Goal: Task Accomplishment & Management: Complete application form

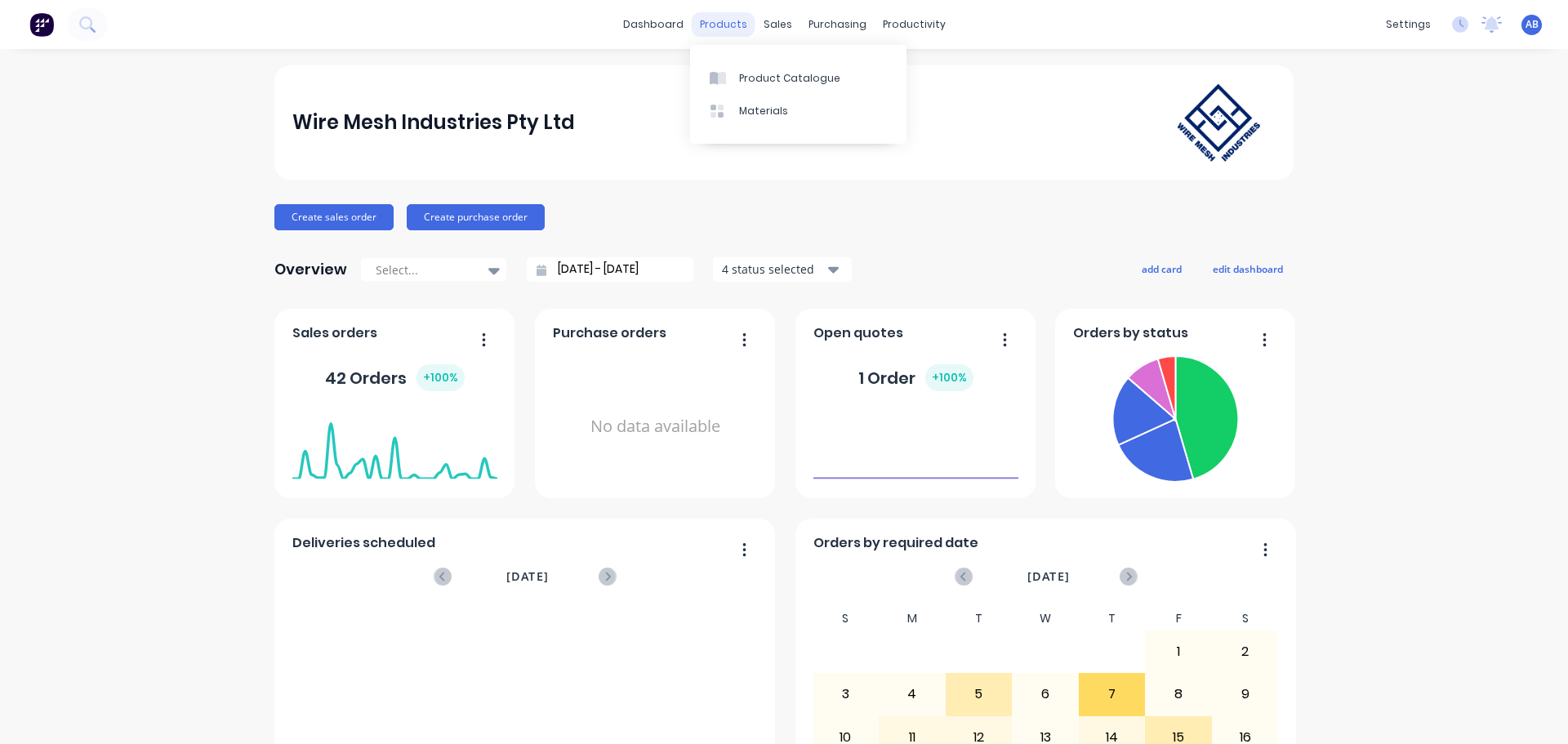
click at [734, 26] on div "products" at bounding box center [723, 24] width 63 height 24
click at [750, 77] on div "Product Catalogue" at bounding box center [790, 78] width 101 height 15
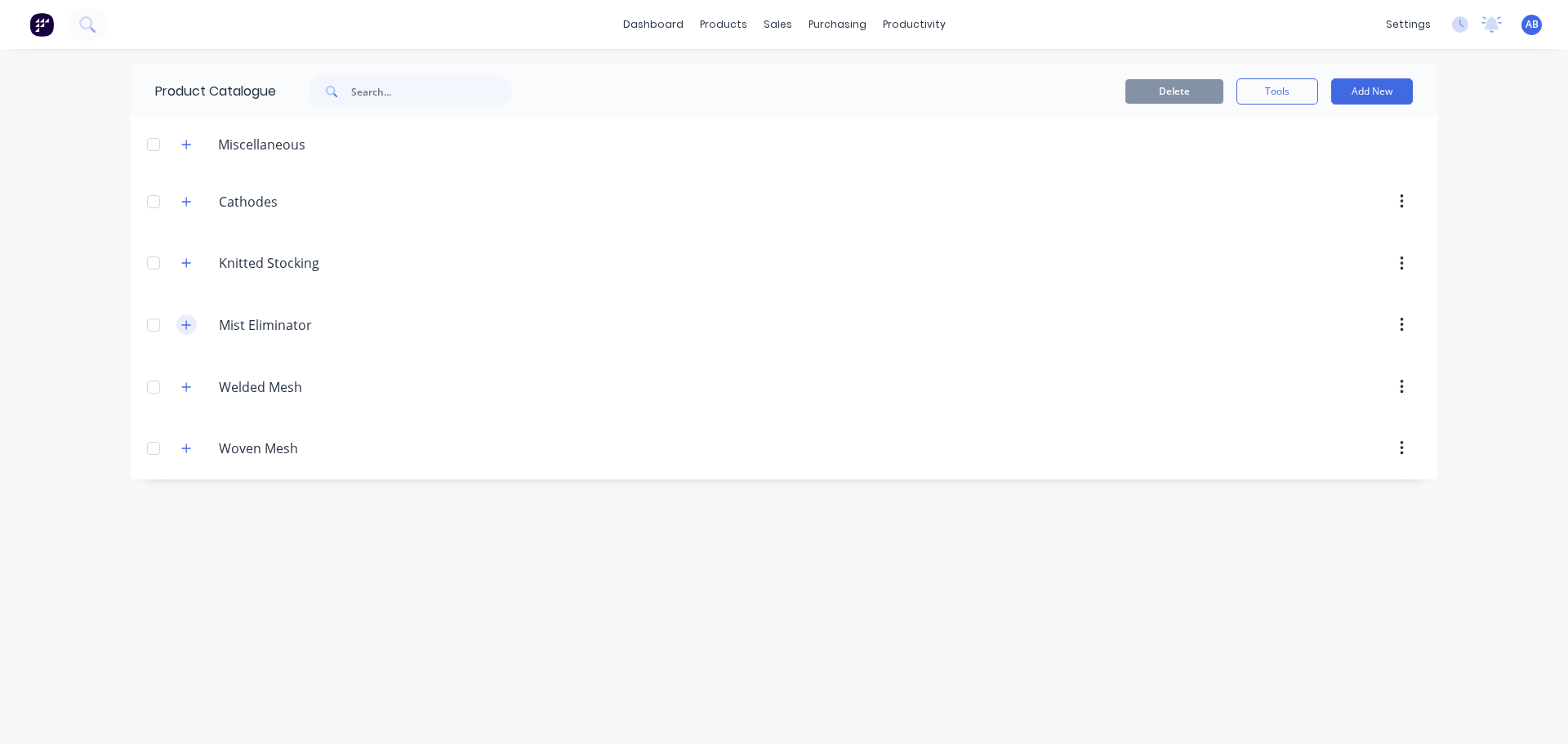
click at [188, 323] on icon "button" at bounding box center [186, 325] width 10 height 12
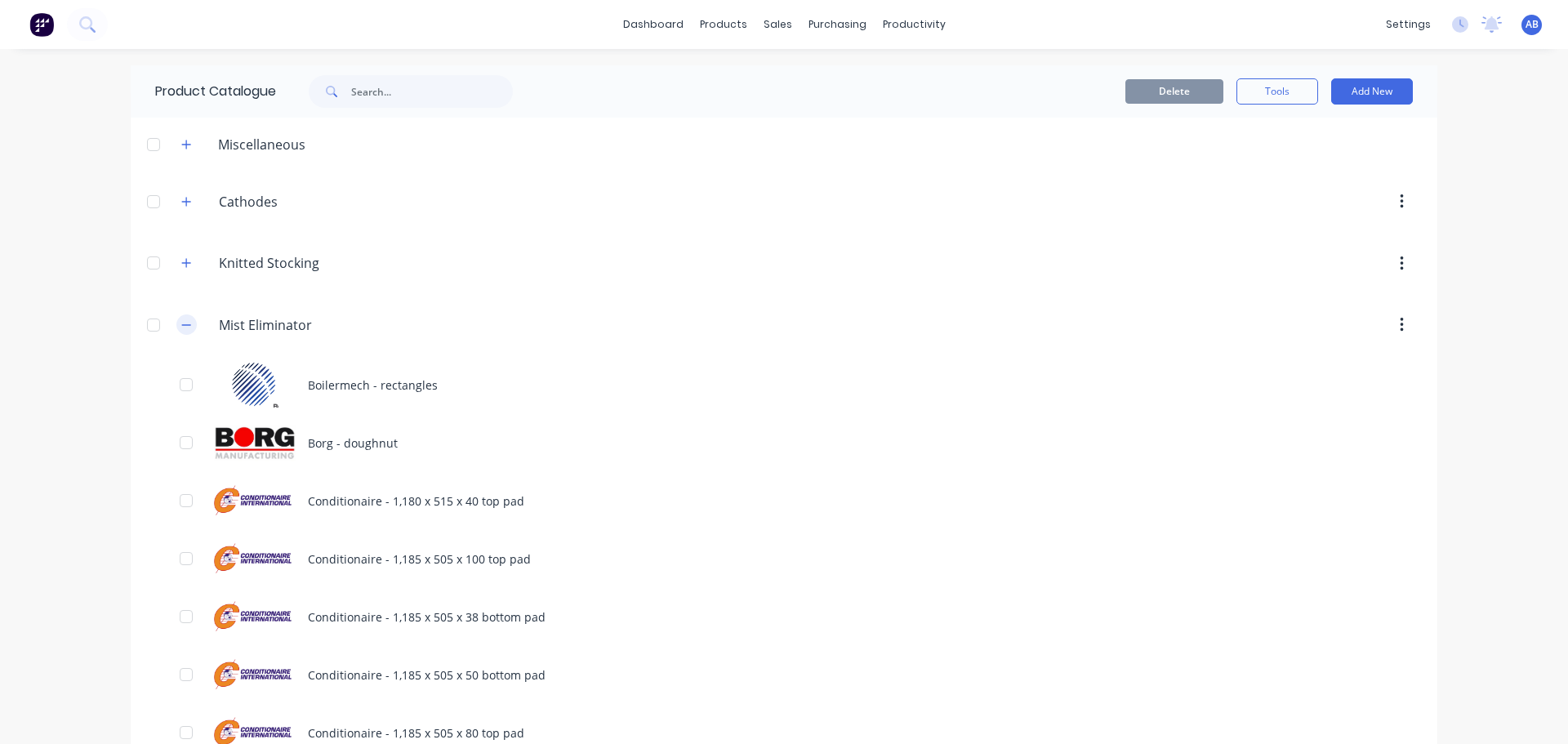
click at [183, 322] on icon "button" at bounding box center [186, 325] width 10 height 12
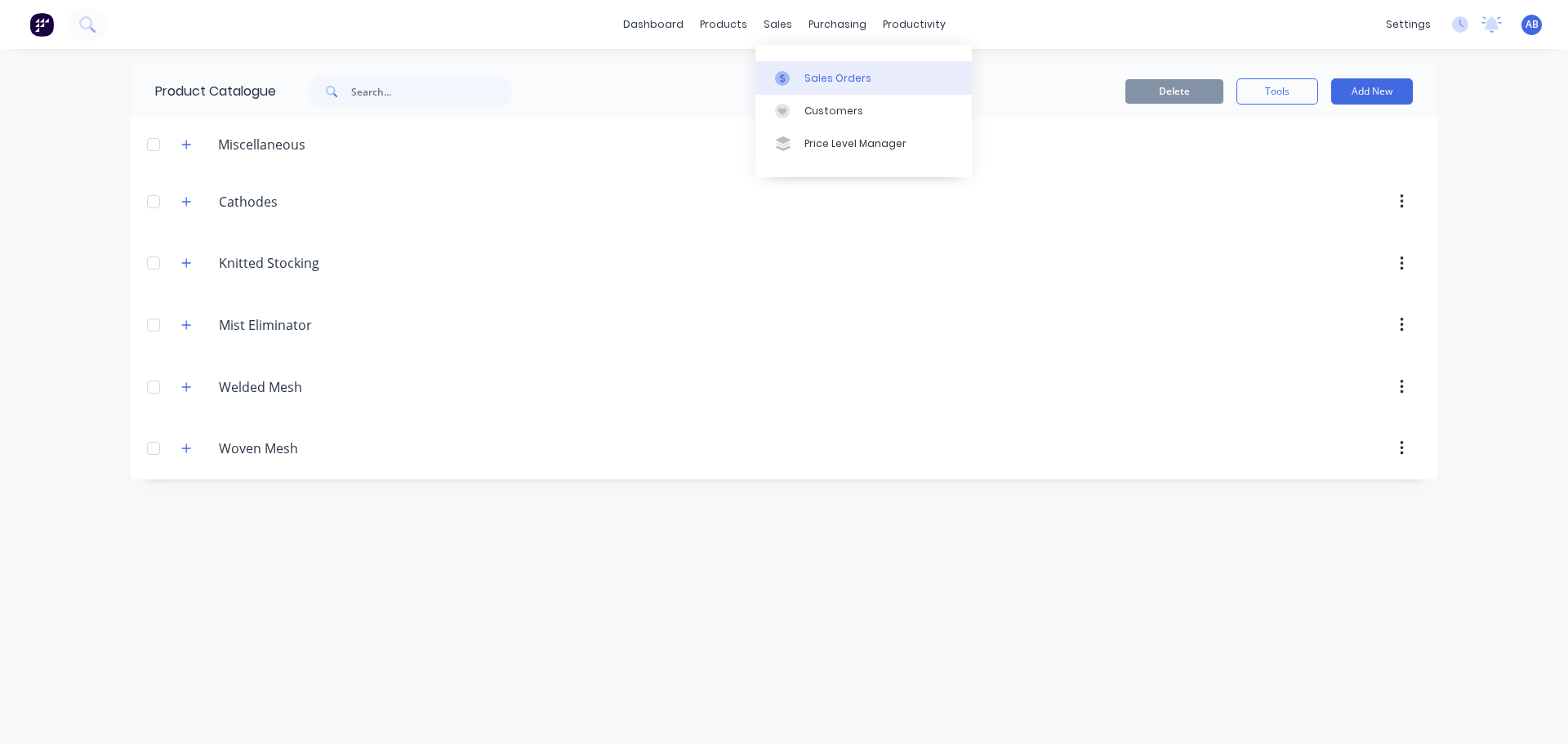
click at [801, 75] on link "Sales Orders" at bounding box center [863, 78] width 216 height 33
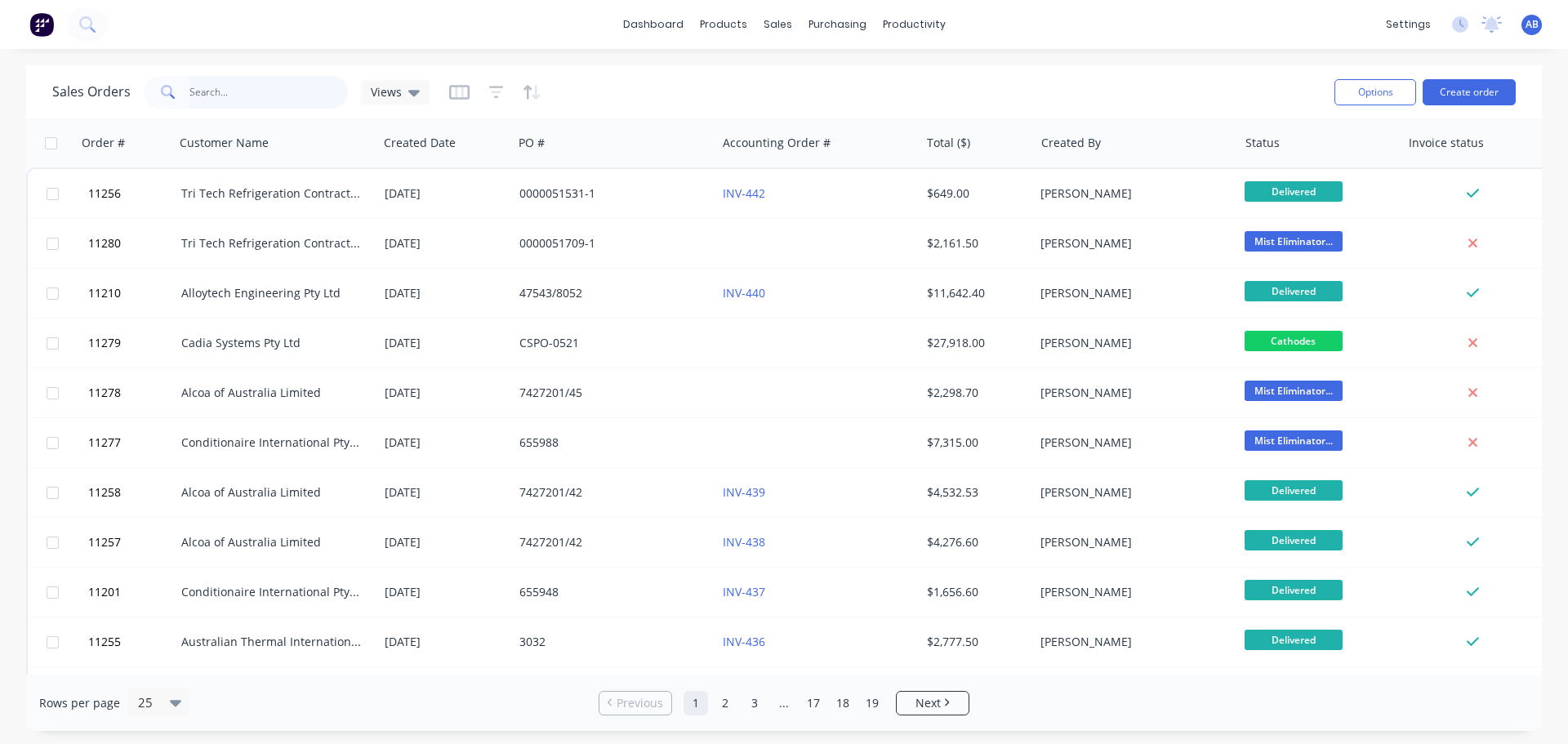
click at [286, 95] on input "text" at bounding box center [269, 92] width 160 height 33
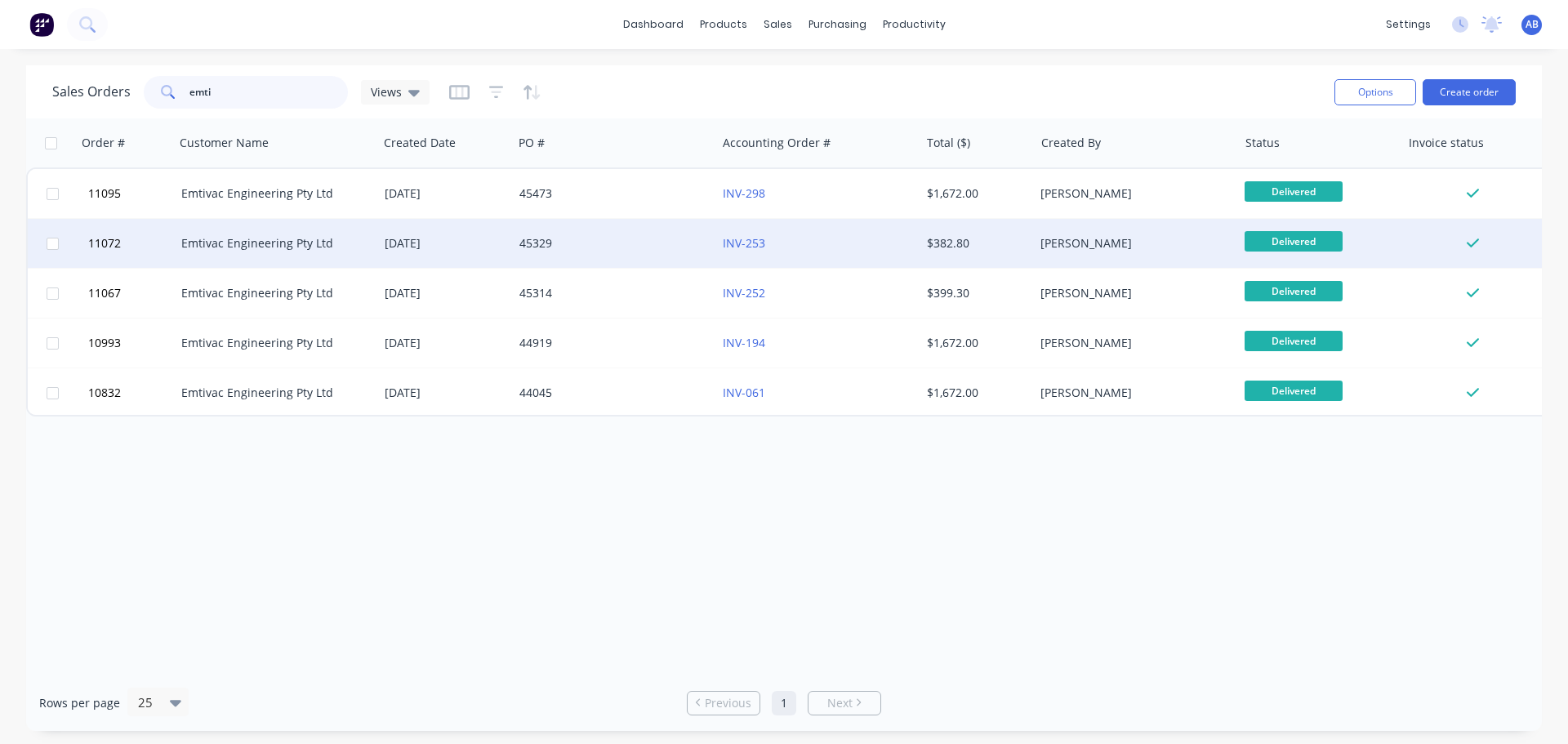
type input "emti"
click at [636, 246] on div "45329" at bounding box center [610, 243] width 181 height 17
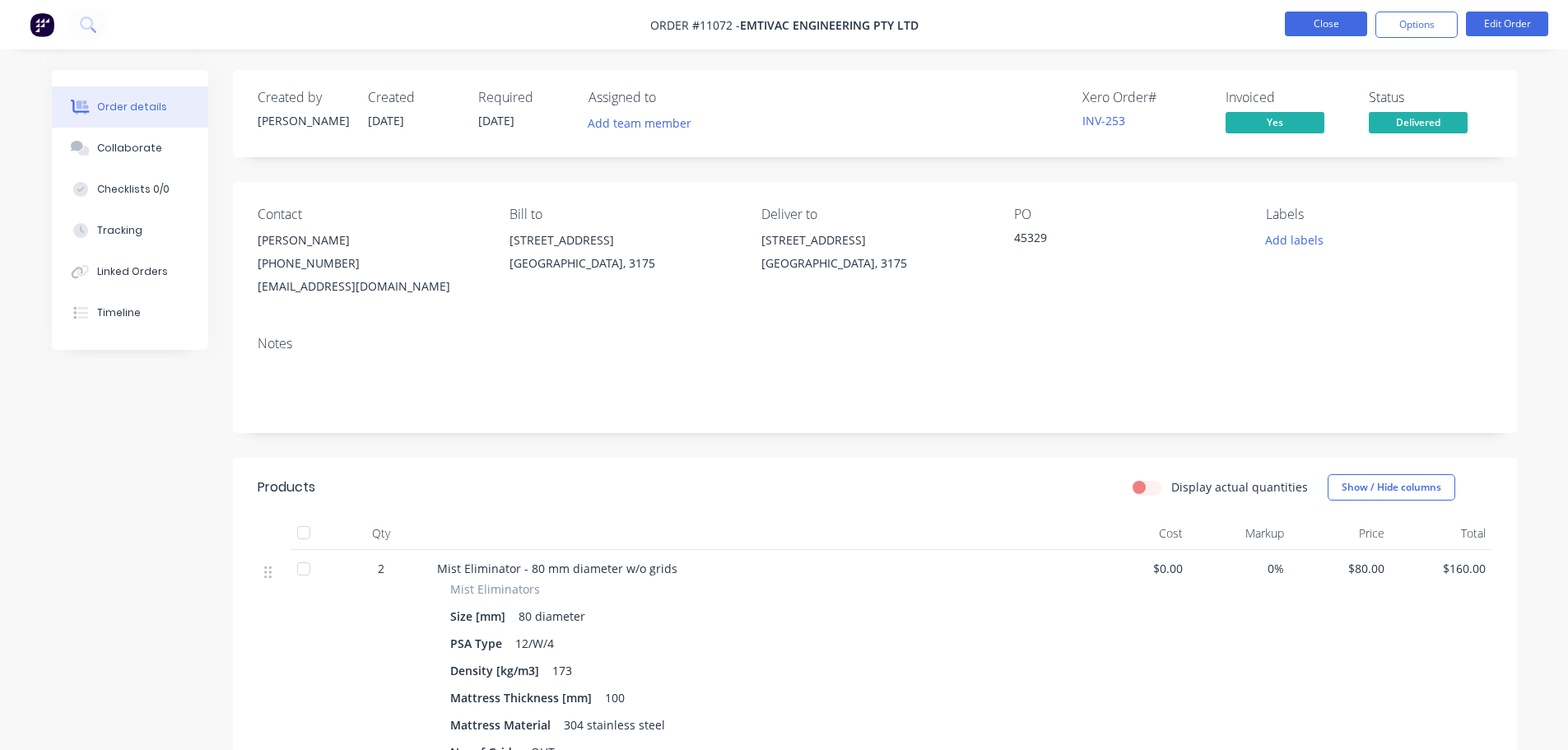
click at [1324, 28] on button "Close" at bounding box center [1326, 24] width 82 height 25
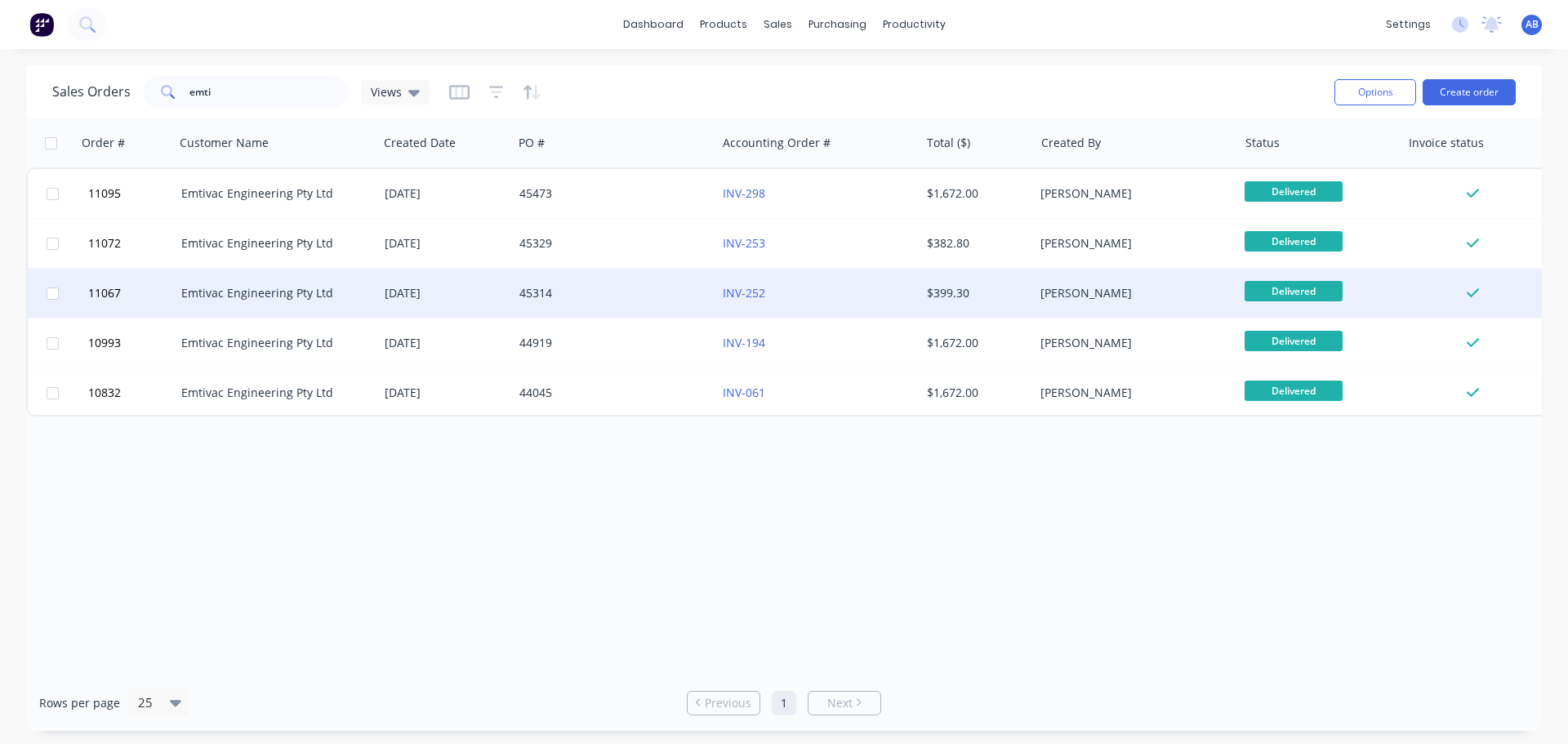
click at [624, 300] on div "45314" at bounding box center [610, 293] width 181 height 17
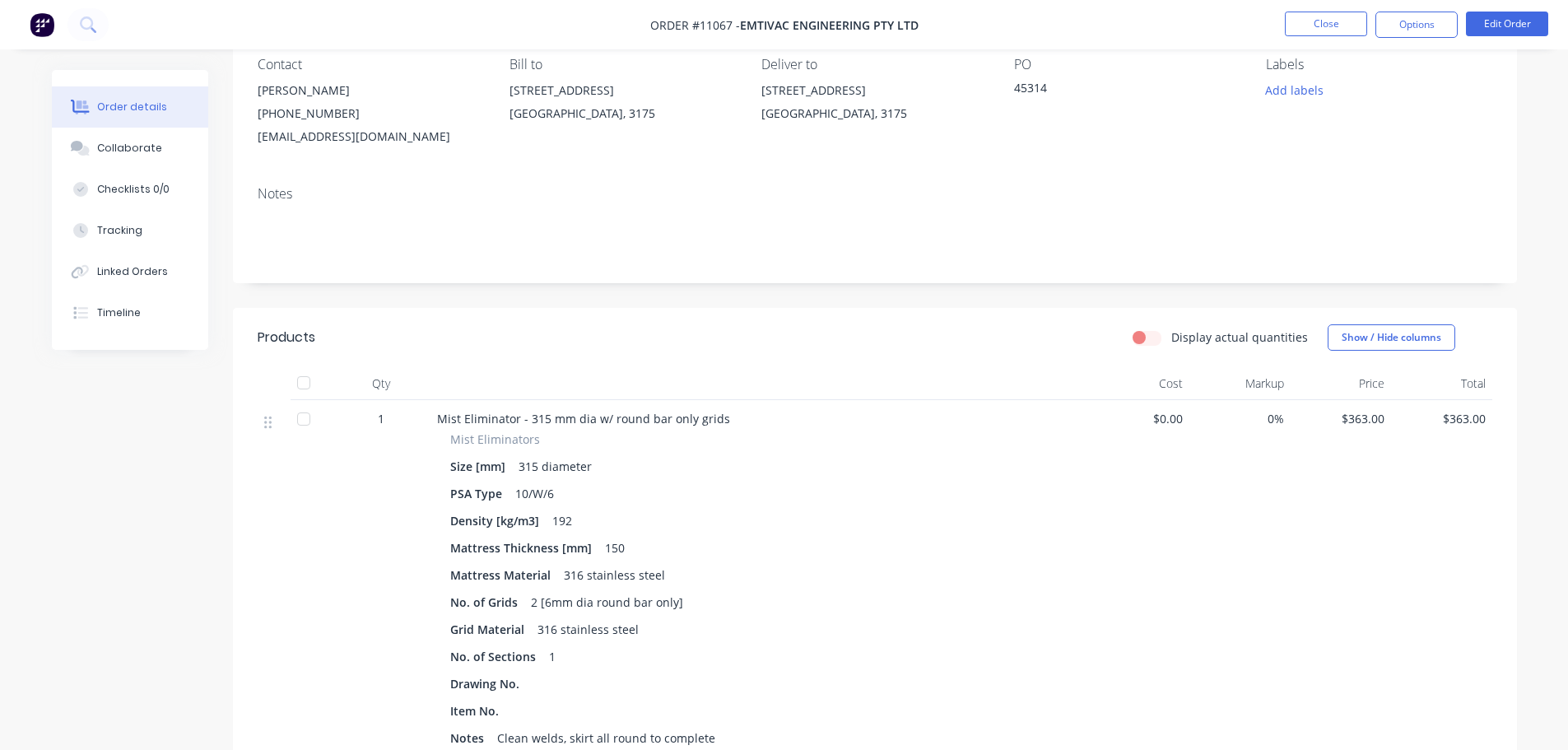
scroll to position [165, 0]
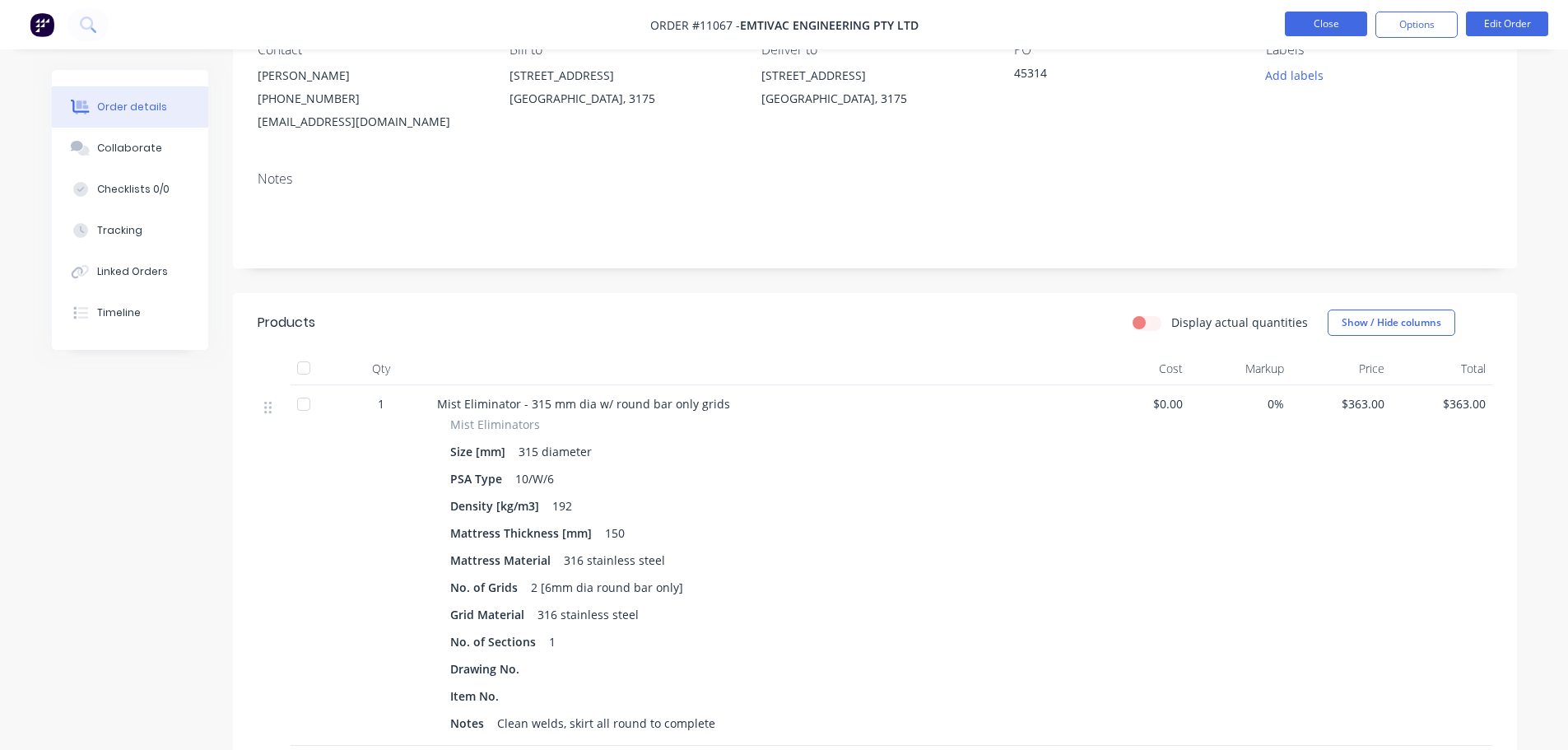
click at [1314, 28] on button "Close" at bounding box center [1326, 24] width 82 height 25
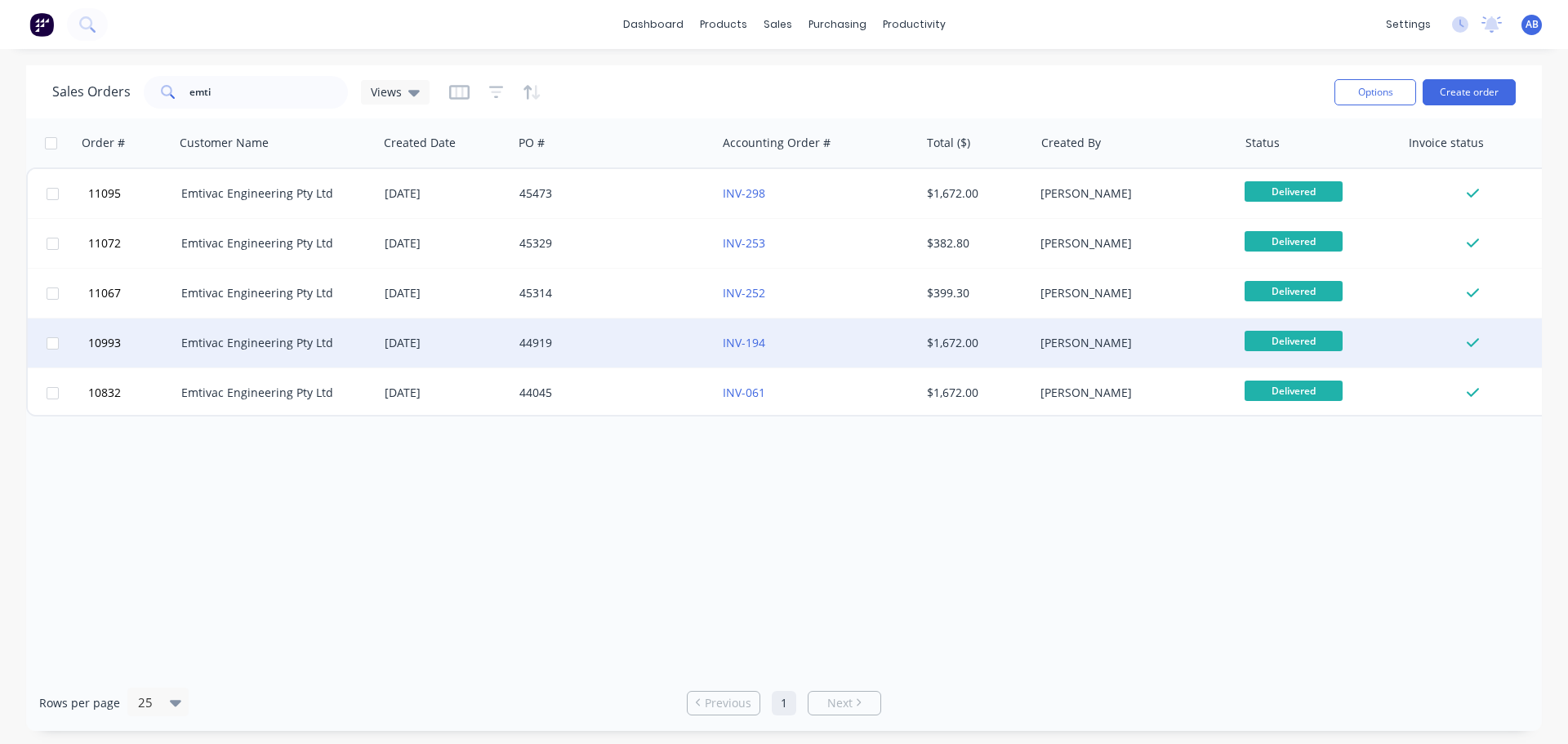
click at [790, 342] on div "INV-194" at bounding box center [813, 342] width 181 height 17
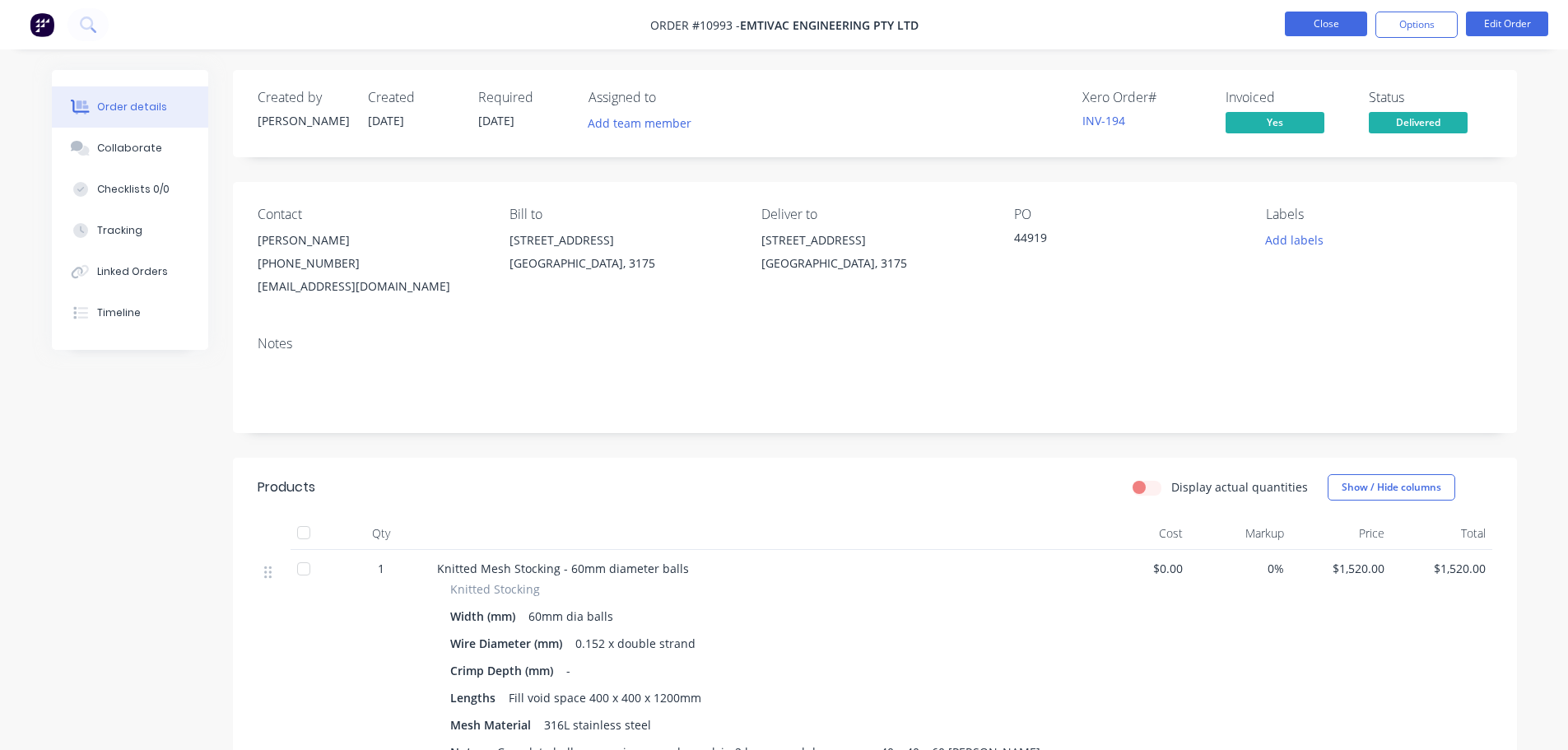
click at [1315, 19] on button "Close" at bounding box center [1326, 24] width 82 height 25
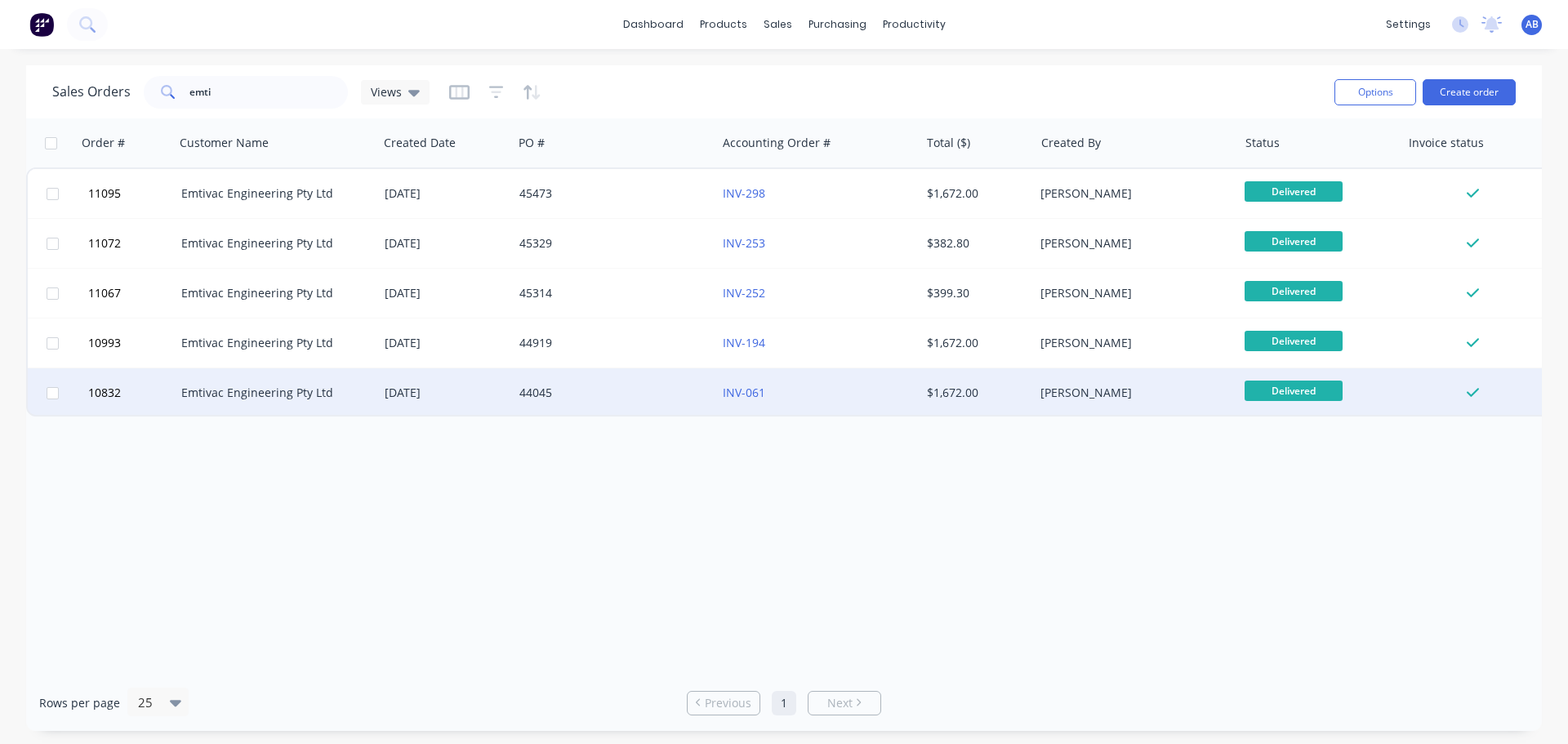
click at [796, 399] on div "INV-061" at bounding box center [813, 392] width 181 height 17
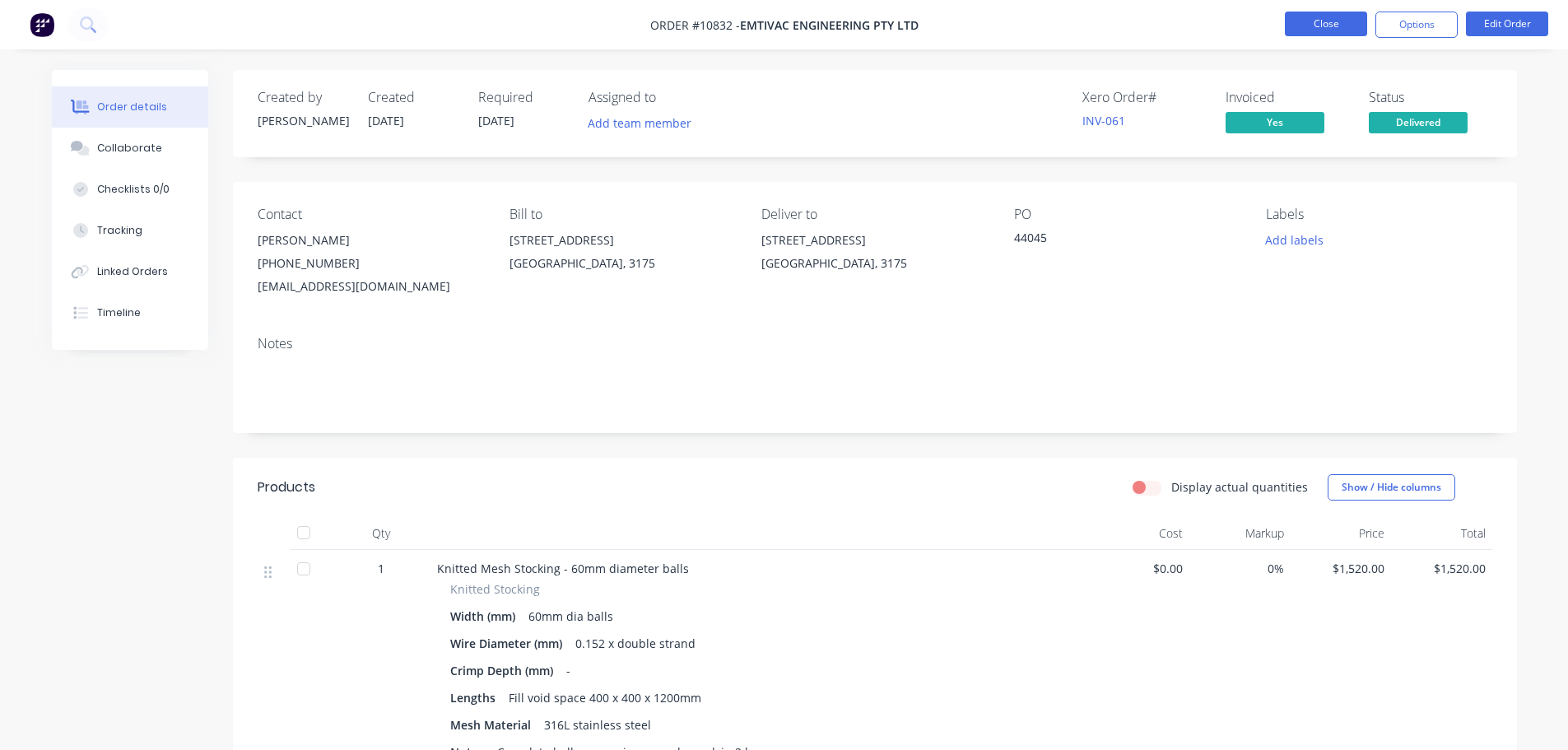
click at [1314, 33] on button "Close" at bounding box center [1326, 24] width 82 height 25
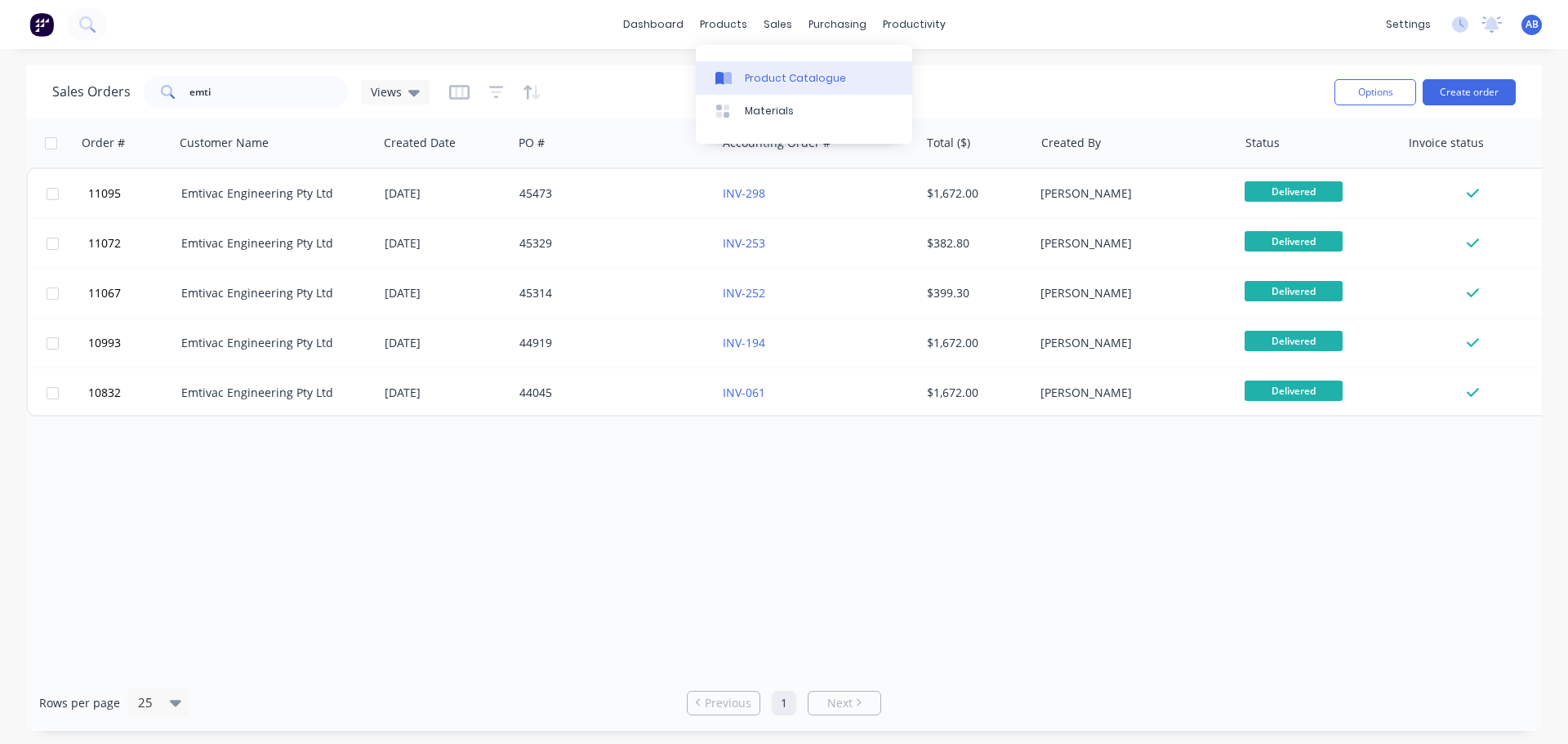
click at [751, 75] on div "Product Catalogue" at bounding box center [795, 78] width 101 height 15
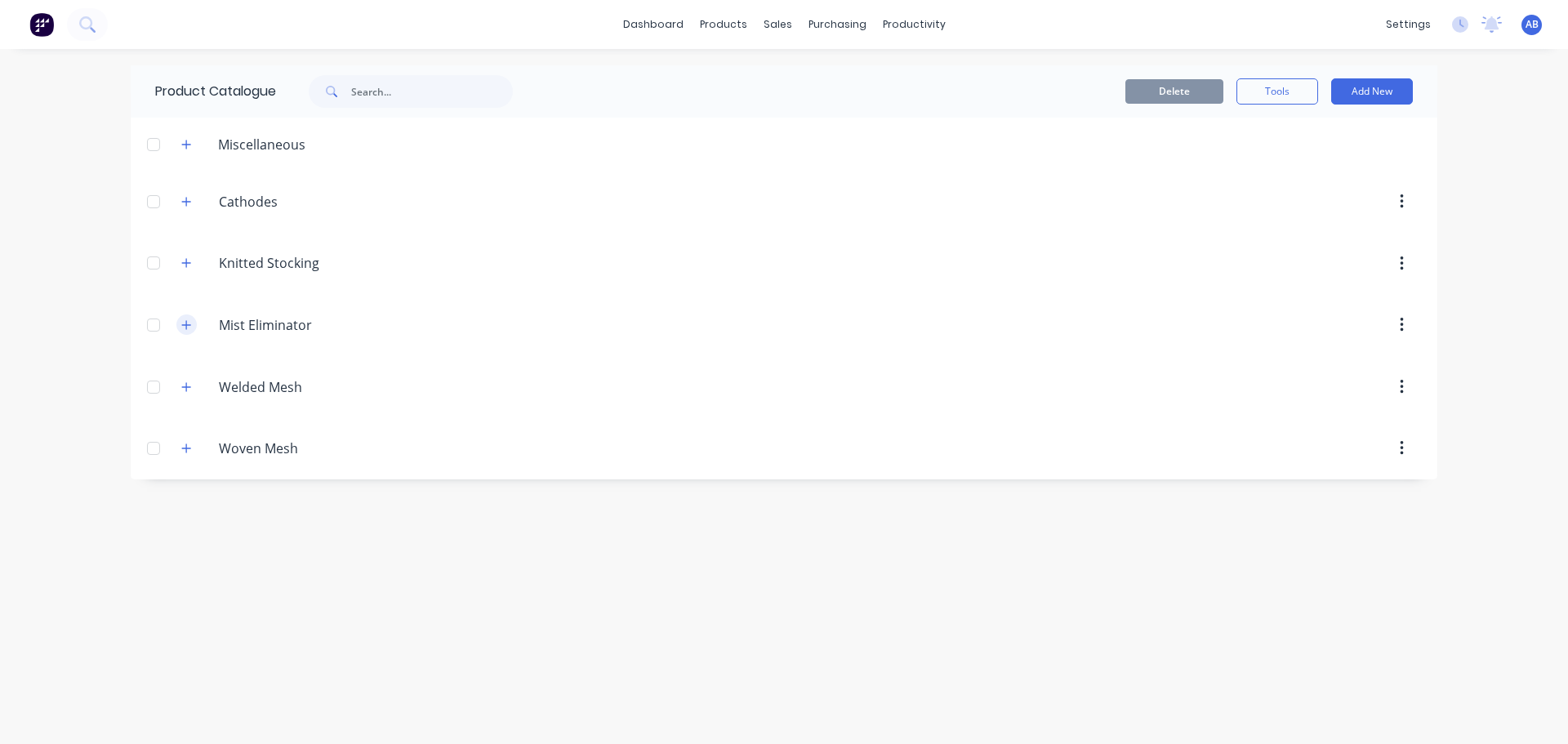
click at [188, 331] on button "button" at bounding box center [186, 324] width 20 height 20
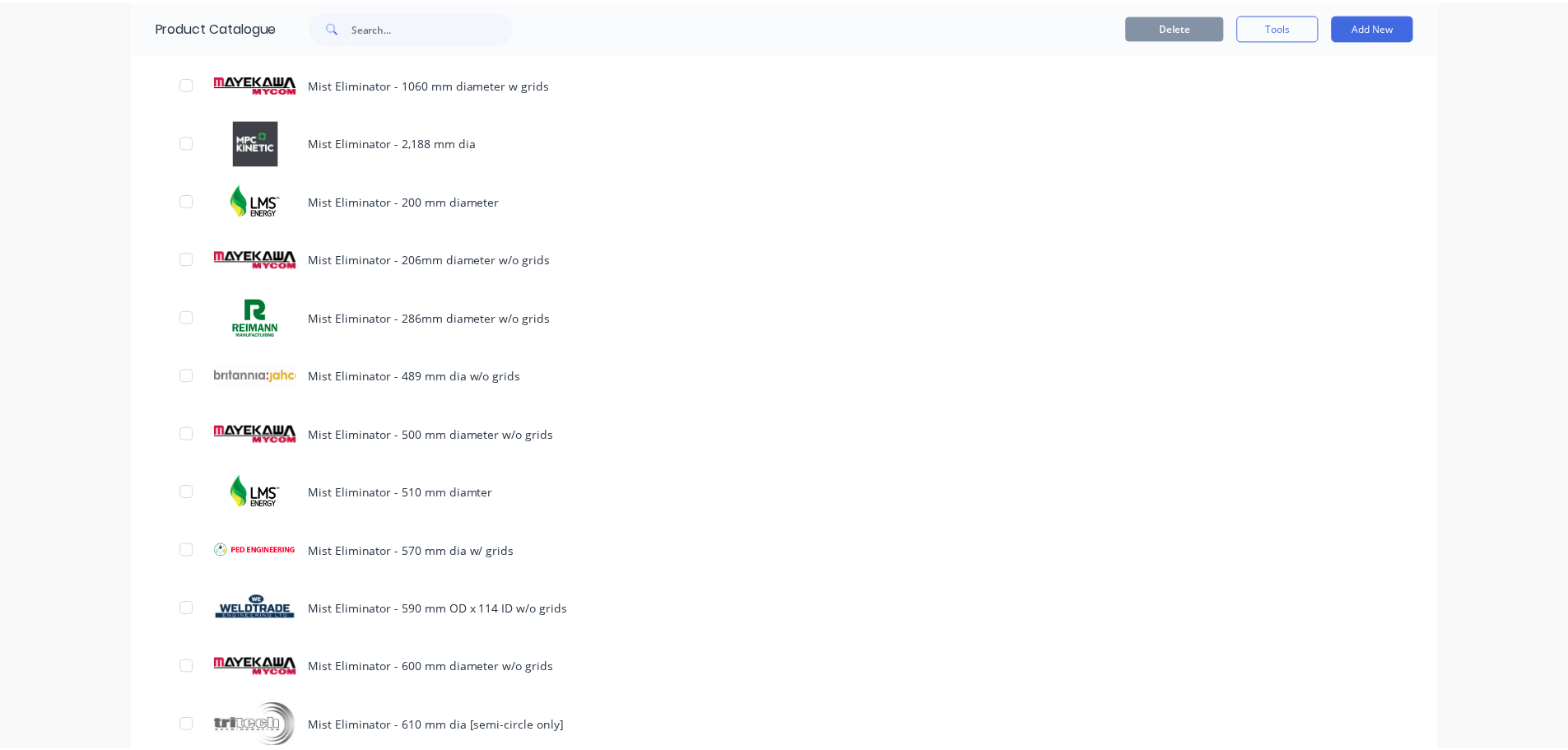
scroll to position [1152, 0]
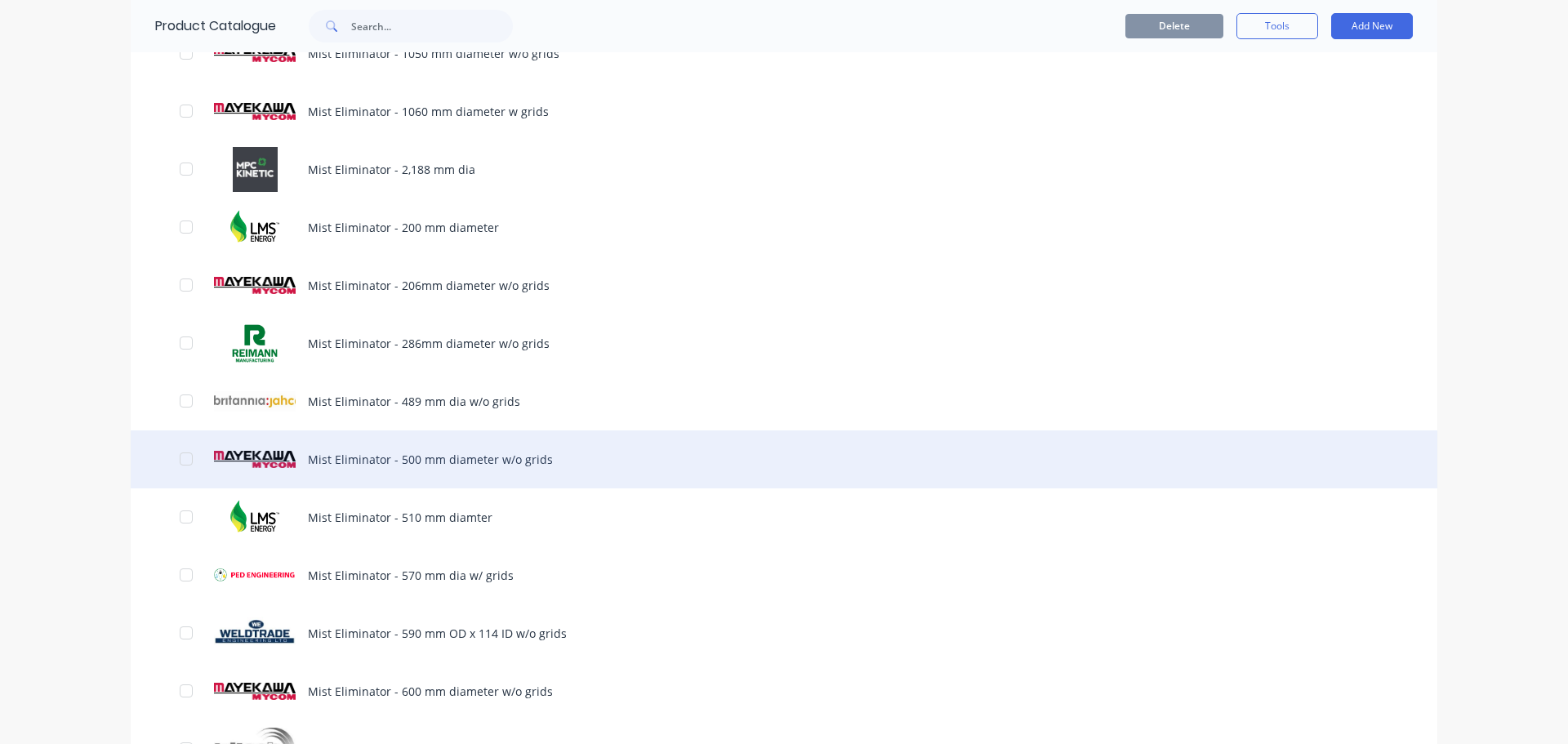
click at [445, 467] on div "Mist Eliminator - 500 mm diameter w/o grids" at bounding box center [783, 459] width 1306 height 58
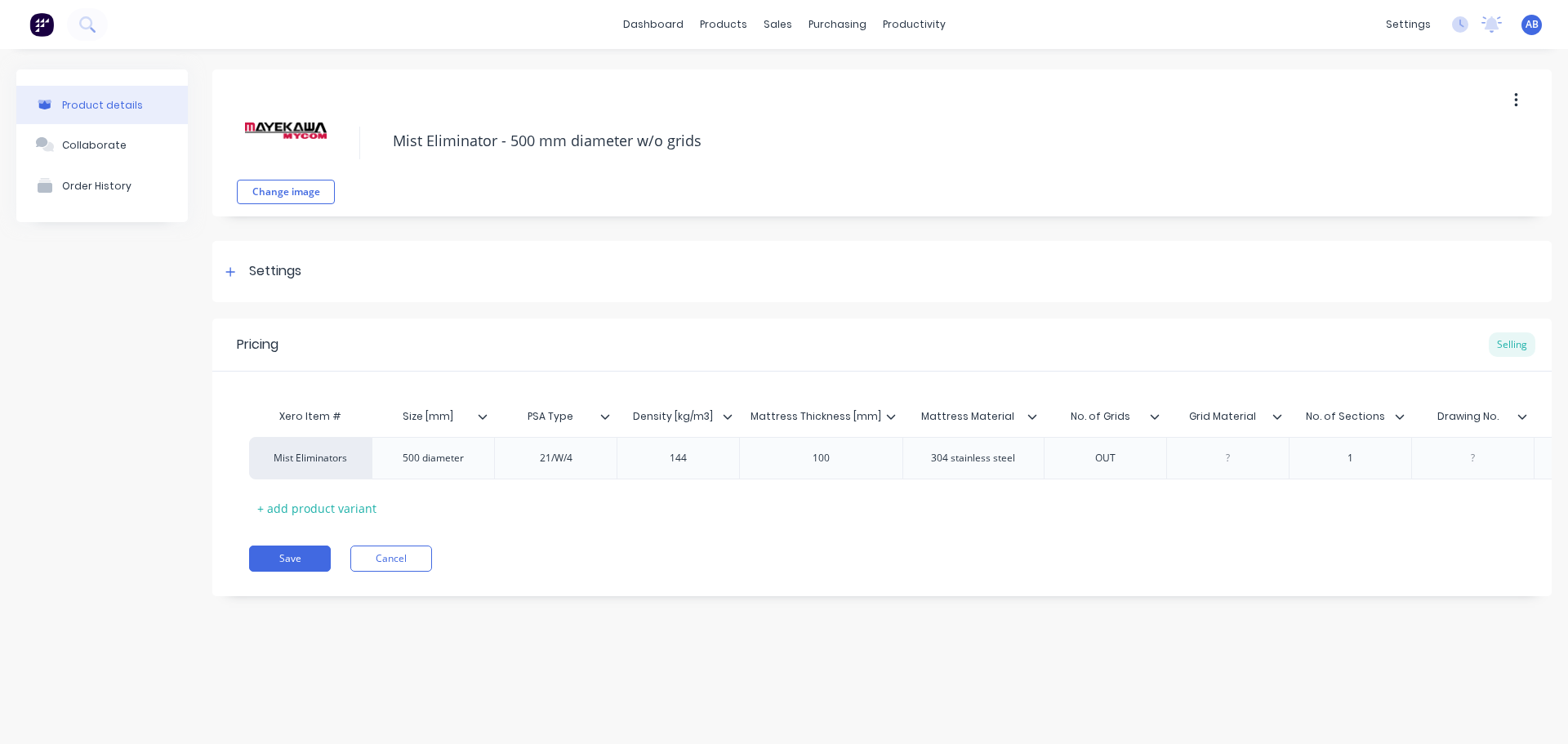
click at [48, 22] on img at bounding box center [41, 24] width 24 height 24
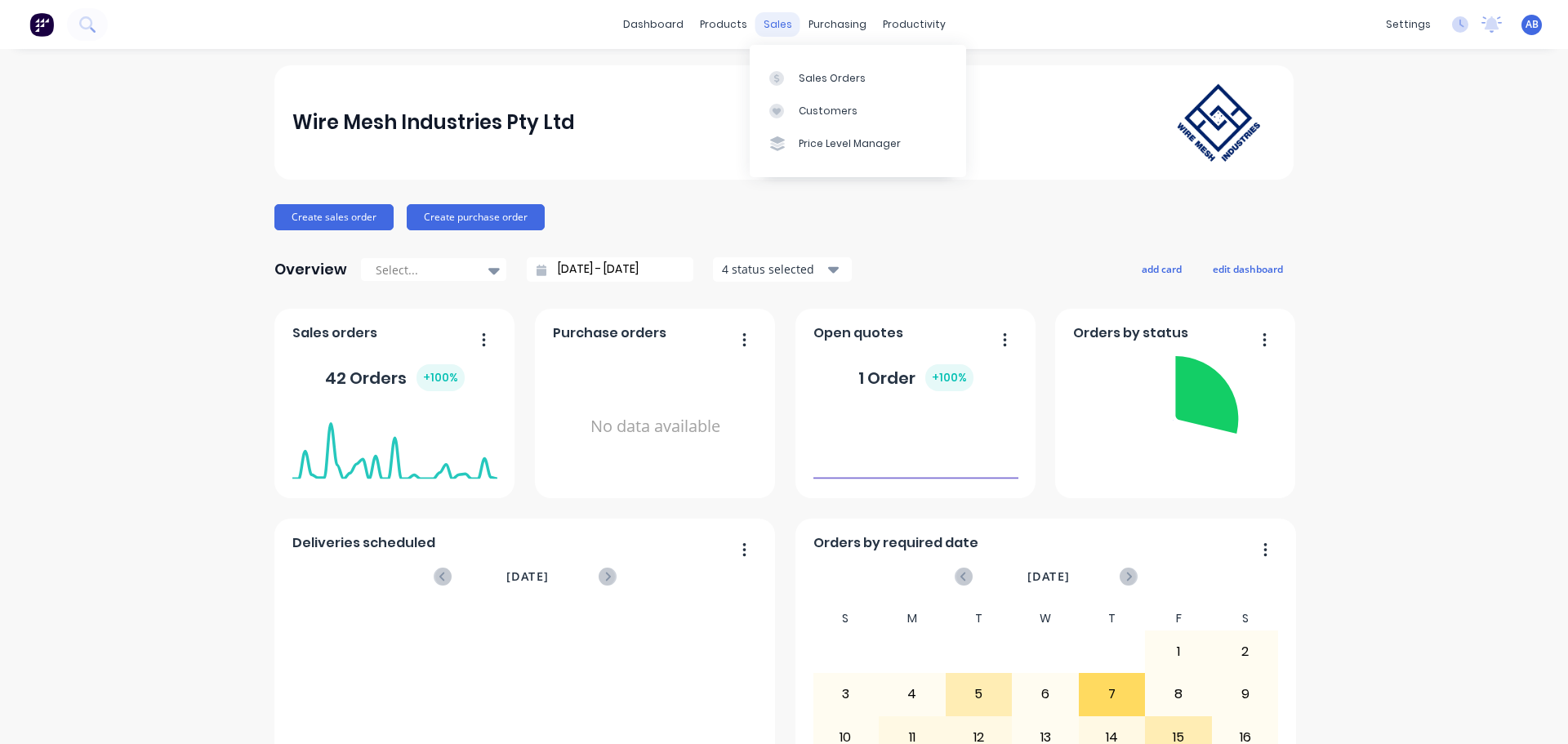
click at [773, 29] on div "sales" at bounding box center [777, 24] width 45 height 24
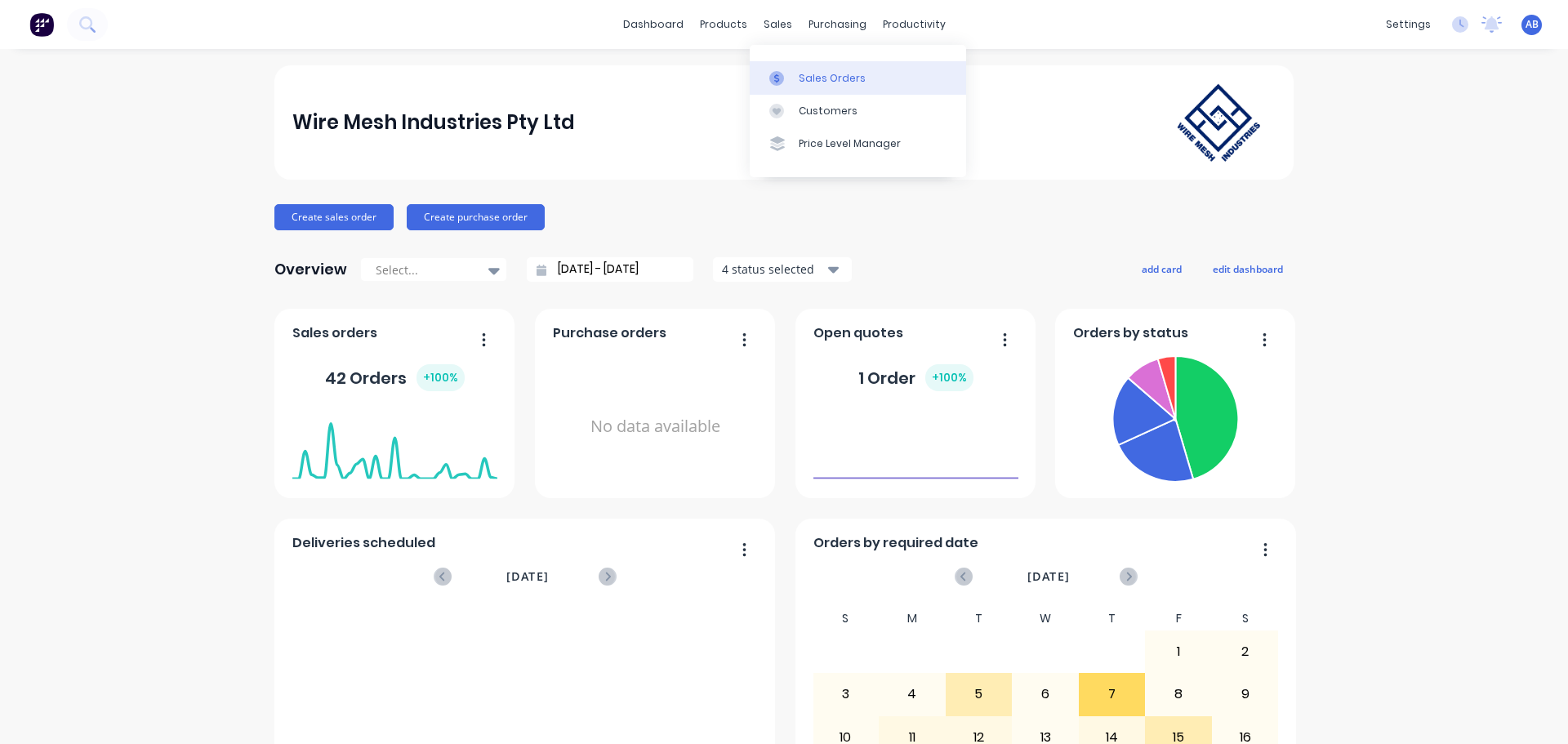
click at [816, 68] on link "Sales Orders" at bounding box center [858, 78] width 216 height 33
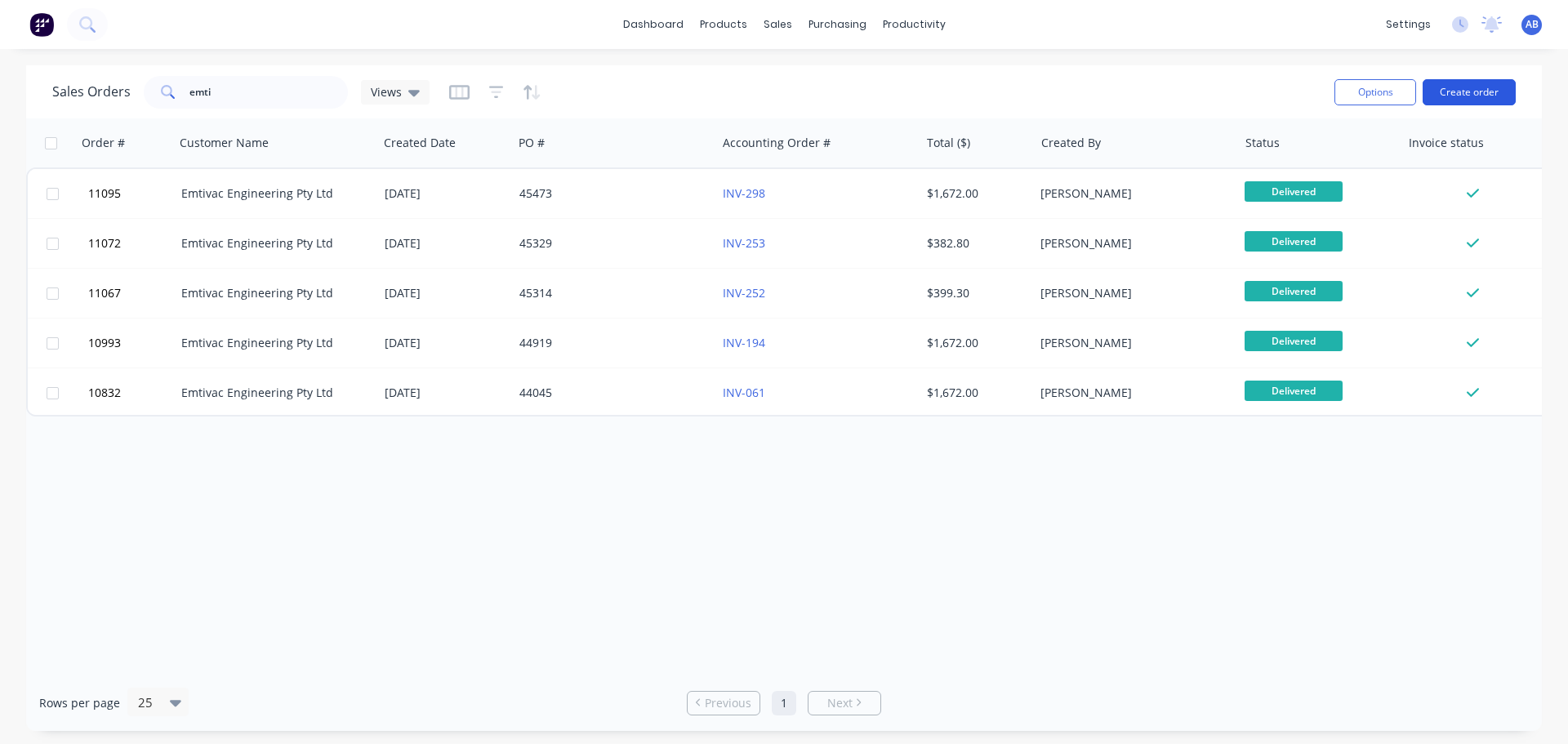
click at [1461, 101] on button "Create order" at bounding box center [1469, 91] width 93 height 26
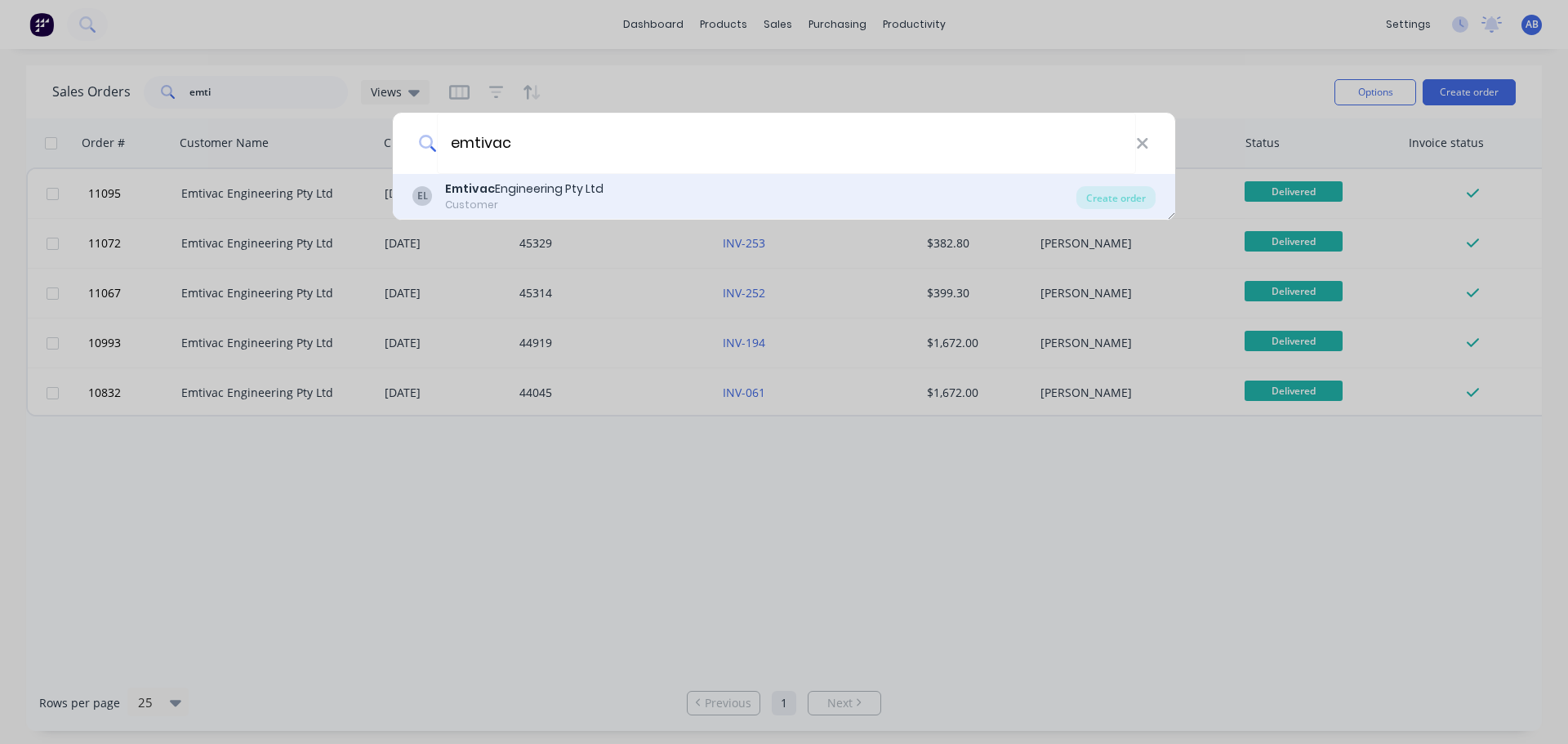
type input "emtivac"
click at [515, 193] on div "Emtivac Engineering Pty Ltd" at bounding box center [523, 189] width 159 height 18
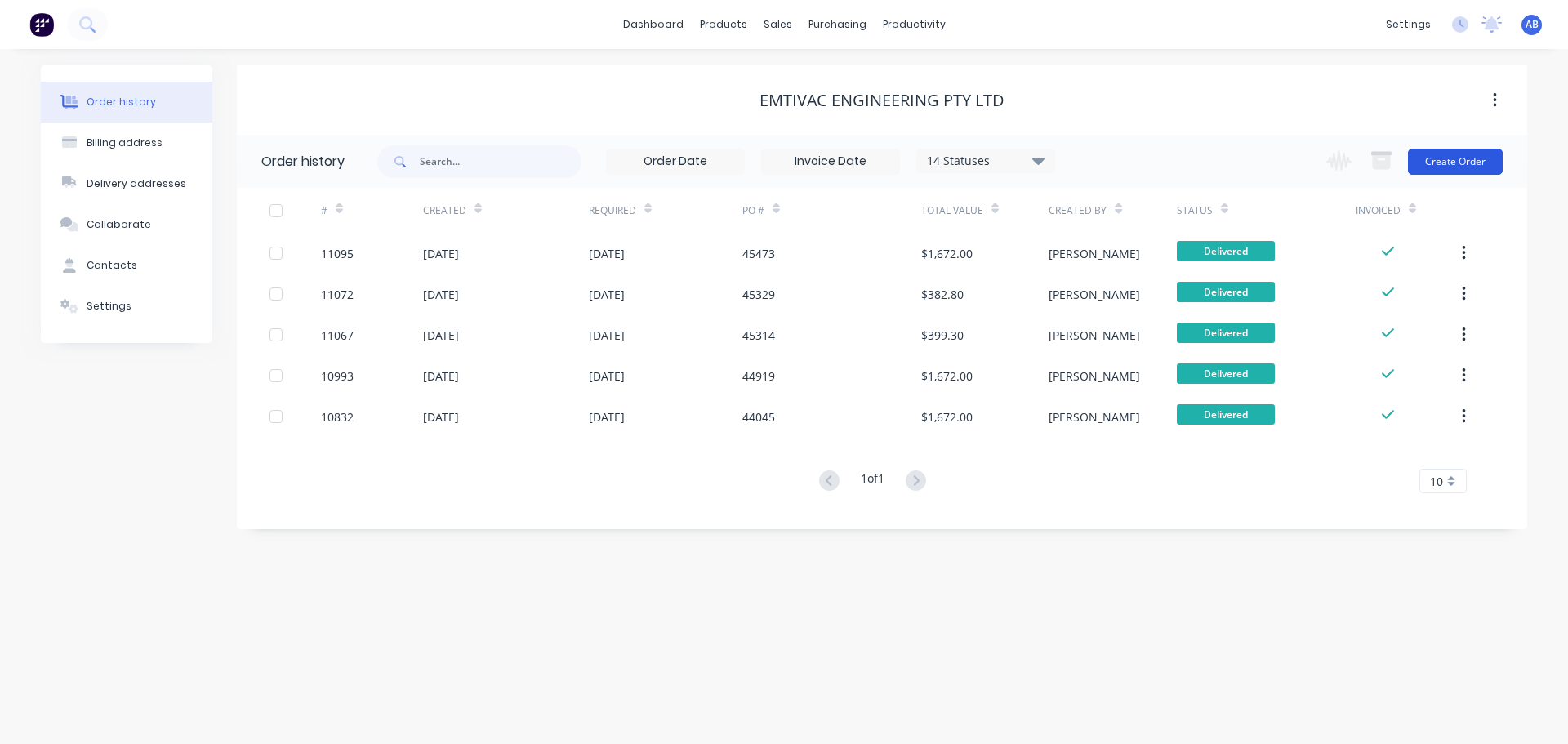
click at [1475, 155] on button "Create Order" at bounding box center [1454, 161] width 94 height 26
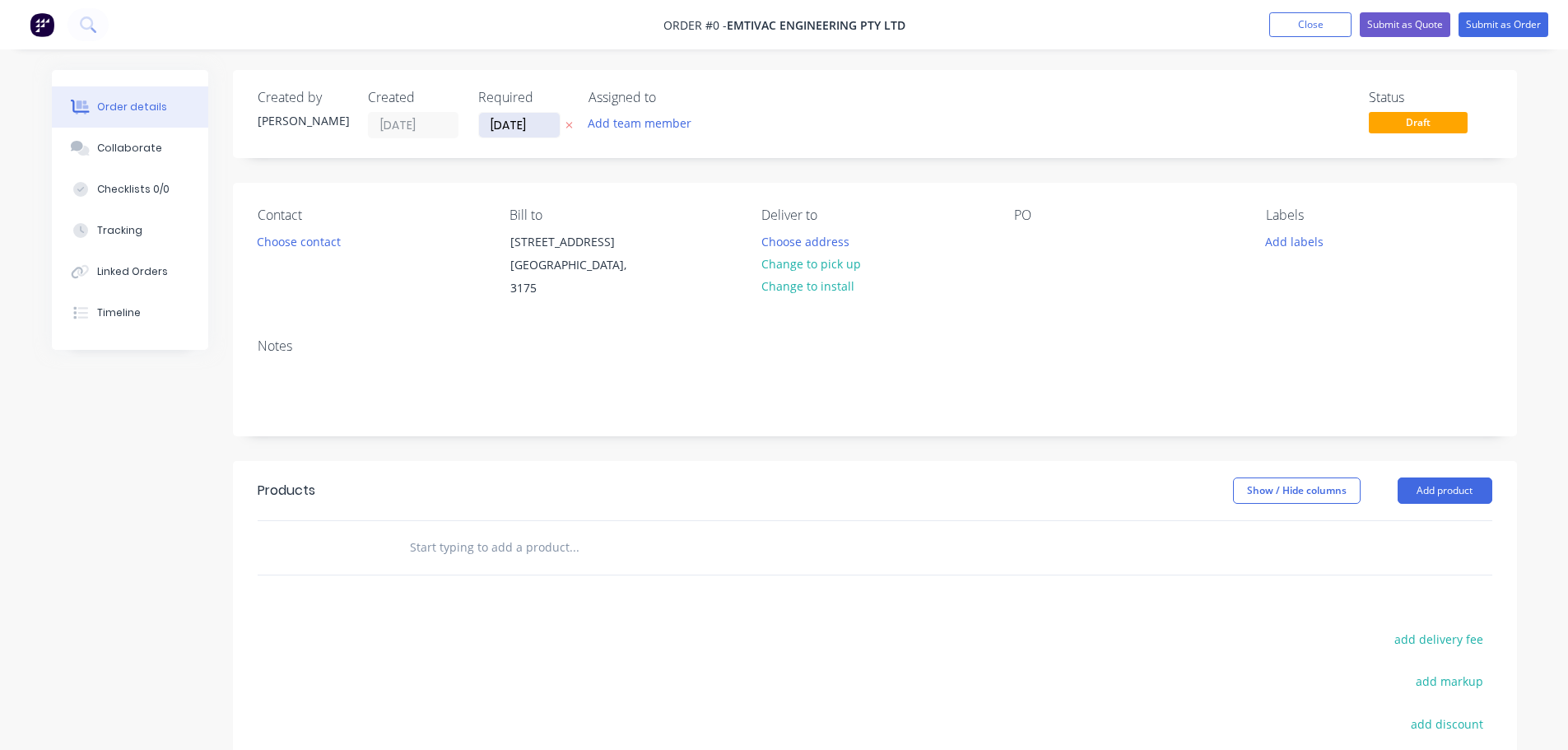
click at [541, 129] on input "[DATE]" at bounding box center [520, 125] width 80 height 25
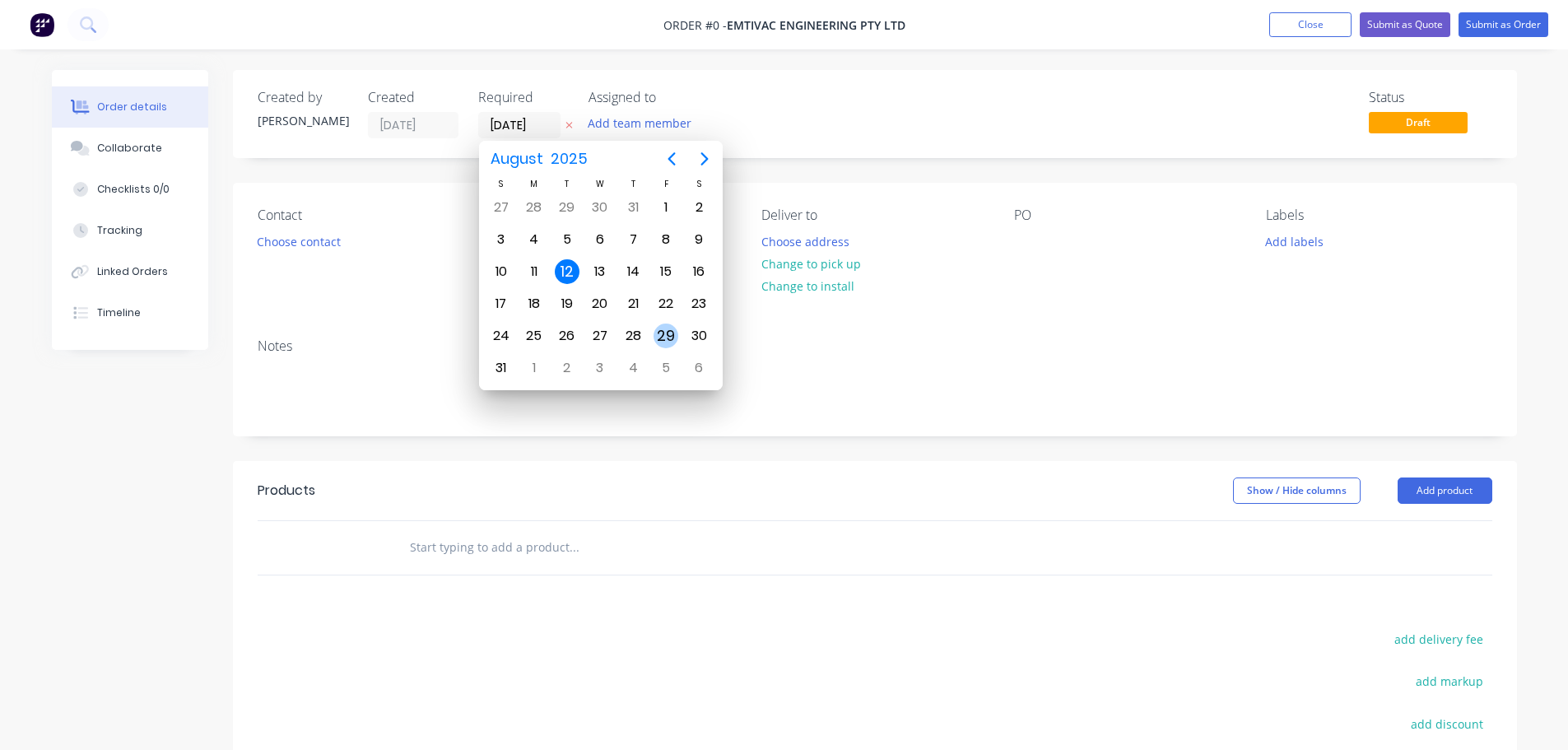
click at [663, 330] on div "29" at bounding box center [665, 335] width 25 height 25
type input "[DATE]"
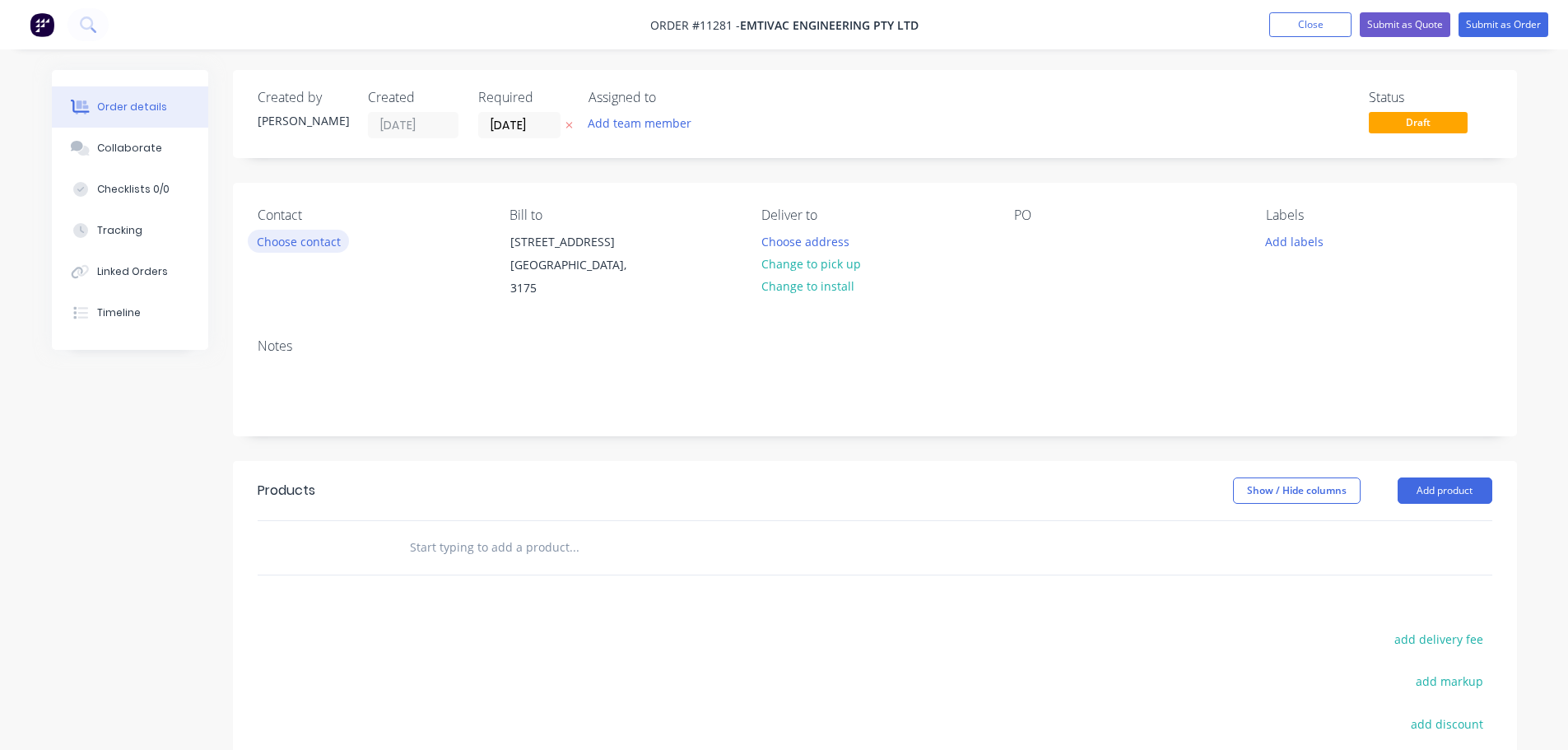
click at [316, 248] on button "Choose contact" at bounding box center [298, 240] width 101 height 23
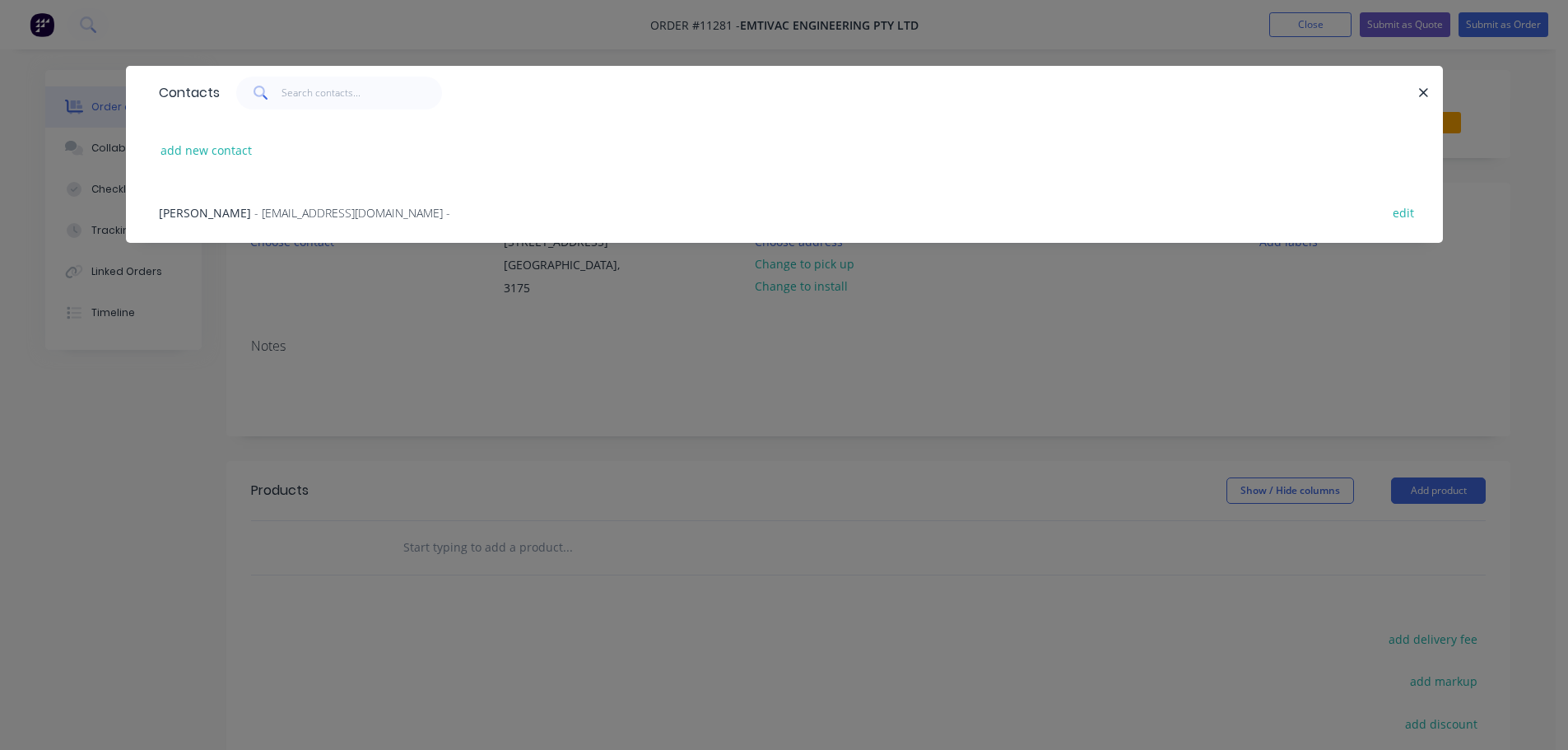
click at [277, 214] on span "- [EMAIL_ADDRESS][DOMAIN_NAME] -" at bounding box center [352, 213] width 196 height 16
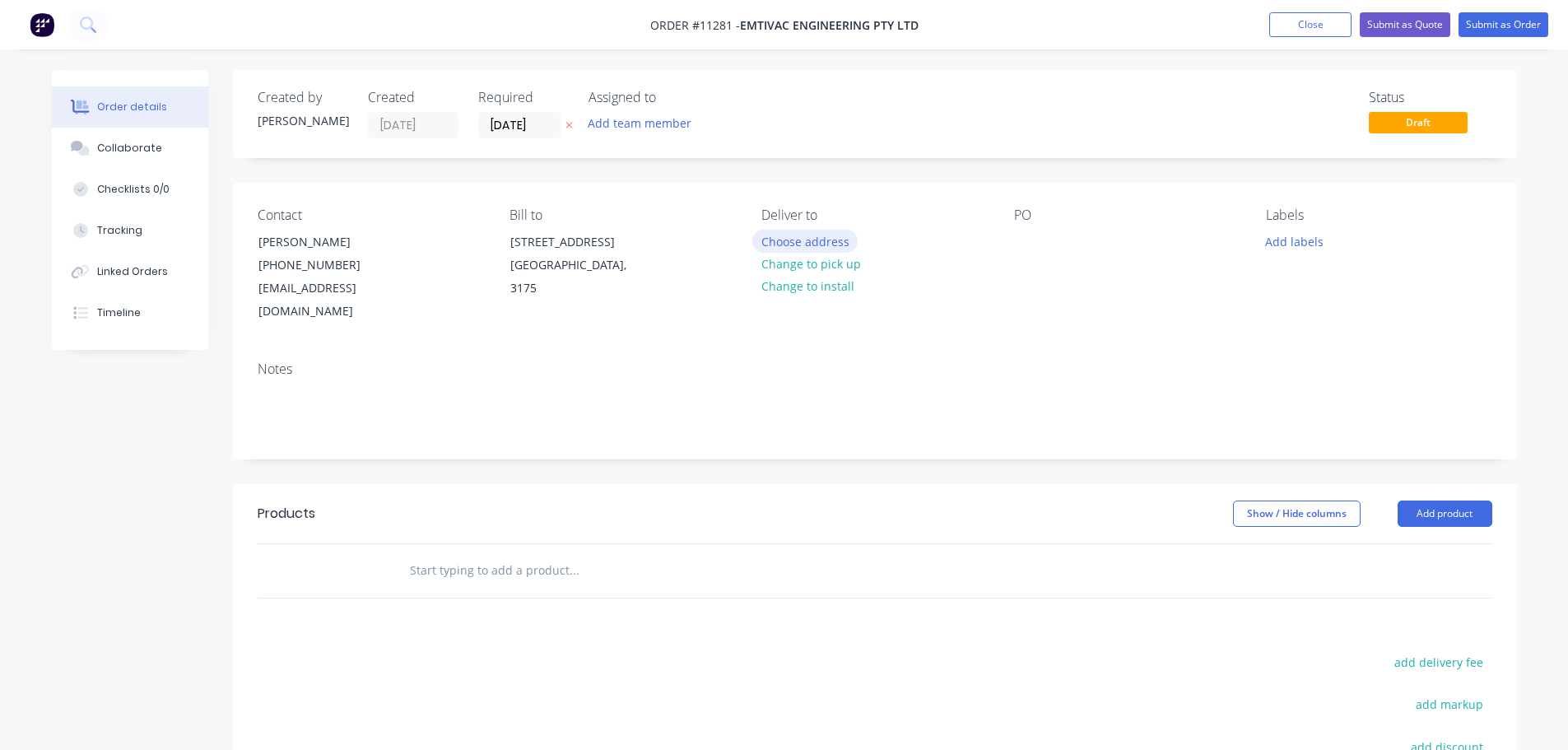
click at [782, 245] on button "Choose address" at bounding box center [804, 240] width 105 height 23
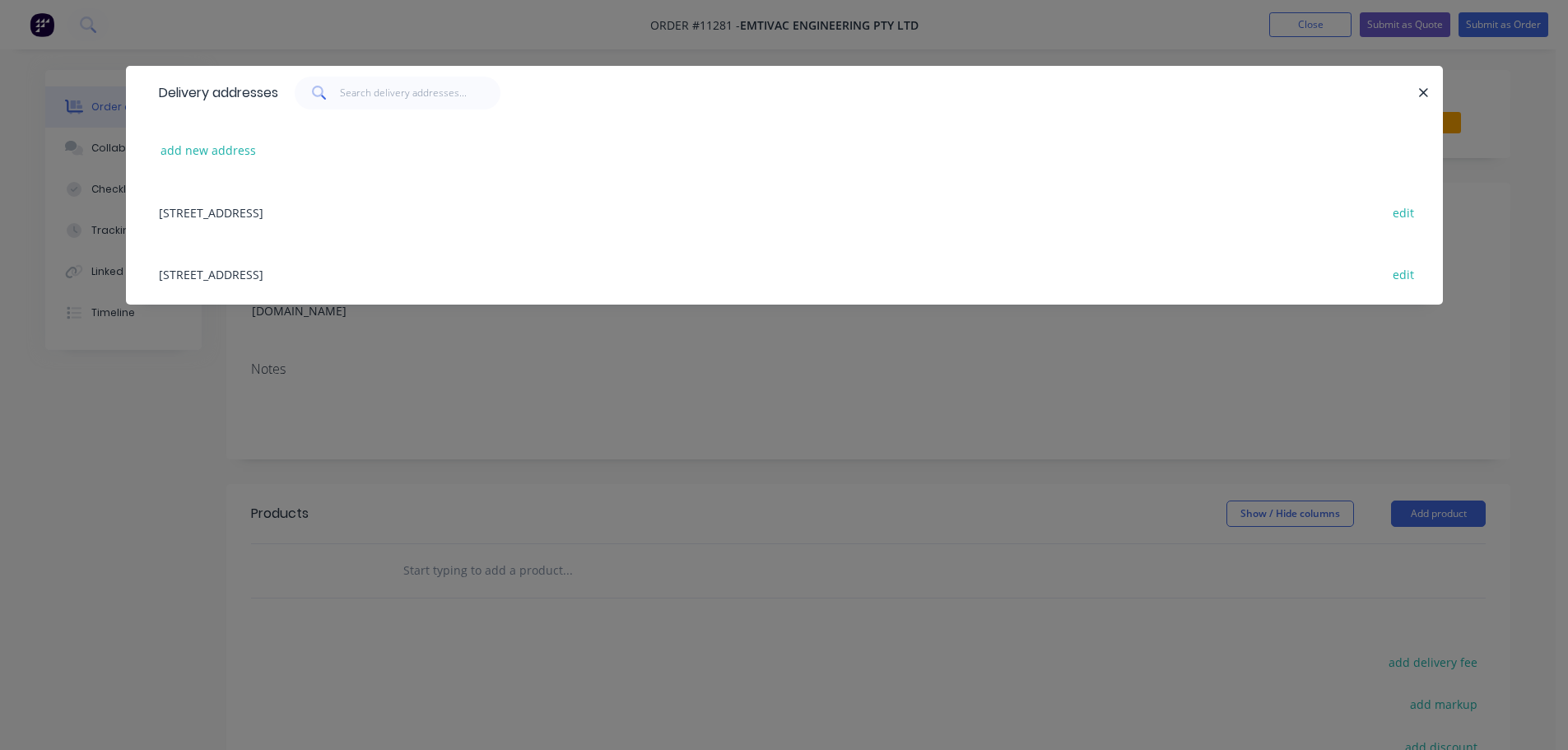
click at [329, 217] on div "[STREET_ADDRESS] edit" at bounding box center [784, 212] width 1268 height 62
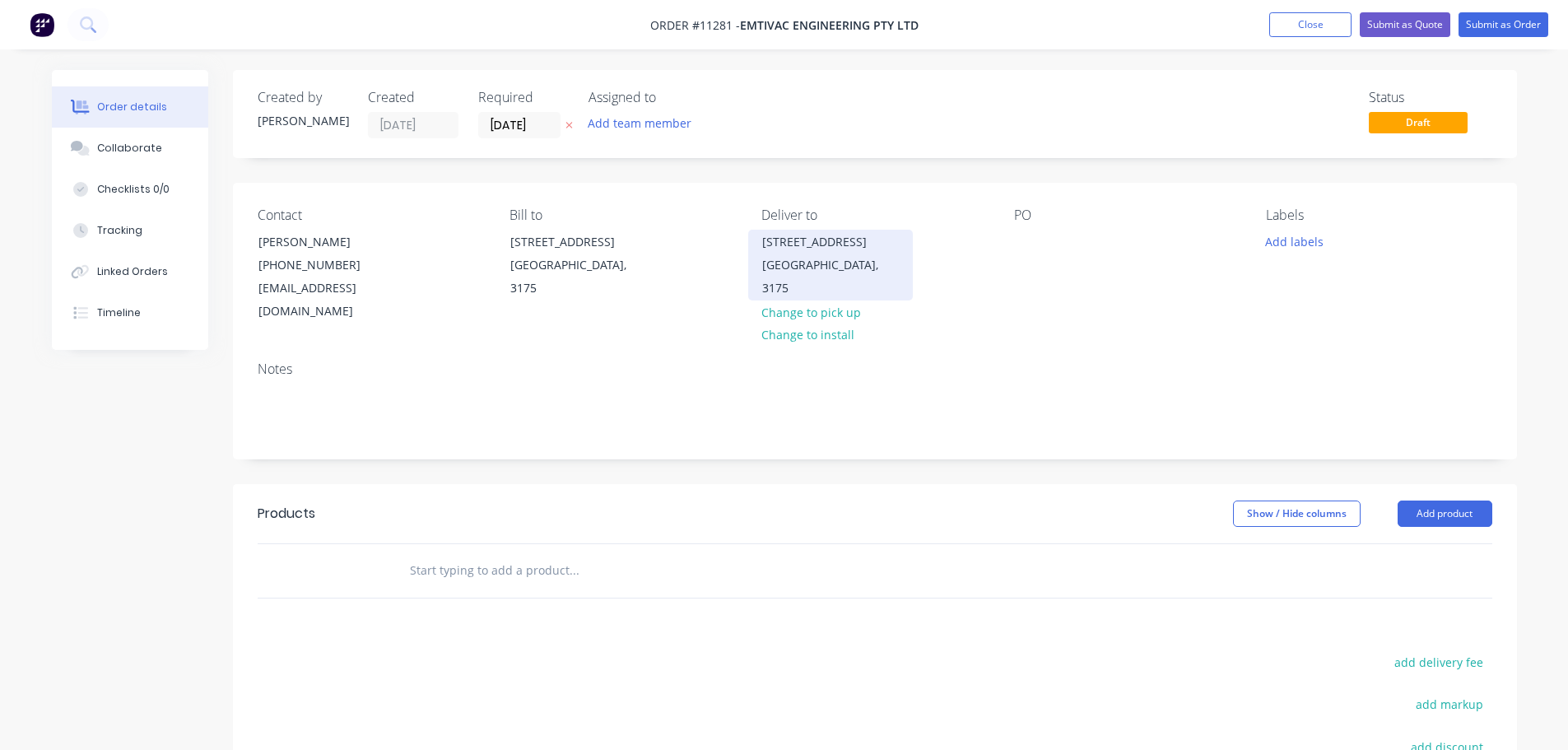
click at [812, 254] on div "[GEOGRAPHIC_DATA], 3175" at bounding box center [830, 276] width 136 height 46
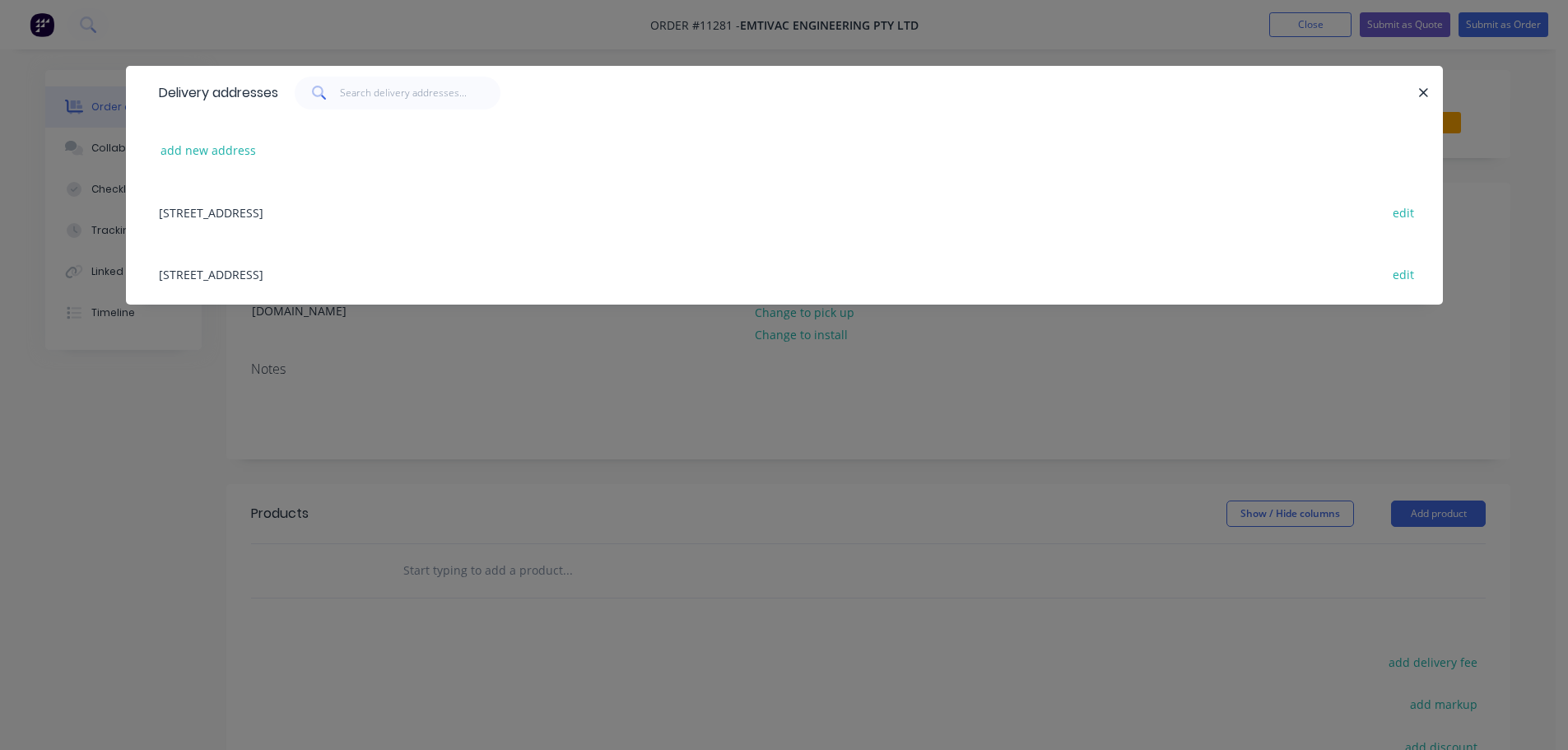
click at [386, 273] on div "[STREET_ADDRESS] edit" at bounding box center [784, 274] width 1268 height 62
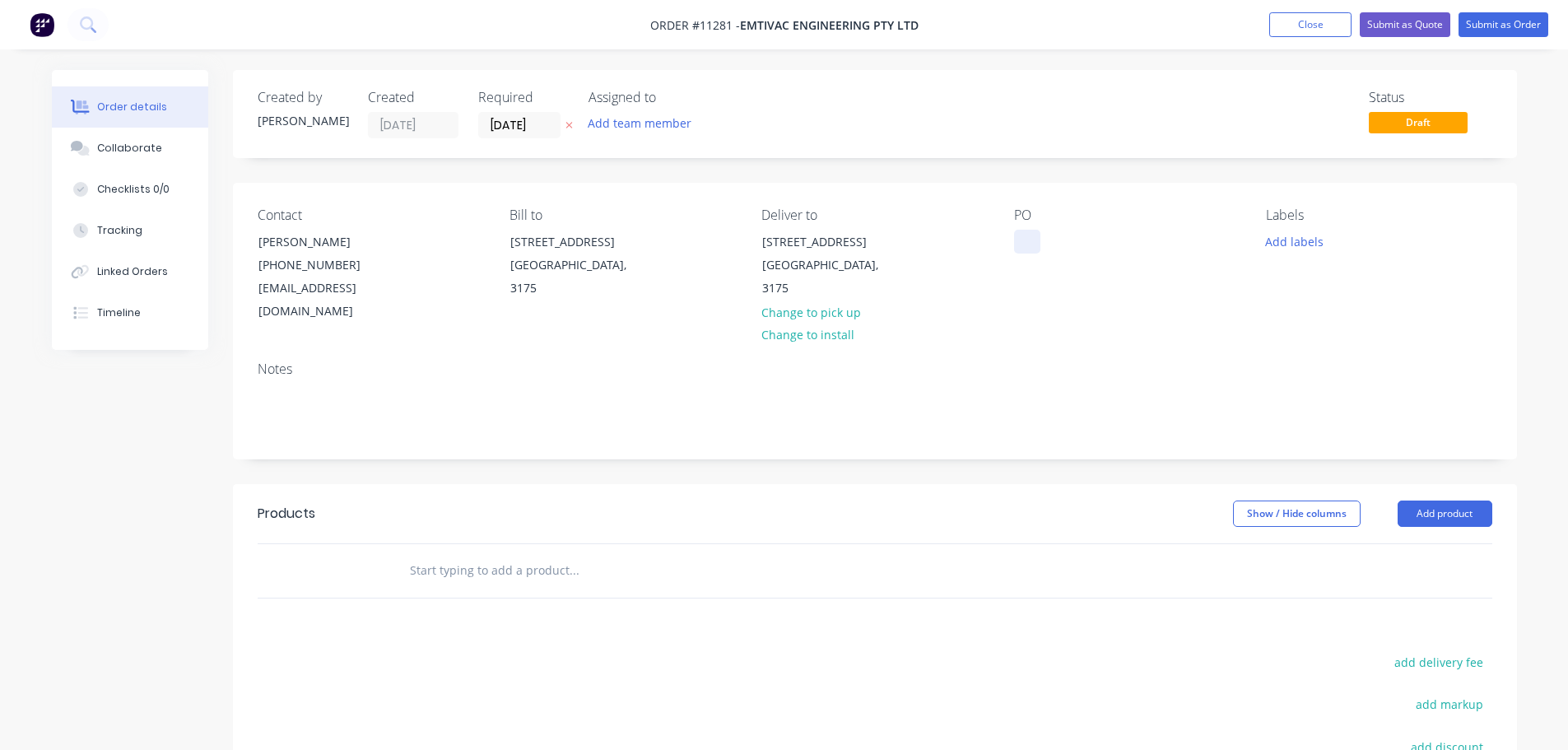
click at [1024, 237] on div at bounding box center [1027, 241] width 26 height 24
click at [448, 554] on input "text" at bounding box center [574, 571] width 329 height 33
click at [1451, 500] on button "Add product" at bounding box center [1444, 513] width 95 height 26
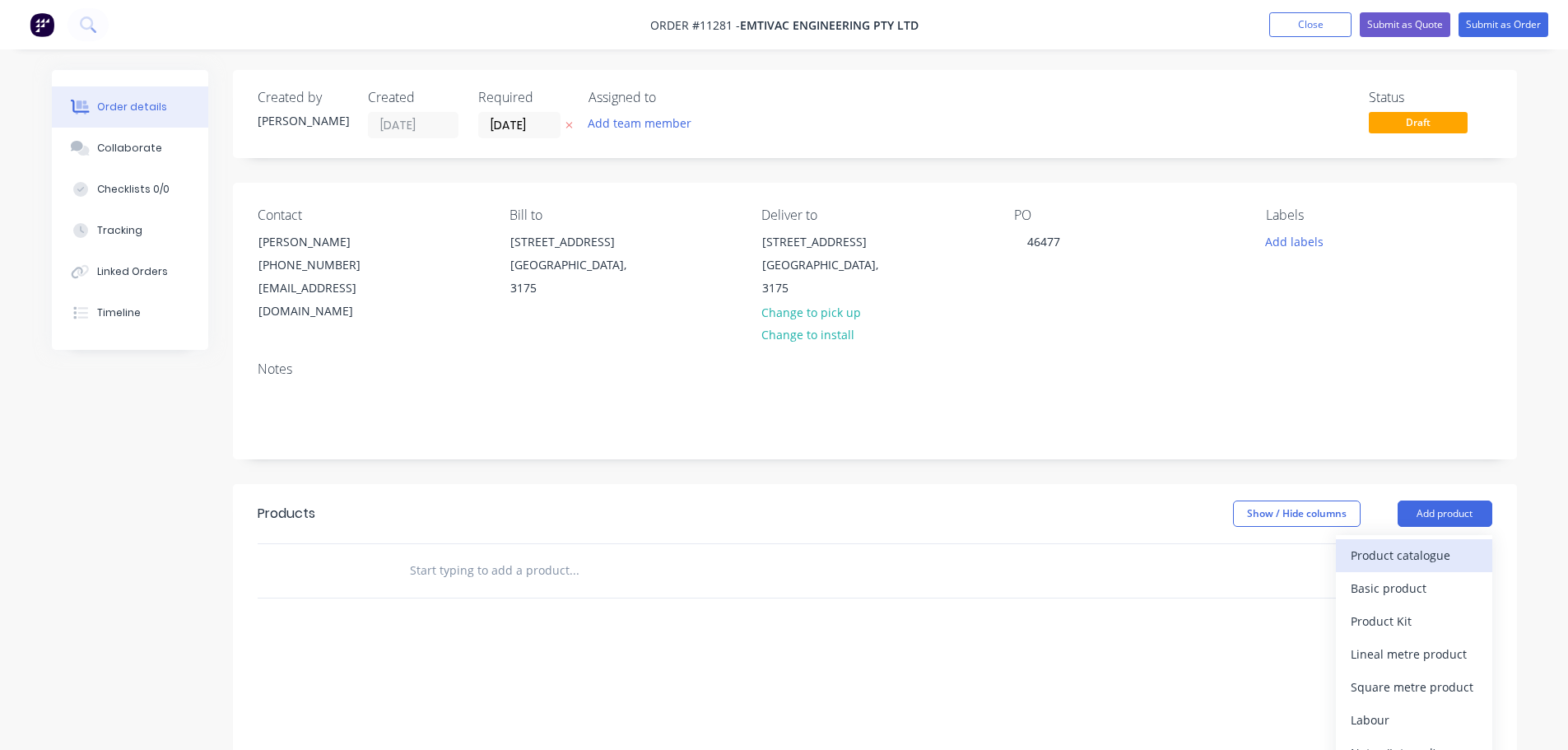
click at [1416, 543] on div "Product catalogue" at bounding box center [1413, 555] width 126 height 24
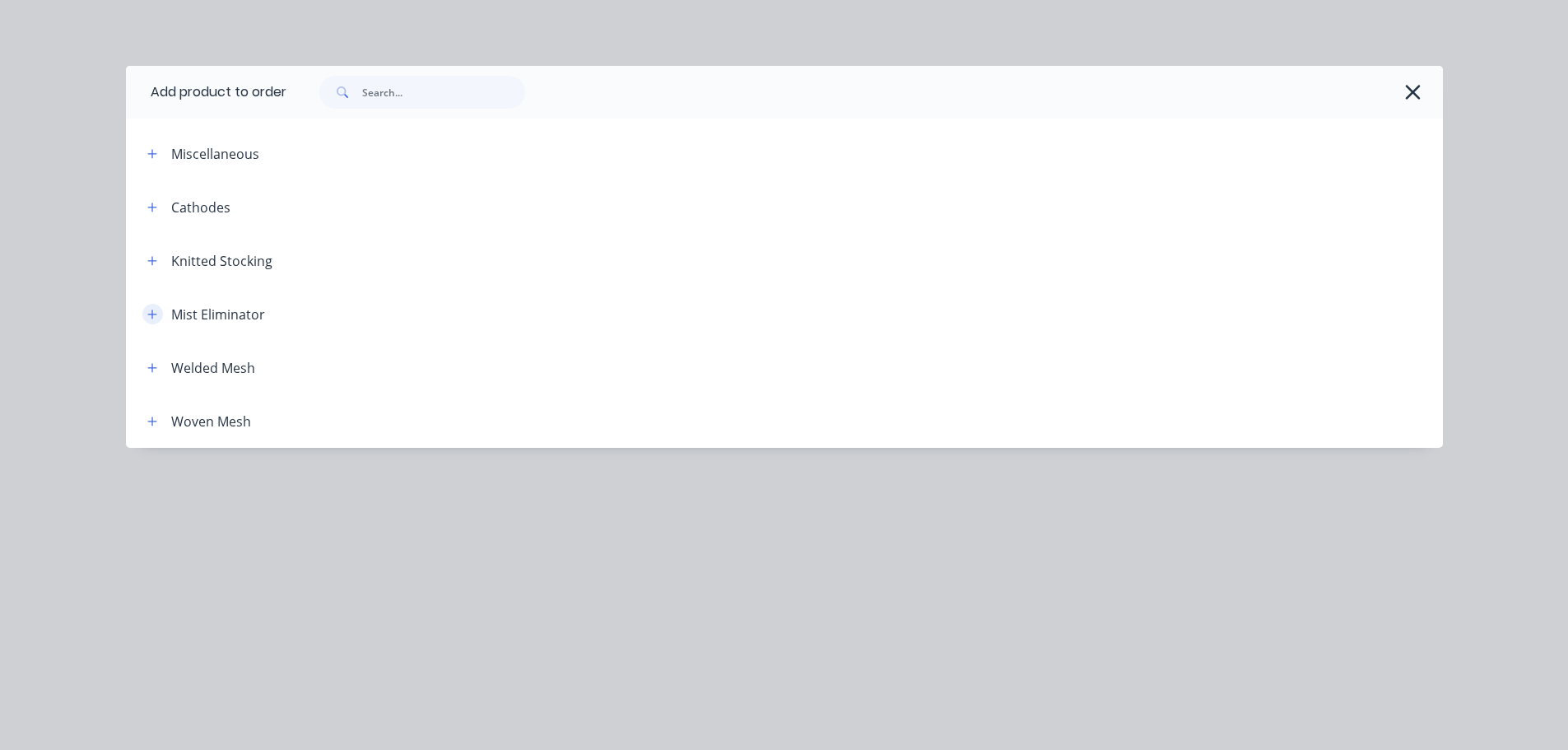
click at [156, 315] on icon "button" at bounding box center [151, 314] width 9 height 9
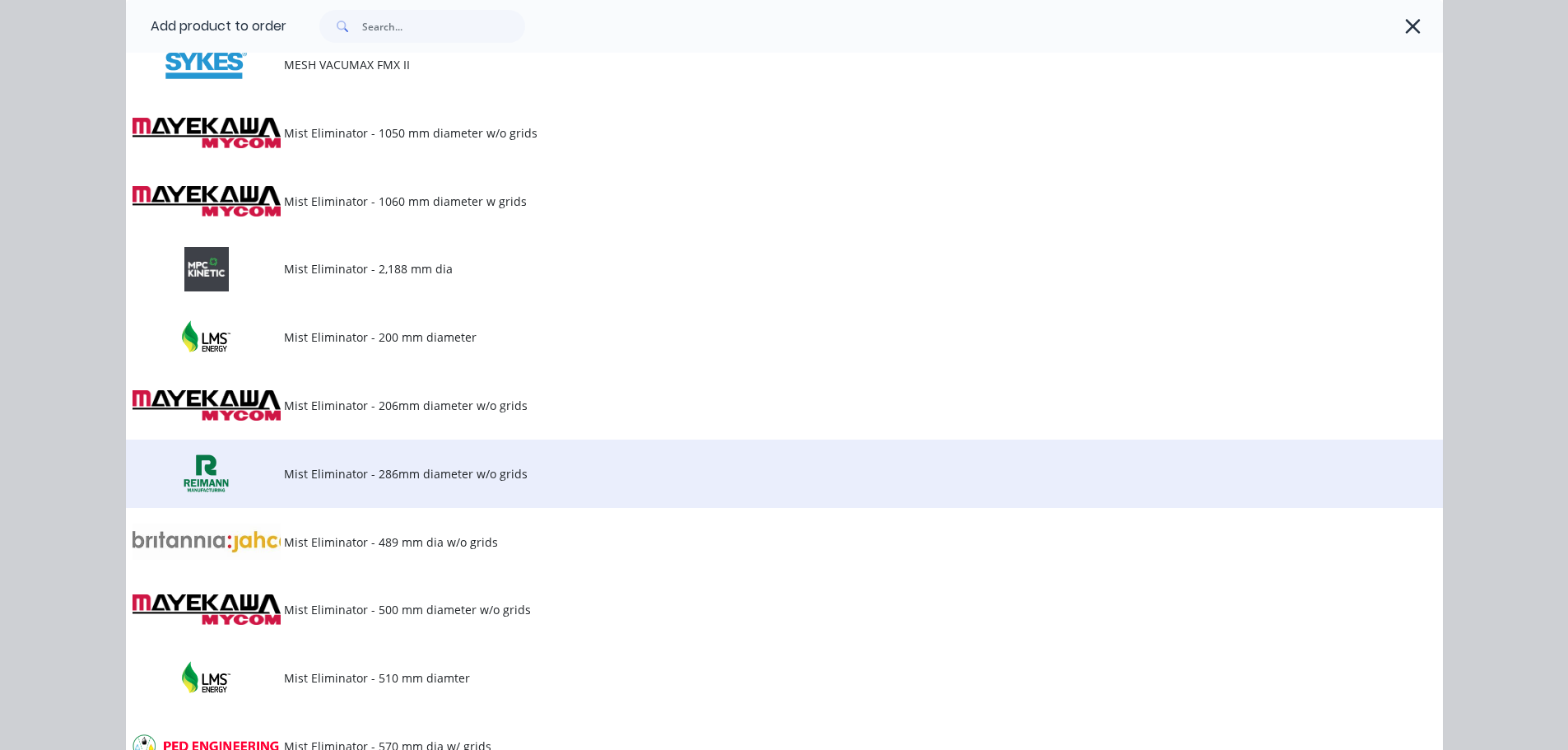
scroll to position [1234, 0]
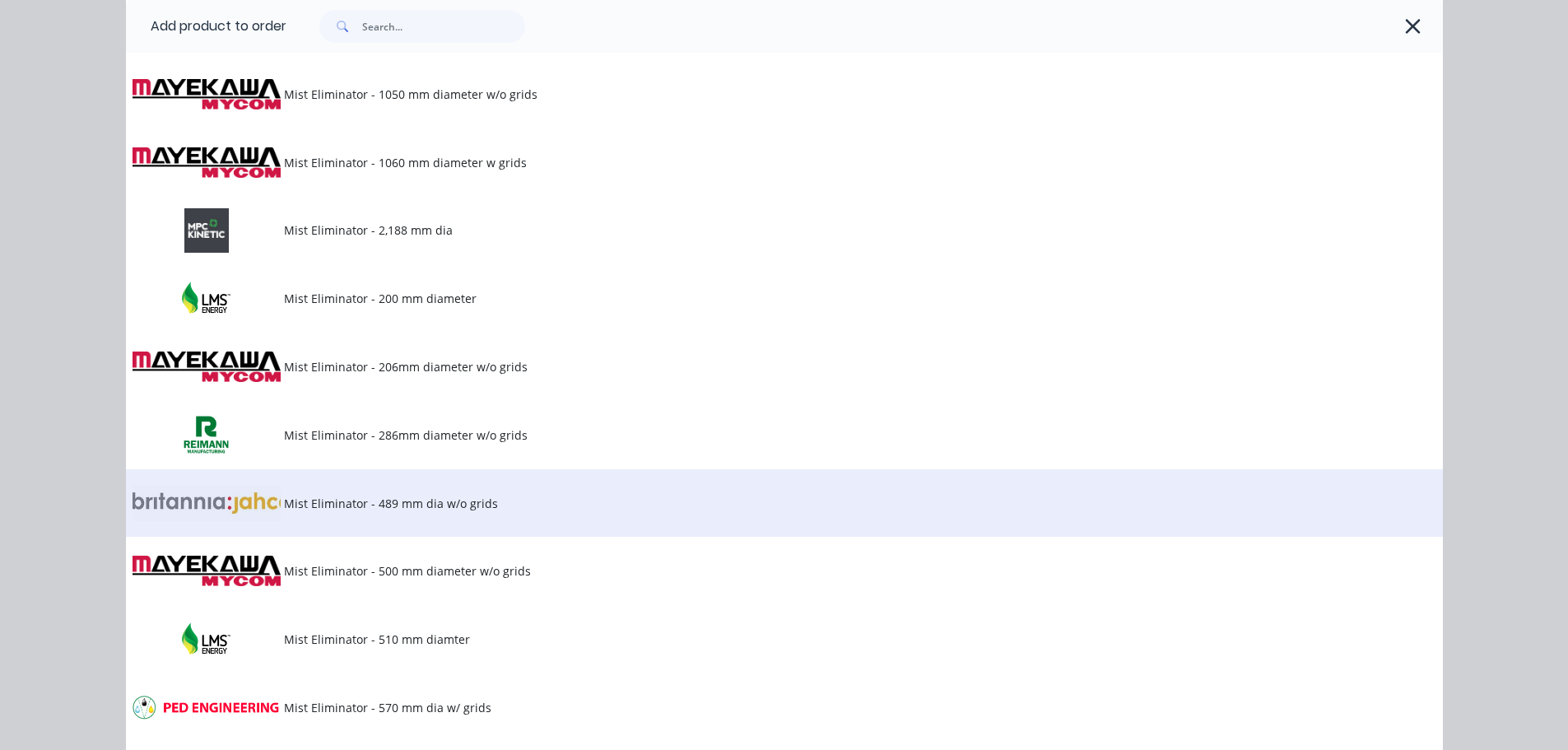
click at [382, 510] on span "Mist Eliminator - 489 mm dia w/o grids" at bounding box center [747, 503] width 927 height 18
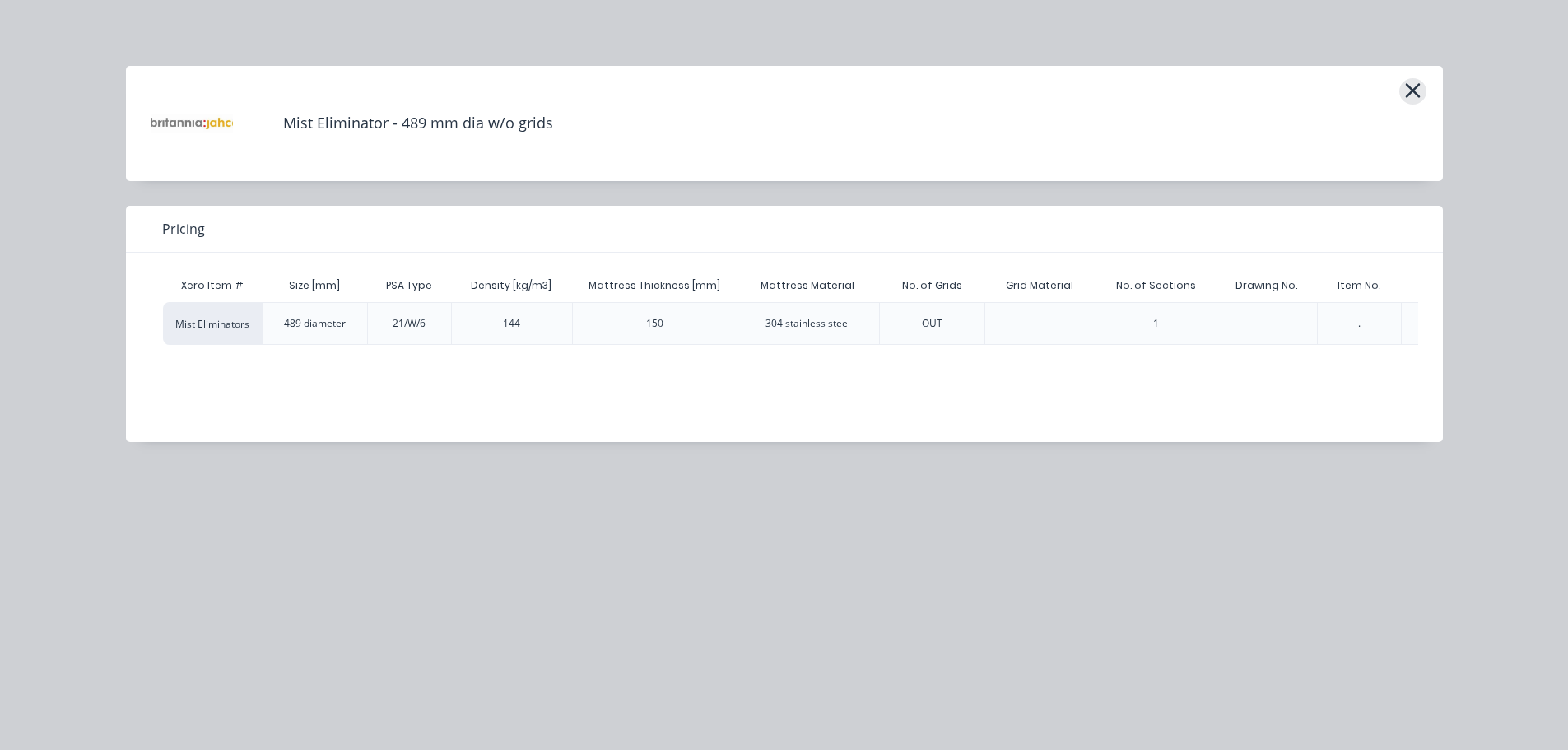
click at [1411, 91] on icon "button" at bounding box center [1412, 90] width 15 height 15
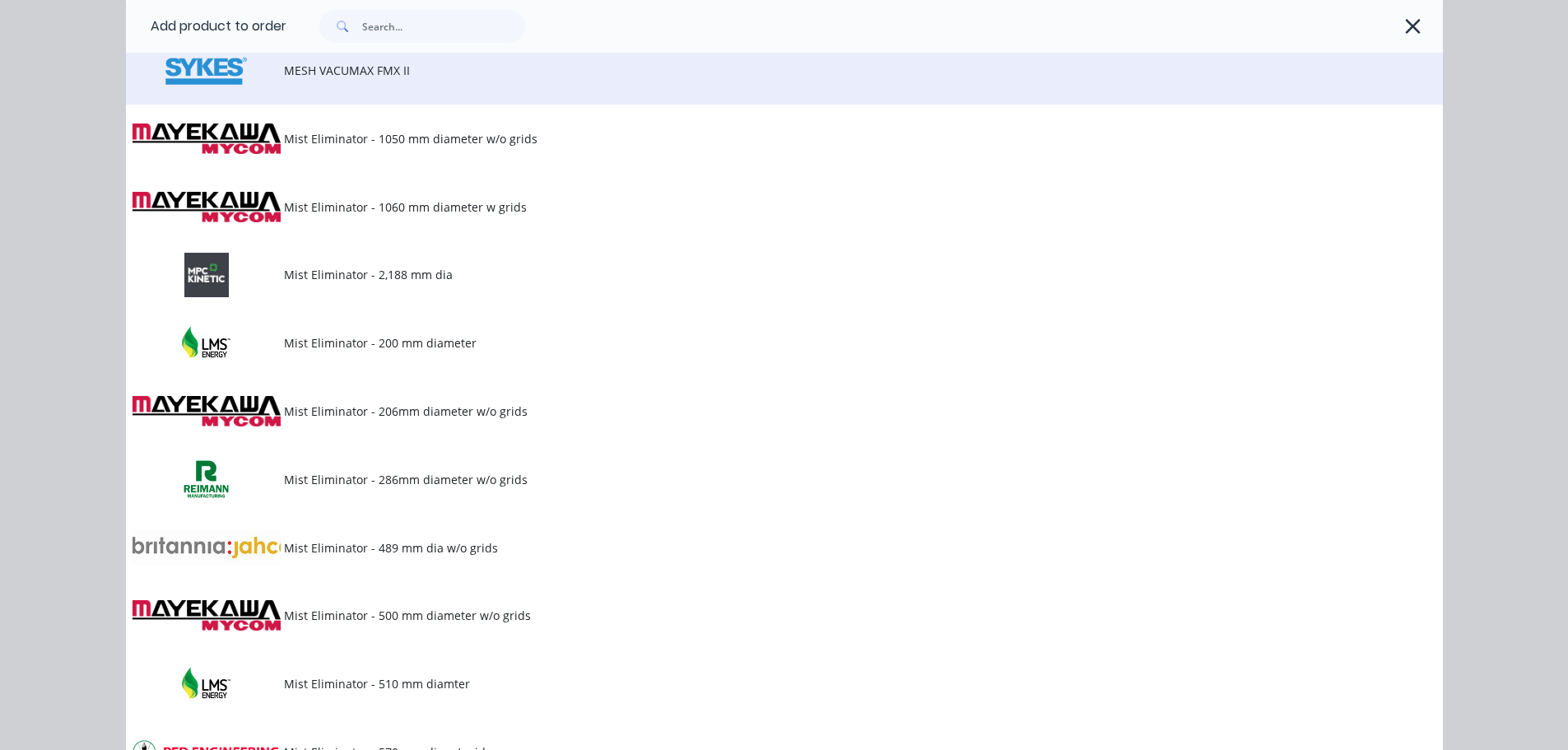
scroll to position [1192, 0]
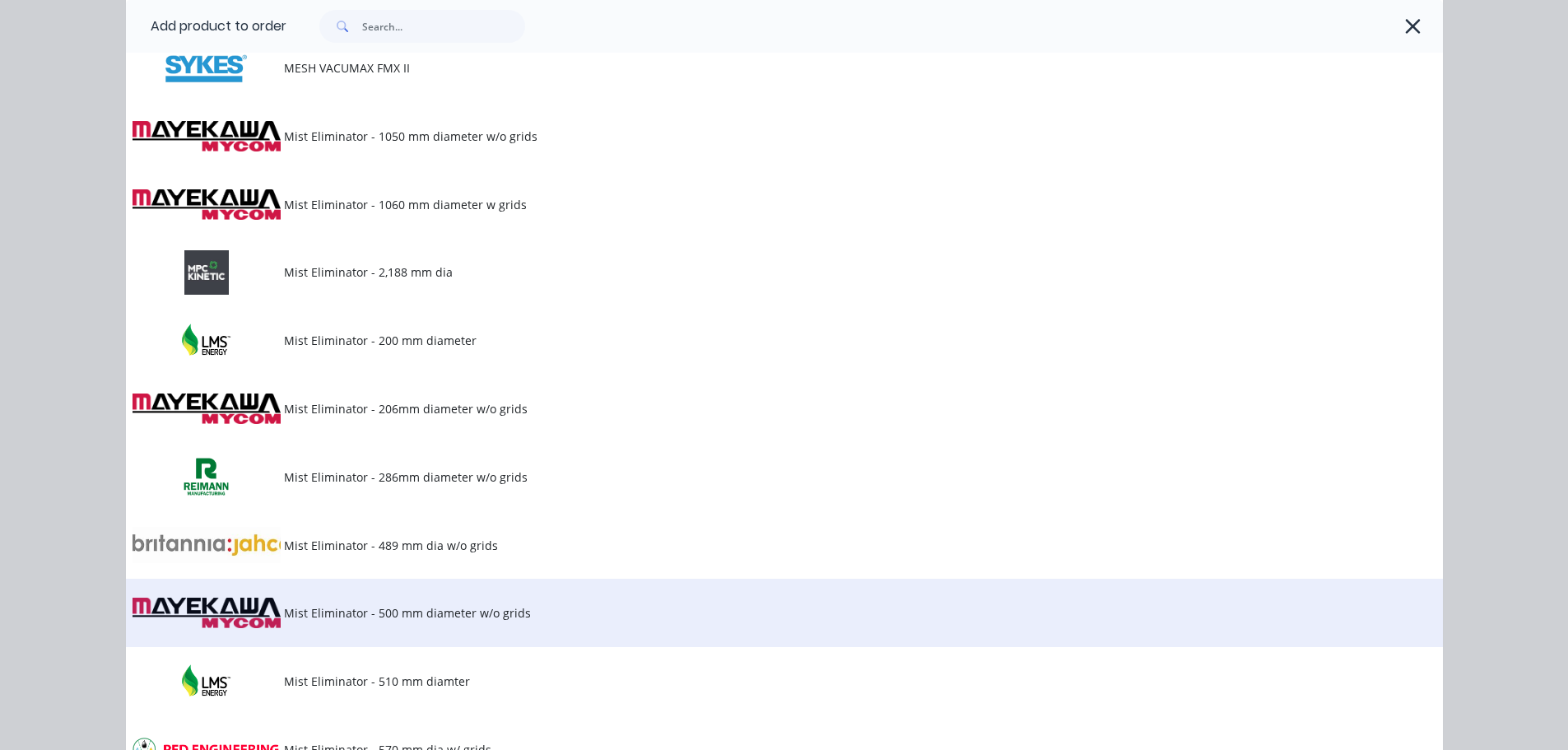
click at [412, 612] on span "Mist Eliminator - 500 mm diameter w/o grids" at bounding box center [747, 613] width 927 height 18
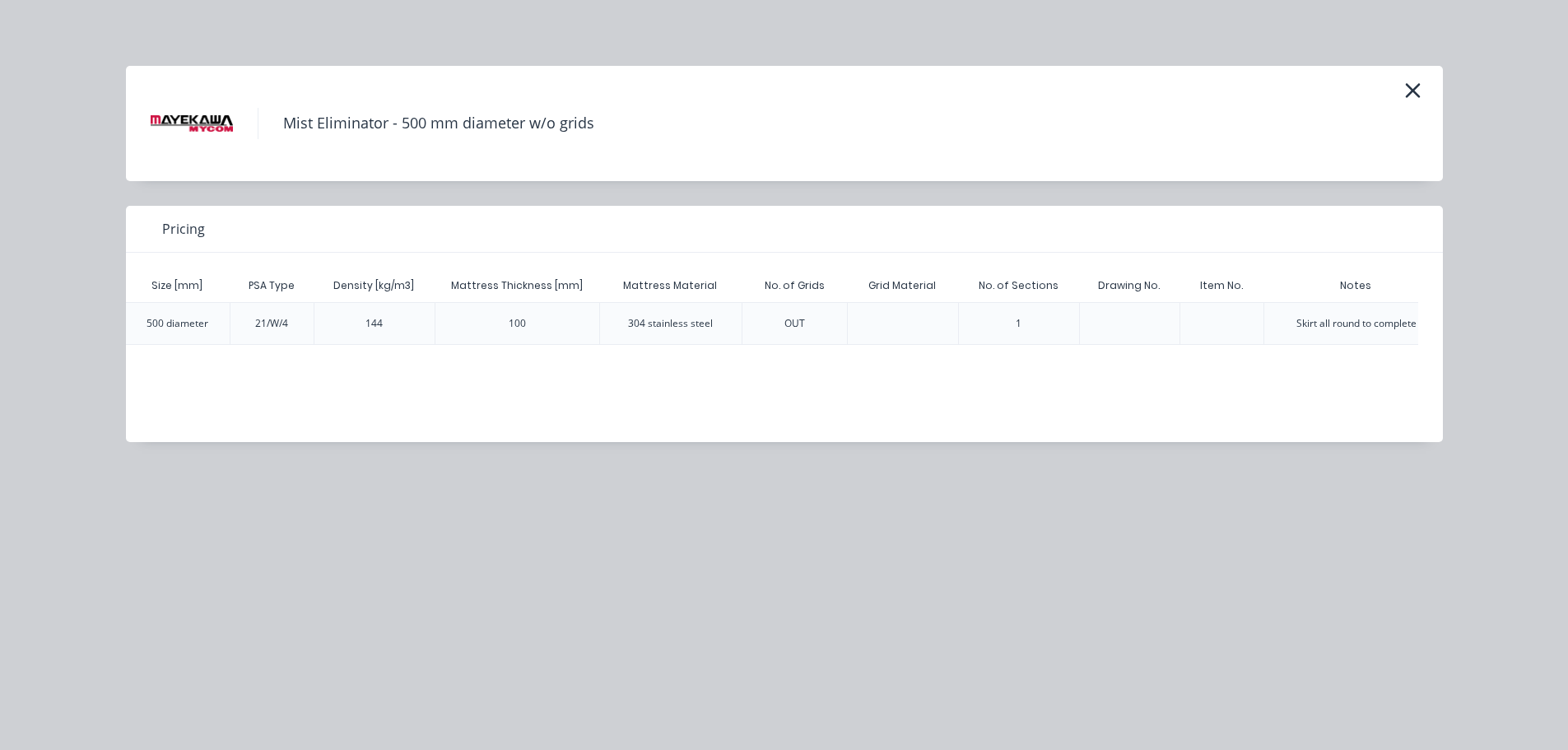
scroll to position [0, 252]
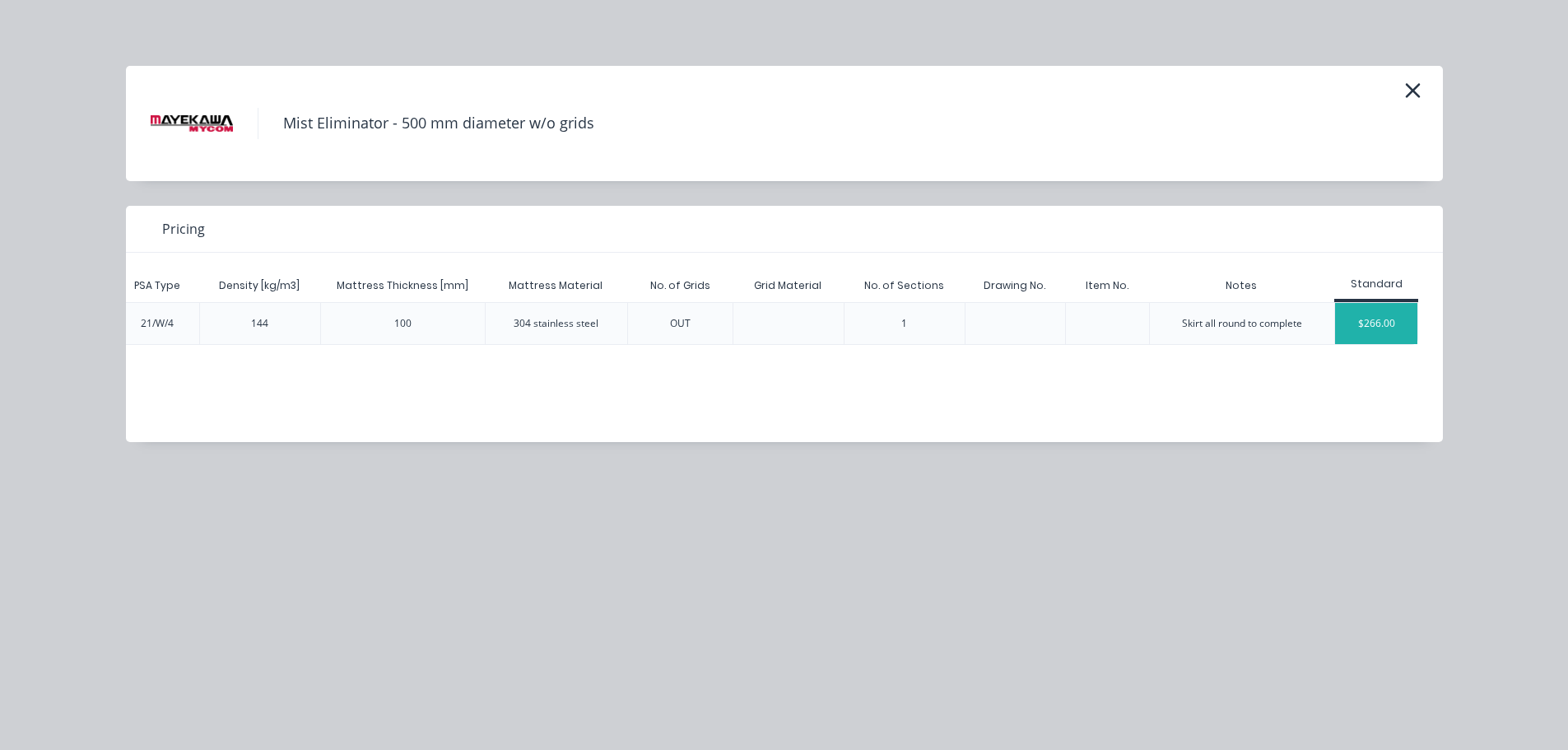
click at [1389, 323] on div "$266.00" at bounding box center [1376, 324] width 82 height 41
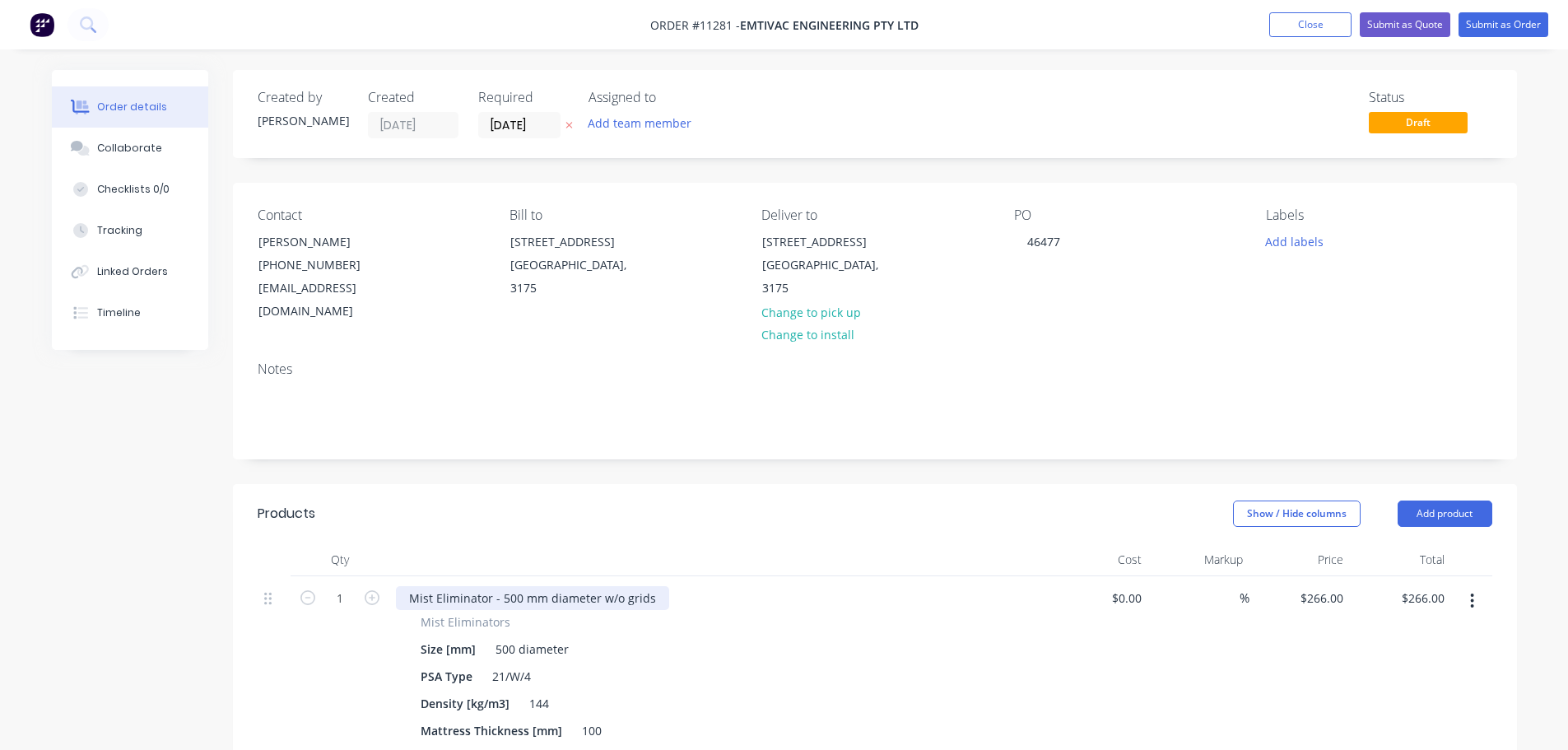
click at [520, 586] on div "Mist Eliminator - 500 mm diameter w/o grids" at bounding box center [532, 598] width 274 height 24
click at [505, 586] on div "Mist Eliminator - 500 mm diameter w/o grids" at bounding box center [532, 598] width 274 height 24
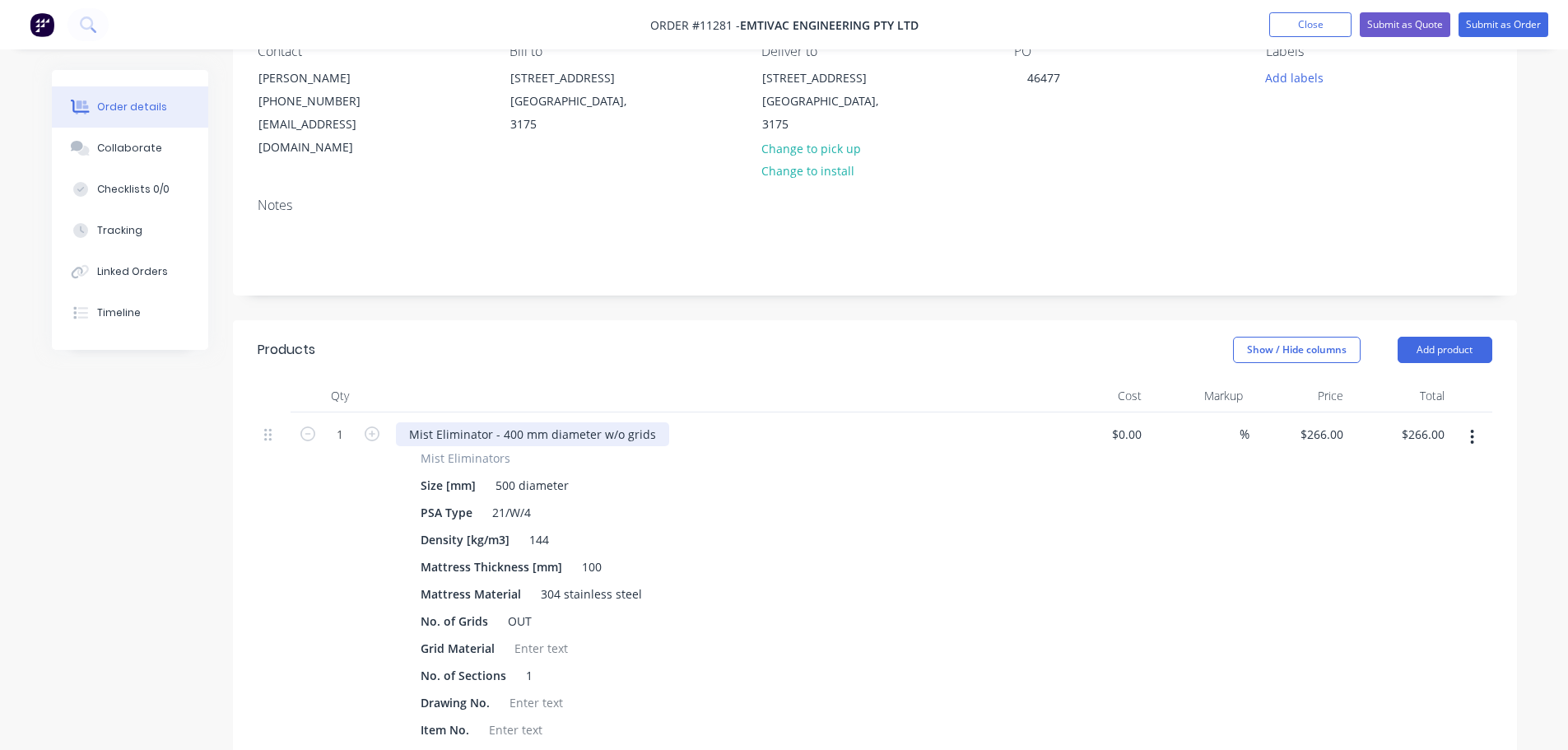
scroll to position [165, 0]
click at [515, 473] on div "500 diameter" at bounding box center [532, 484] width 86 height 24
click at [504, 473] on div "500 diameter" at bounding box center [532, 484] width 86 height 24
click at [531, 499] on div "21/W/4" at bounding box center [511, 511] width 52 height 24
click at [550, 526] on div "144" at bounding box center [539, 538] width 33 height 24
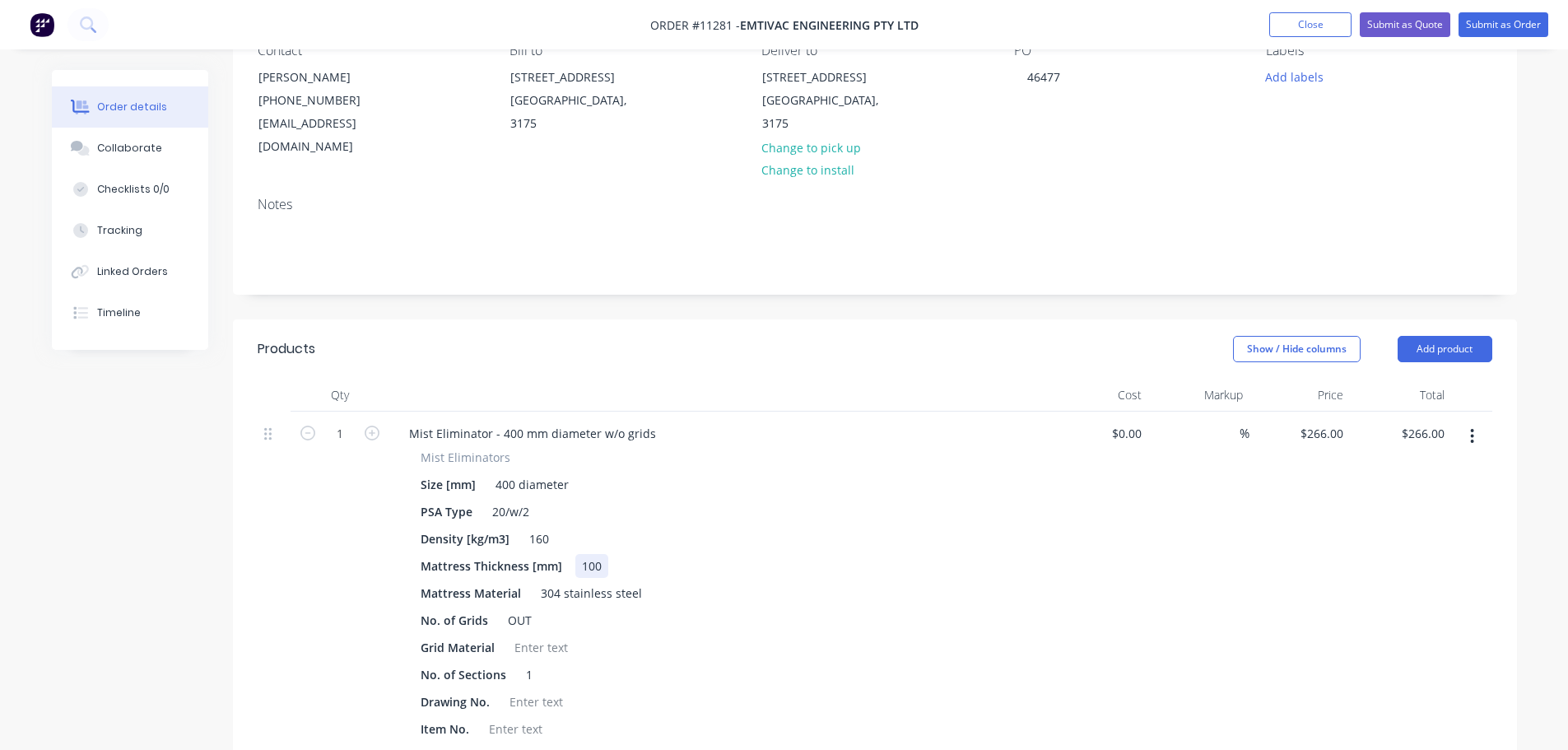
click at [620, 554] on div "Mattress Thickness [mm] 100" at bounding box center [715, 566] width 602 height 24
click at [558, 581] on div "304 stainless steel" at bounding box center [591, 593] width 115 height 24
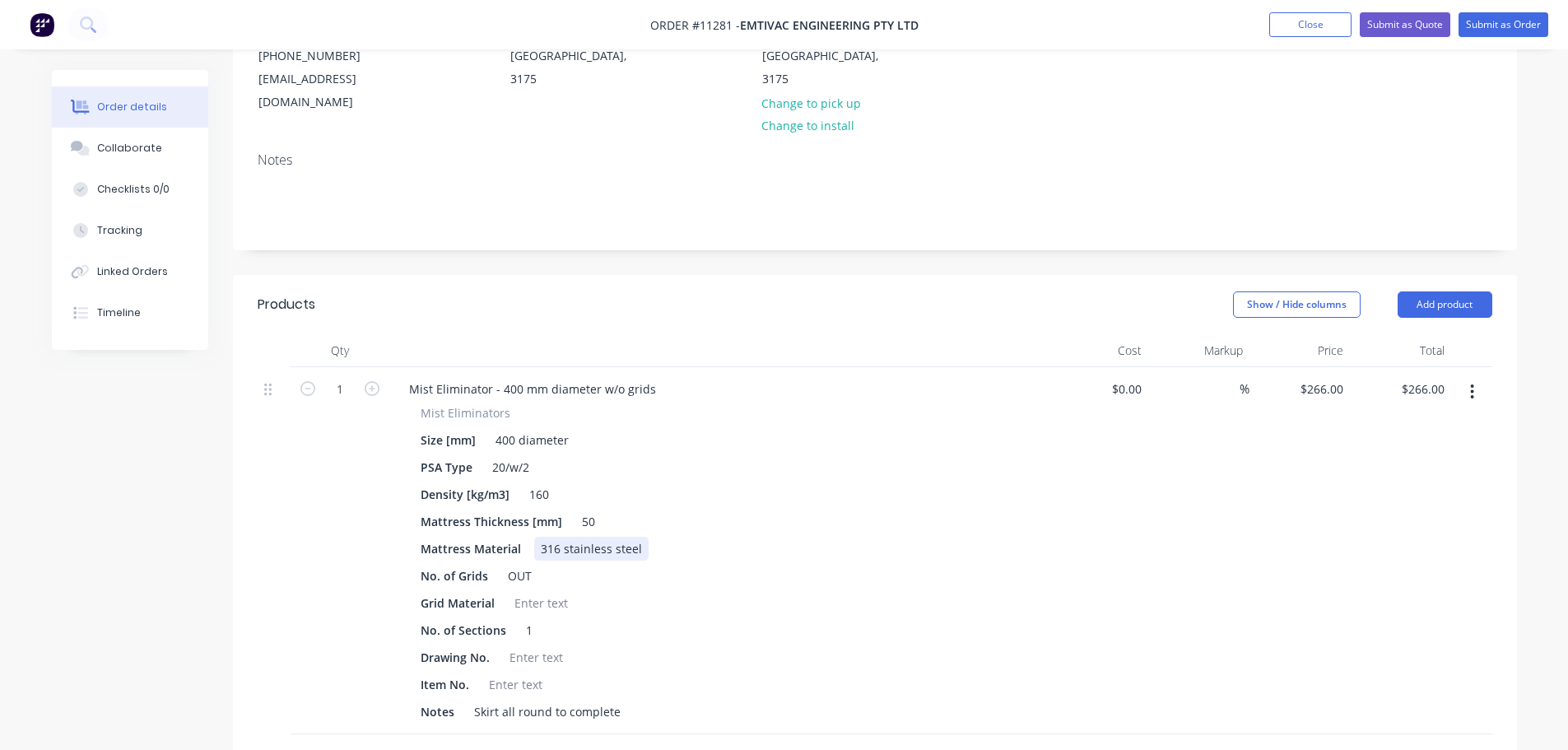
scroll to position [247, 0]
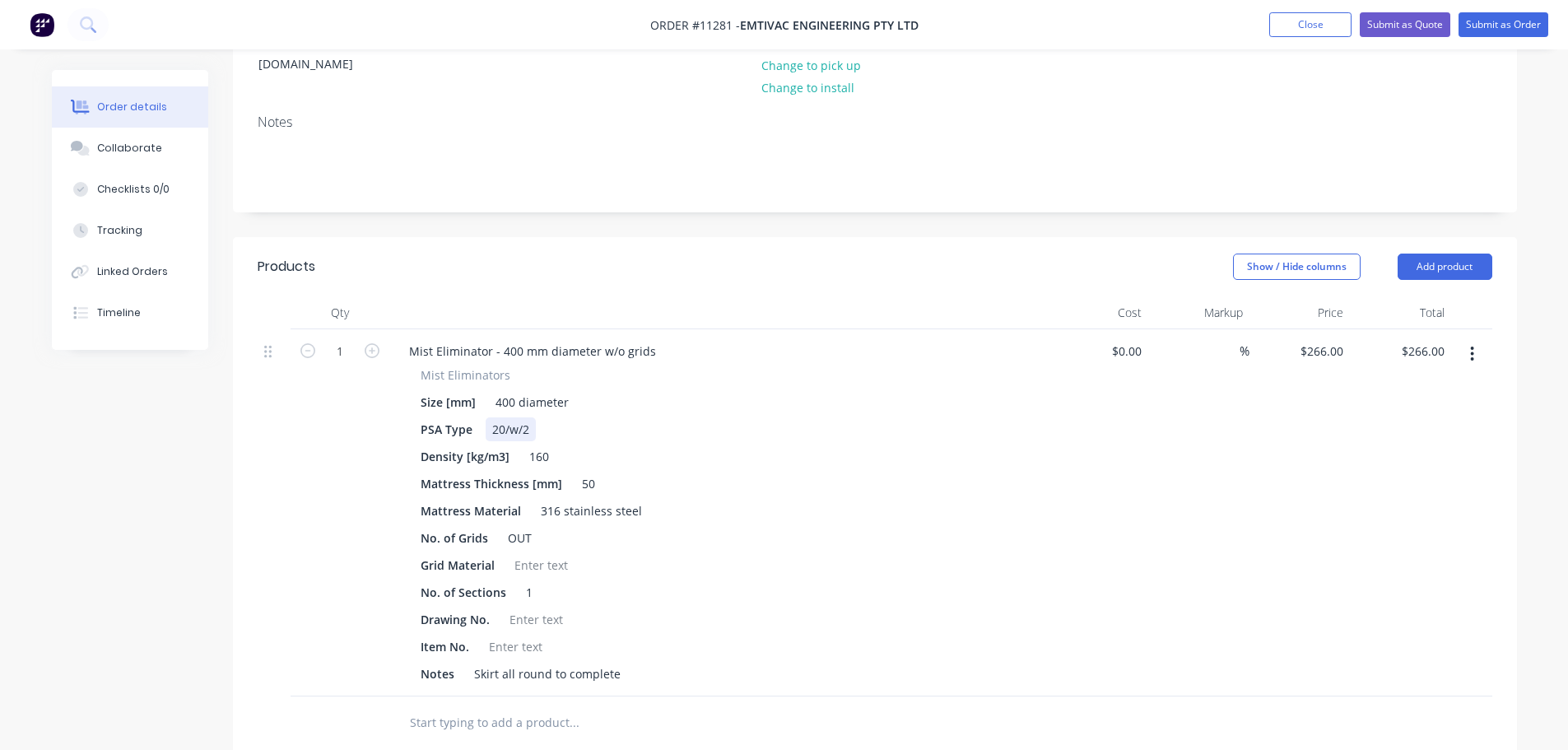
click at [516, 418] on div "20/w/2" at bounding box center [510, 429] width 50 height 24
click at [726, 607] on div "Drawing No." at bounding box center [715, 619] width 602 height 24
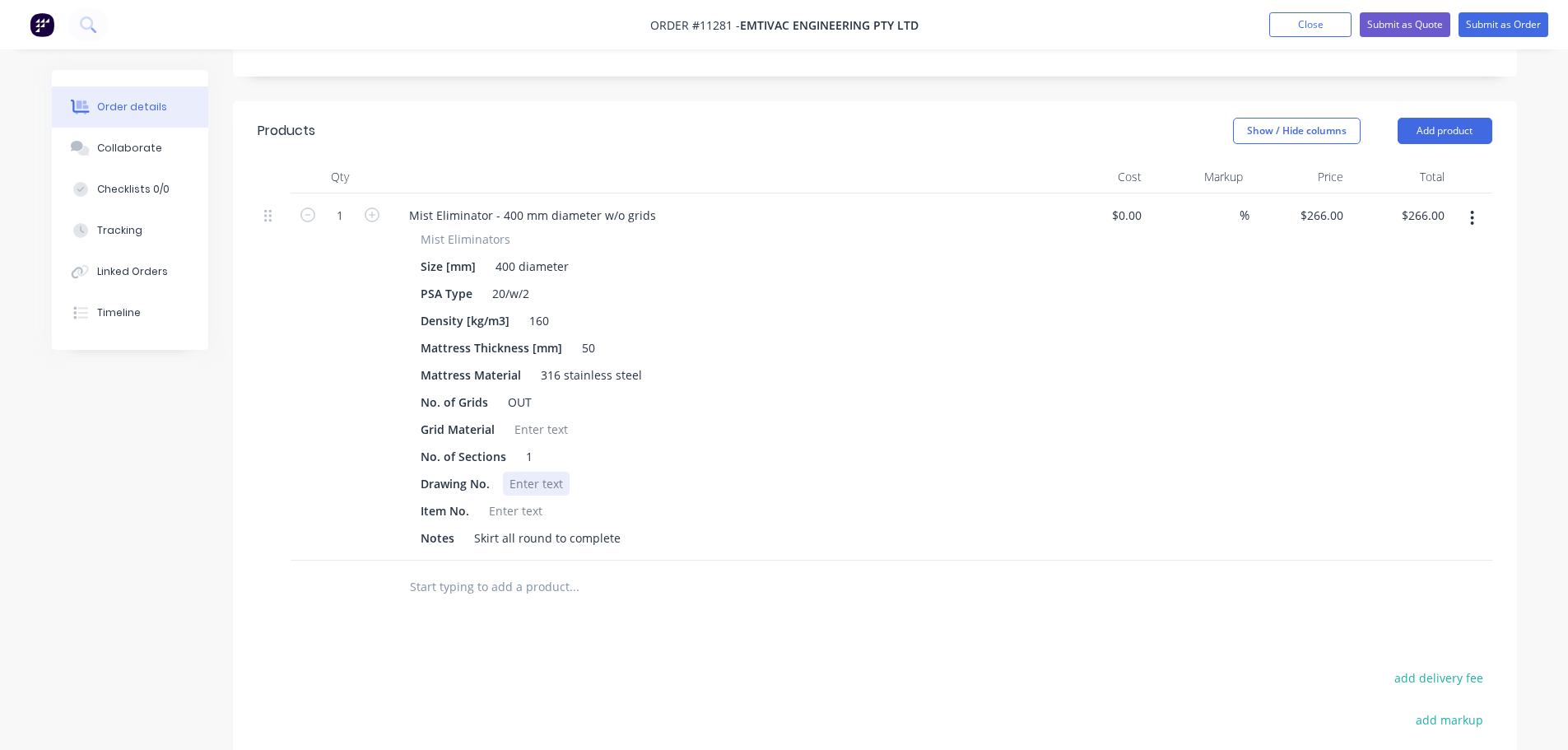
scroll to position [412, 0]
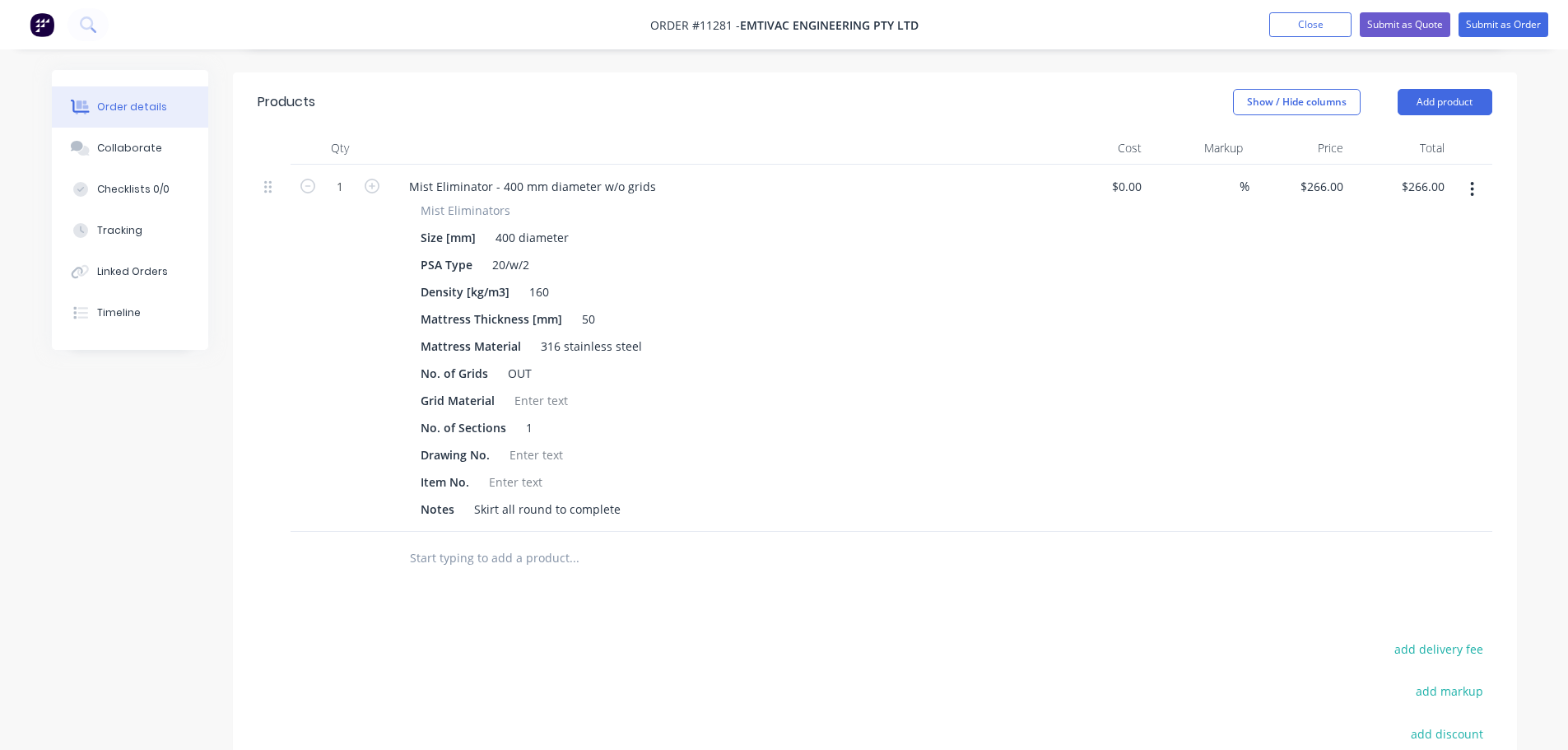
click at [1348, 175] on input "266" at bounding box center [1325, 186] width 51 height 24
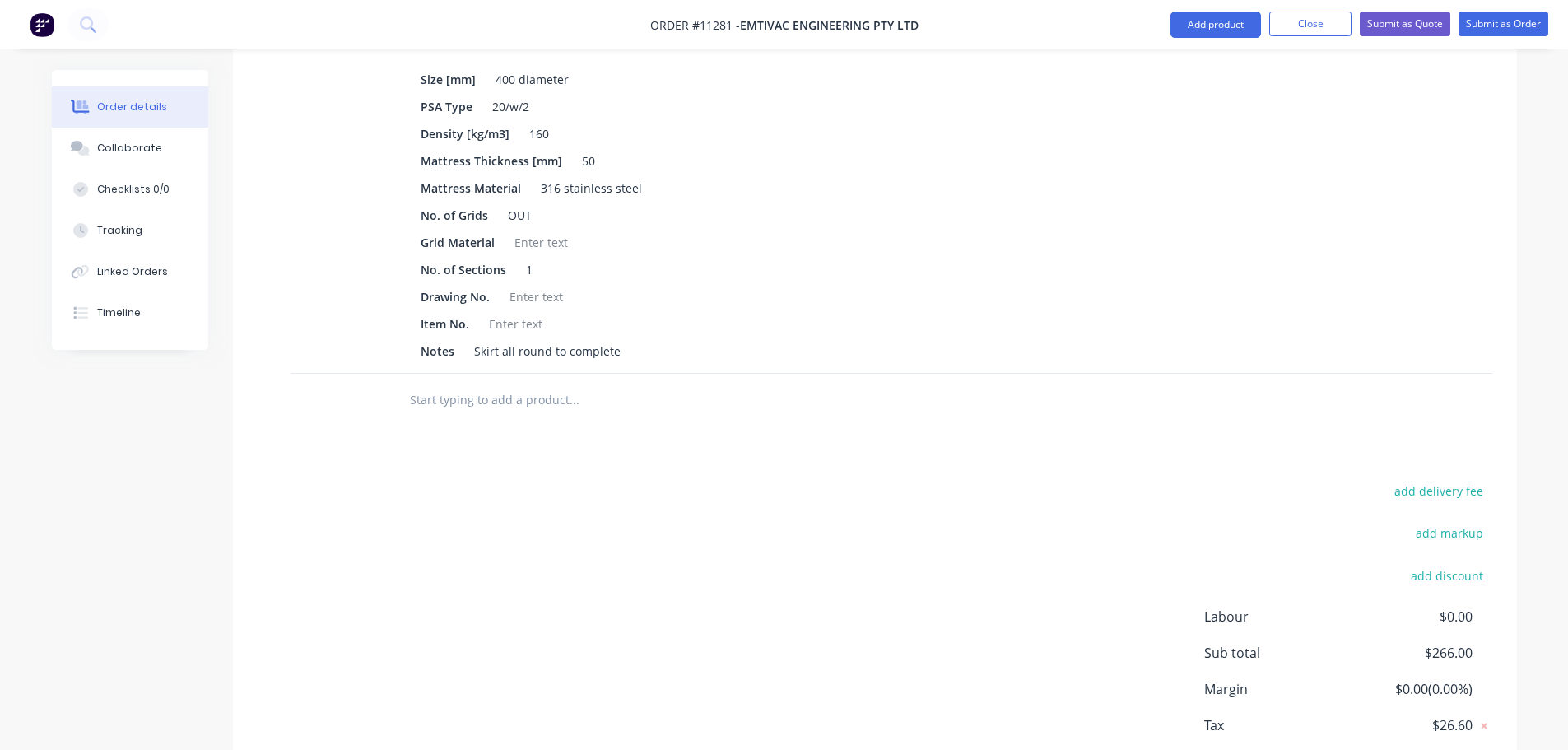
scroll to position [576, 0]
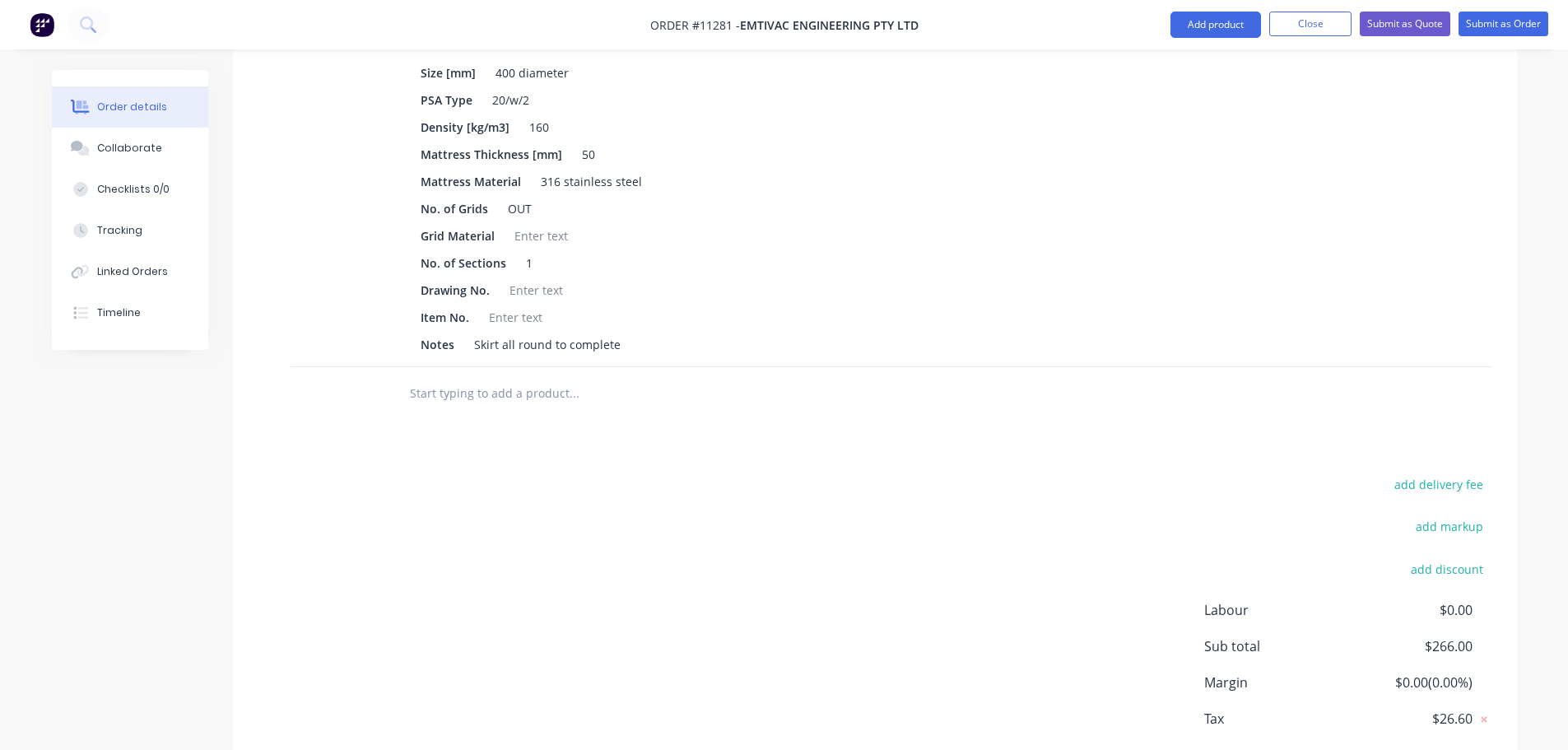
type input "$315.00"
click at [1386, 474] on div "add delivery fee" at bounding box center [1390, 494] width 206 height 42
click at [1404, 474] on button "add delivery fee" at bounding box center [1439, 484] width 106 height 23
type input "40.00"
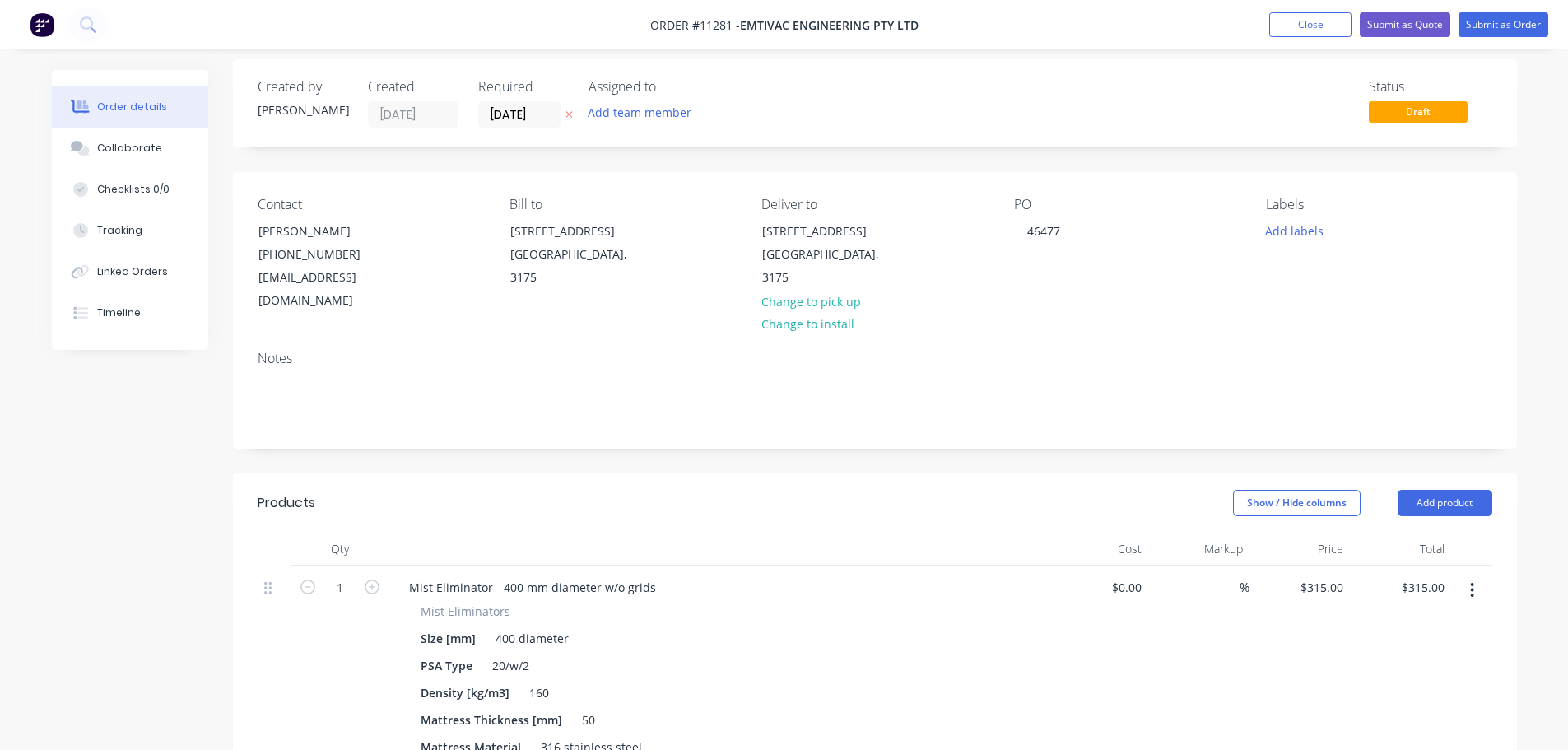
scroll to position [0, 0]
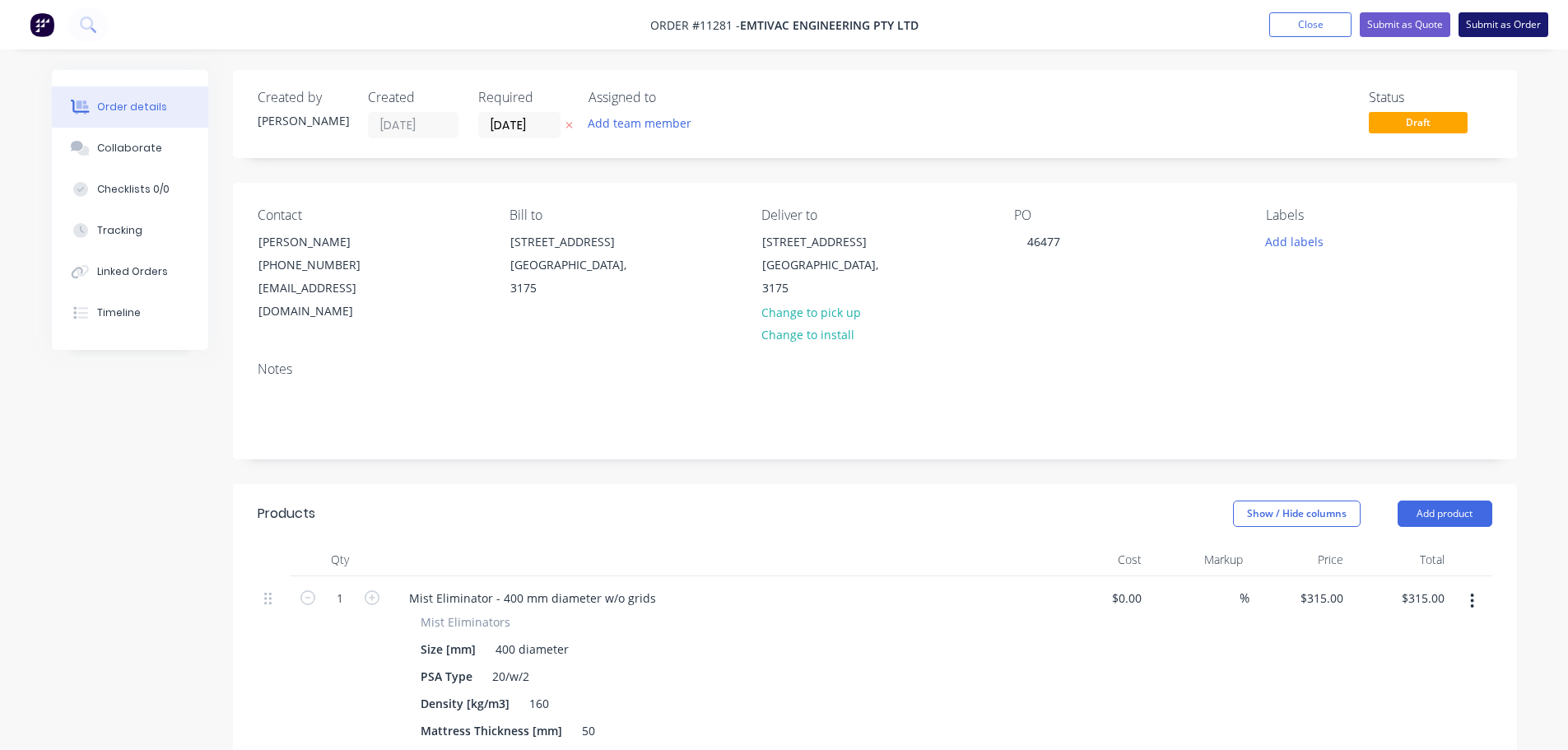
click at [1514, 28] on button "Submit as Order" at bounding box center [1502, 25] width 89 height 25
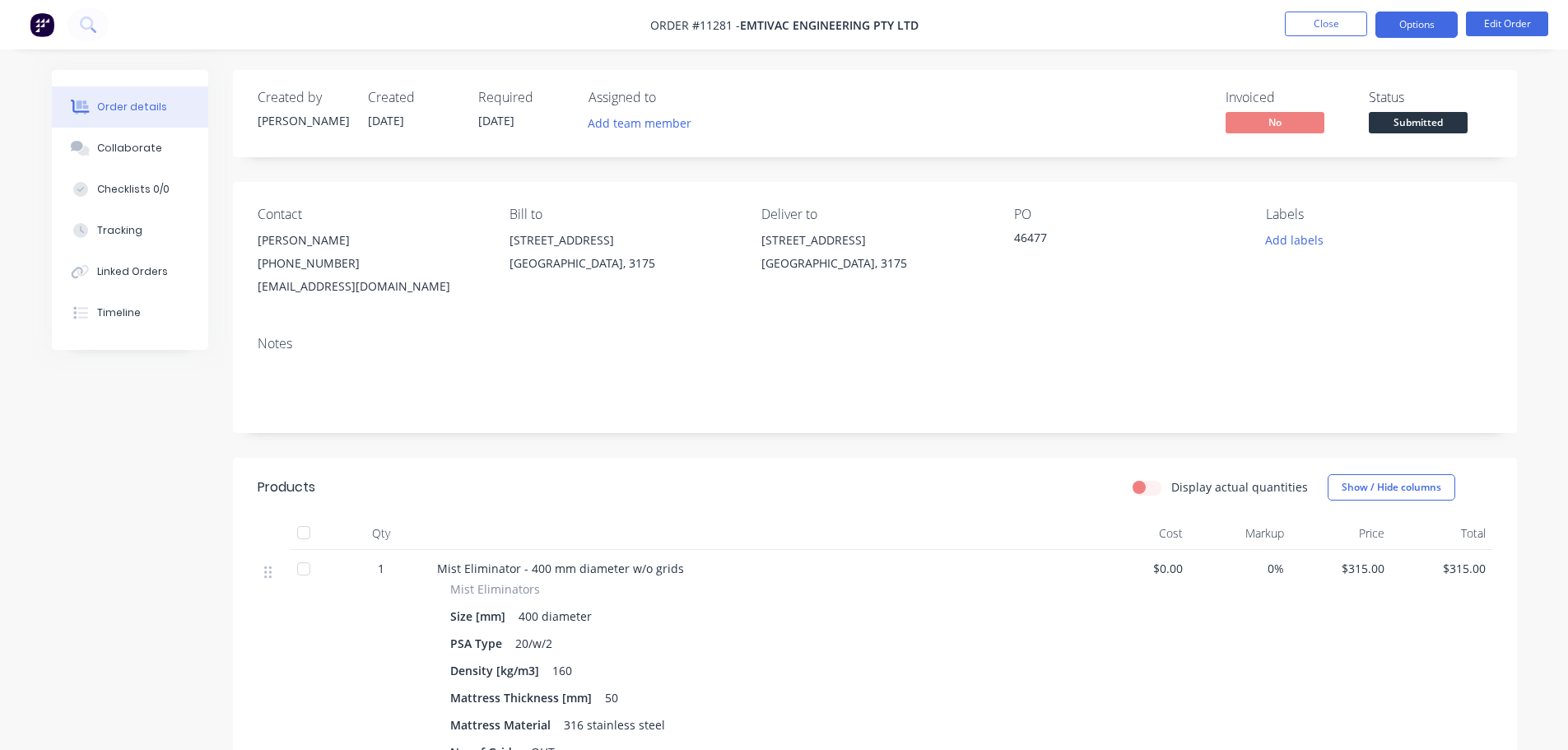
click at [1411, 30] on button "Options" at bounding box center [1417, 25] width 82 height 26
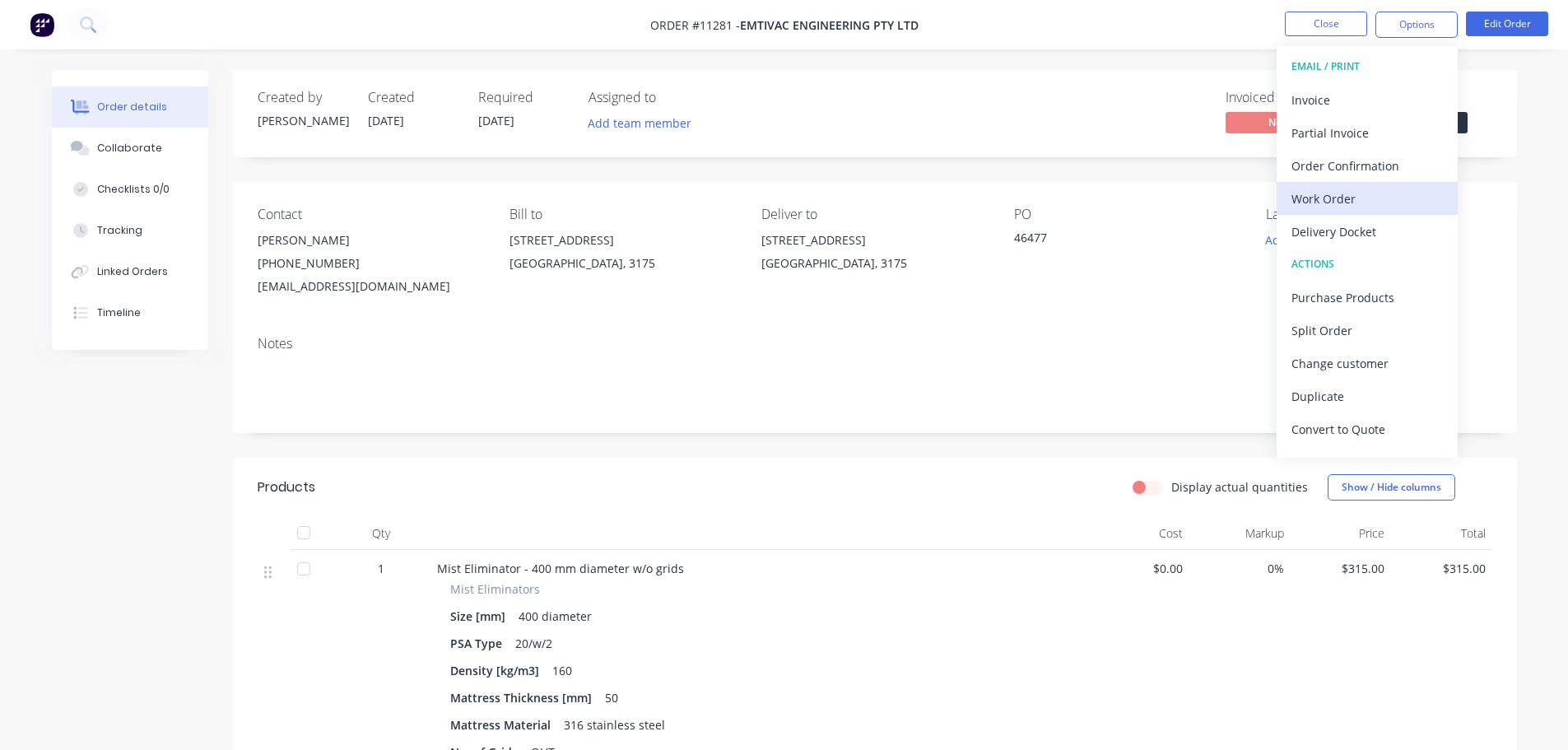
click at [1325, 198] on div "Work Order" at bounding box center [1367, 199] width 151 height 24
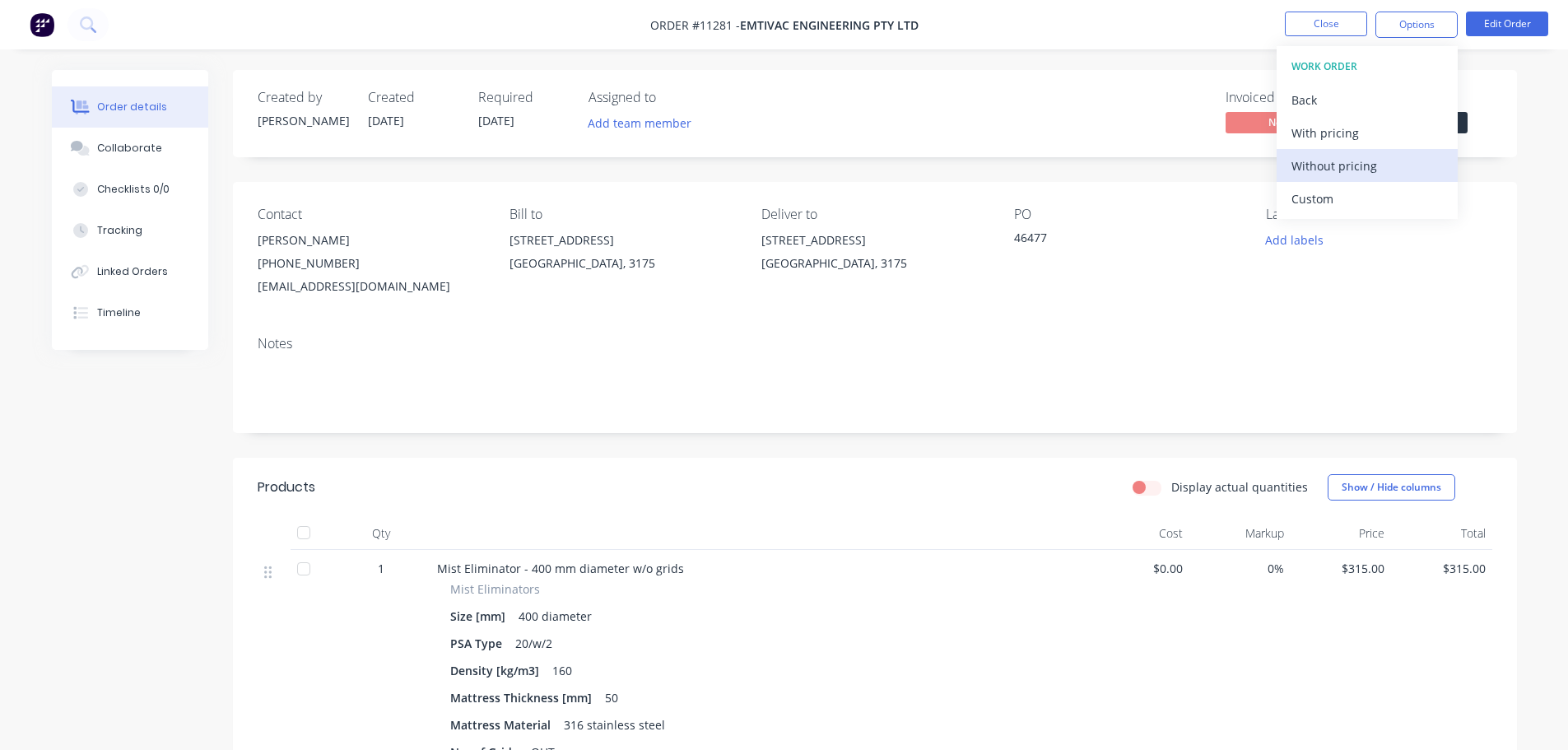
click at [1312, 167] on div "Without pricing" at bounding box center [1367, 166] width 151 height 24
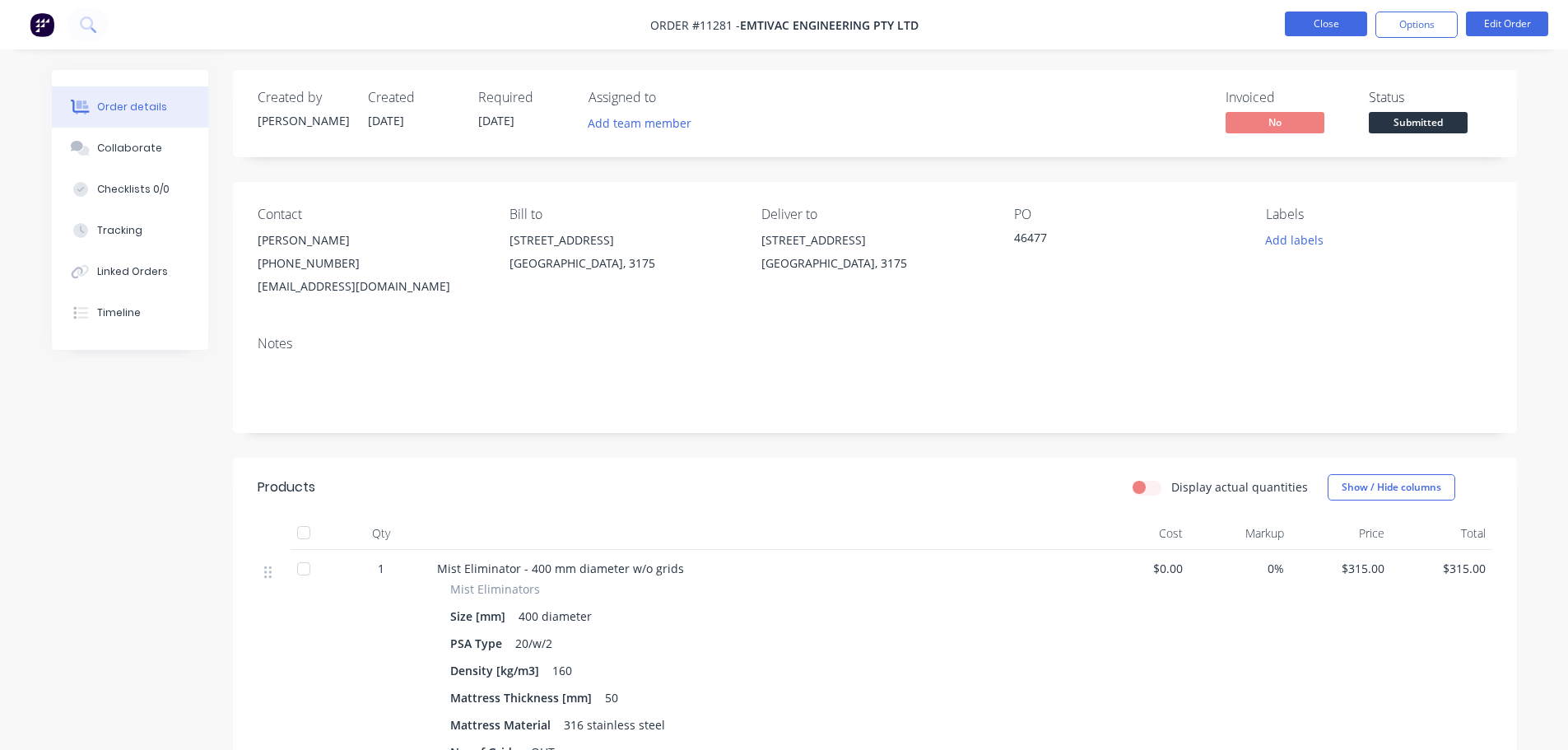
click at [1335, 24] on button "Close" at bounding box center [1326, 24] width 82 height 25
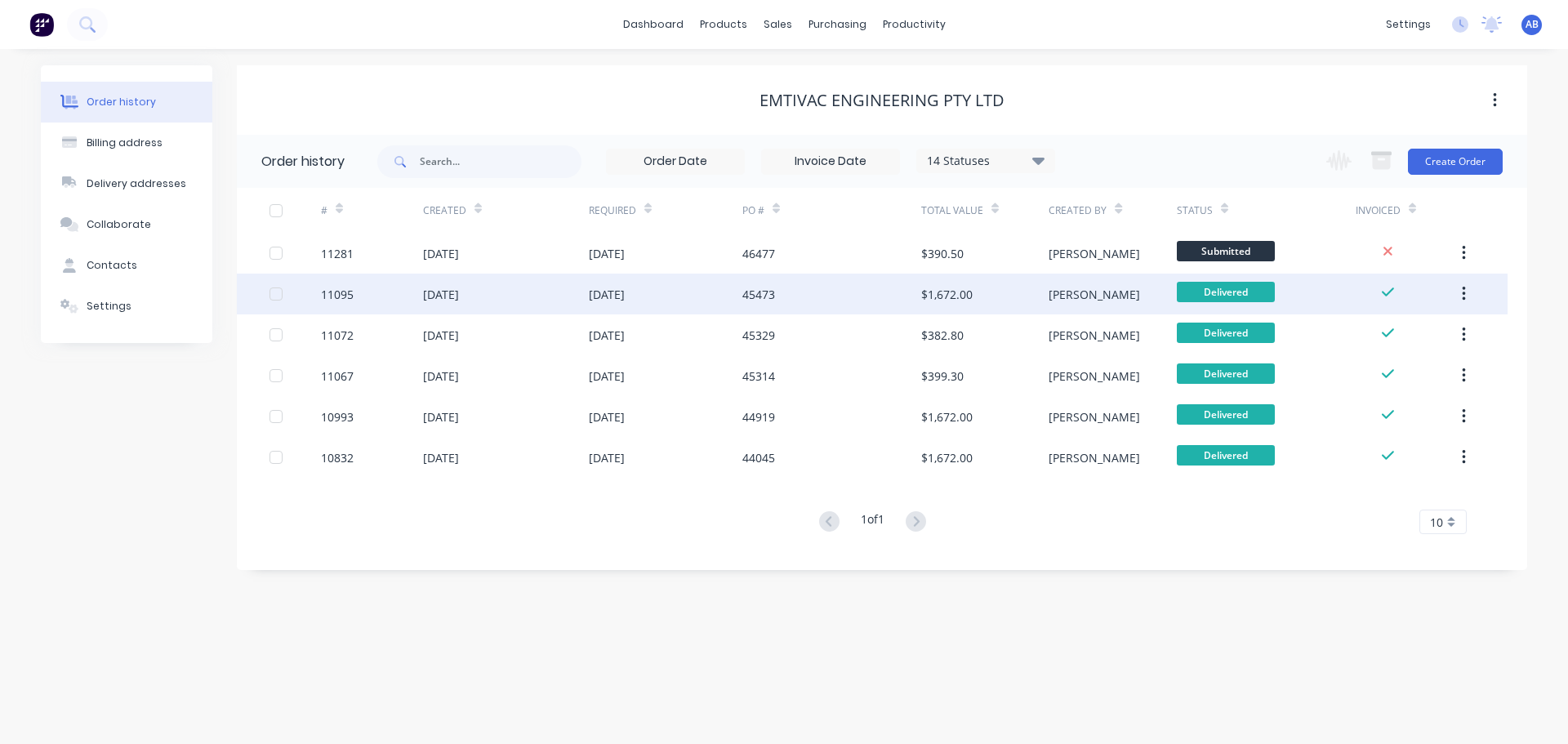
click at [852, 302] on div "45473" at bounding box center [832, 294] width 179 height 41
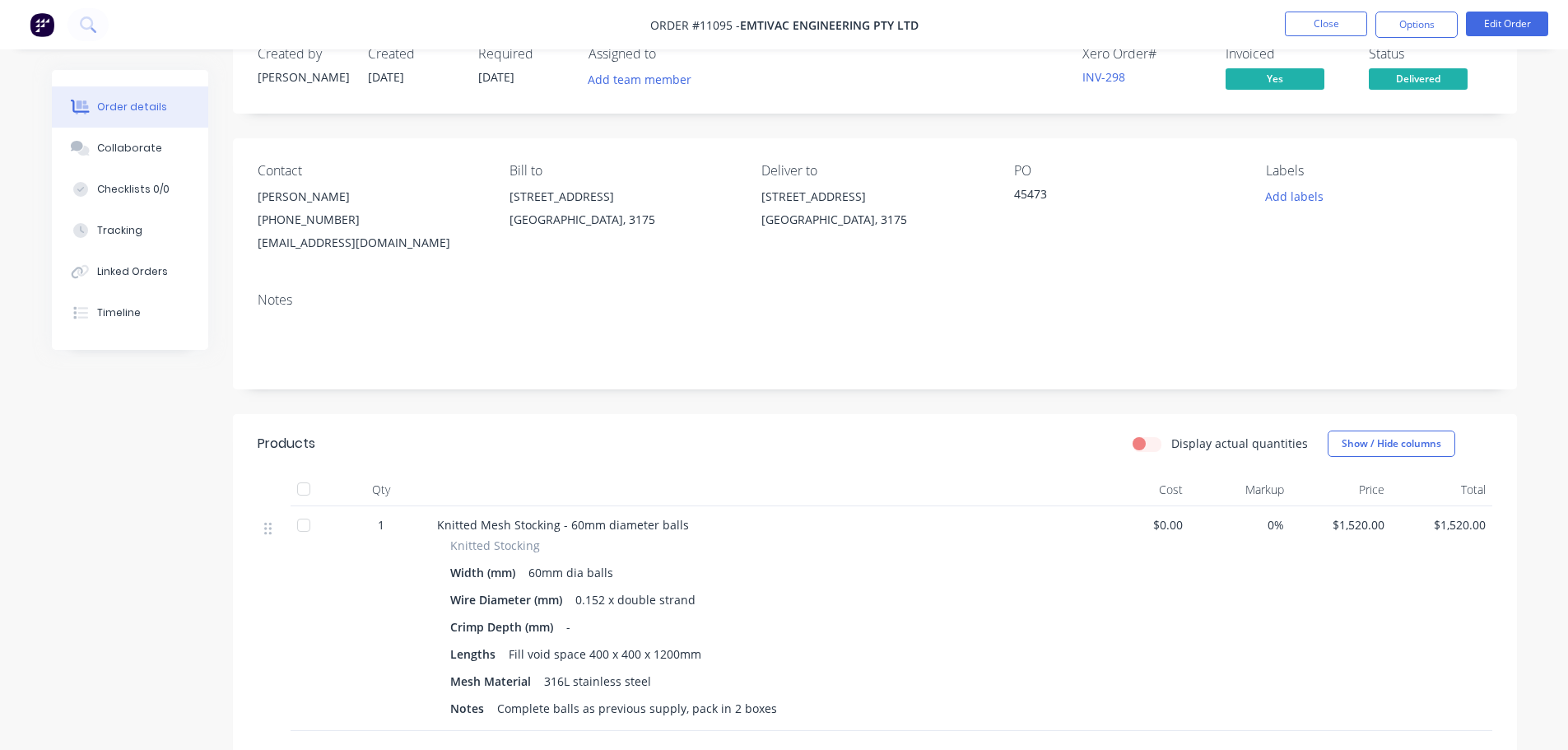
scroll to position [82, 0]
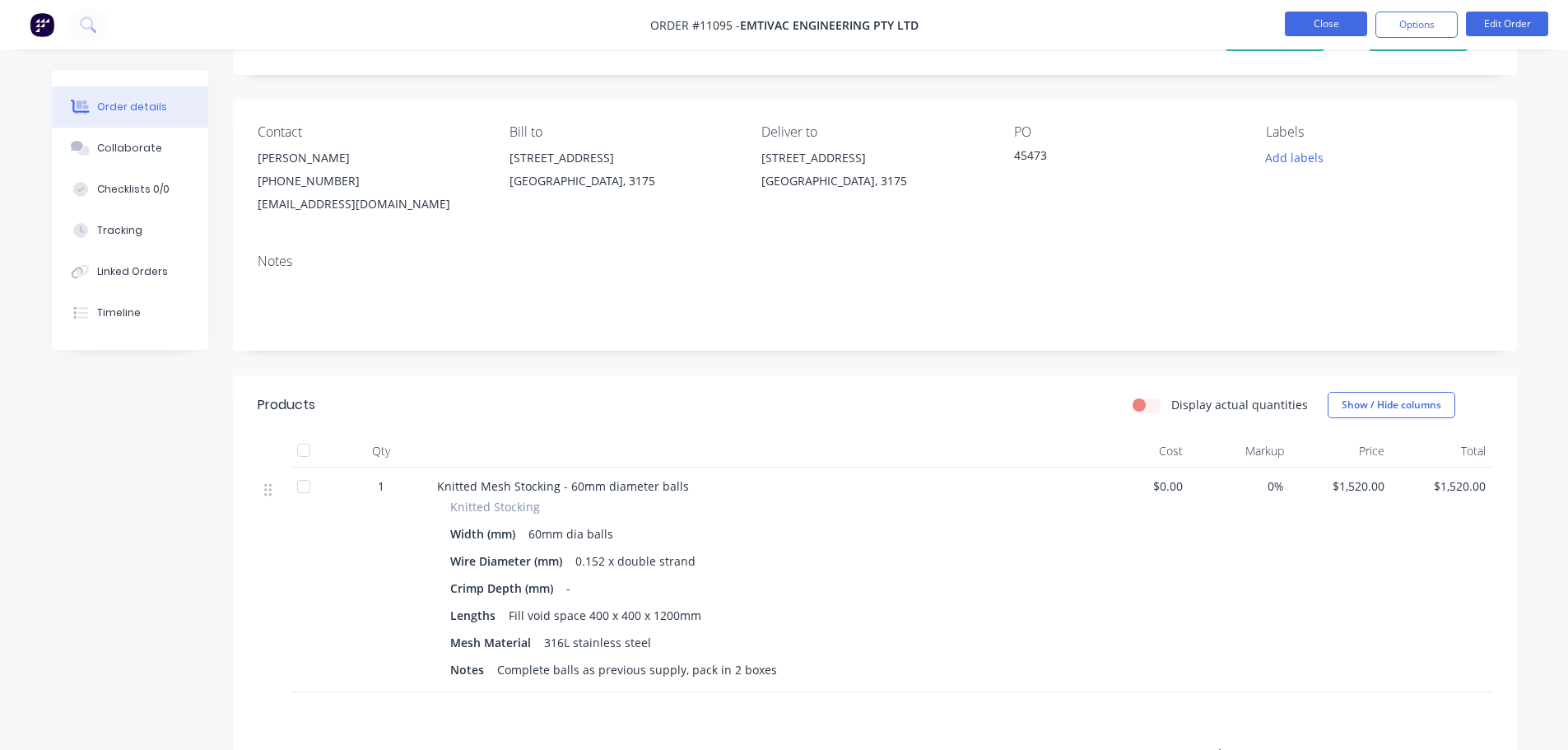
click at [1325, 21] on button "Close" at bounding box center [1326, 24] width 82 height 25
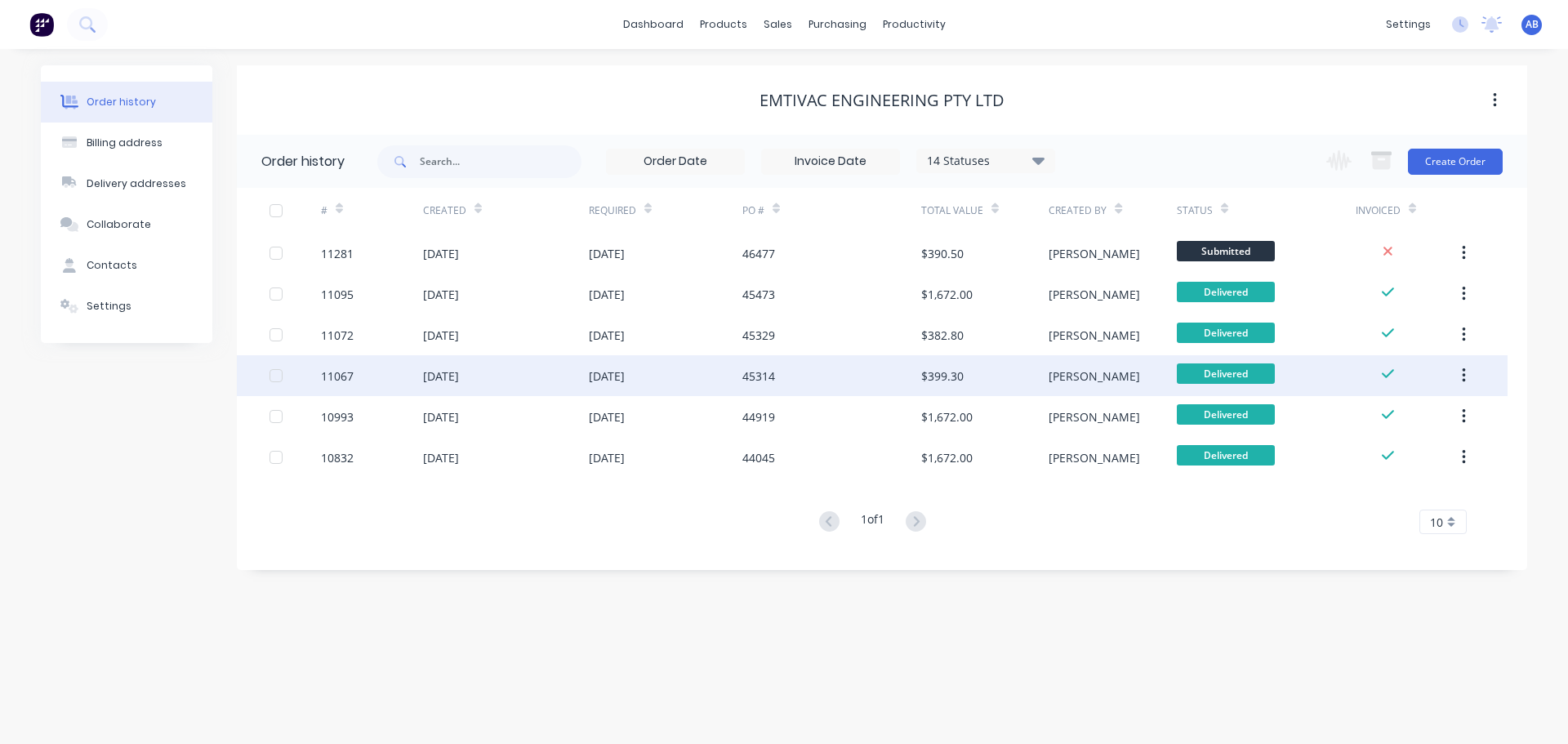
click at [837, 370] on div "45314" at bounding box center [832, 375] width 179 height 41
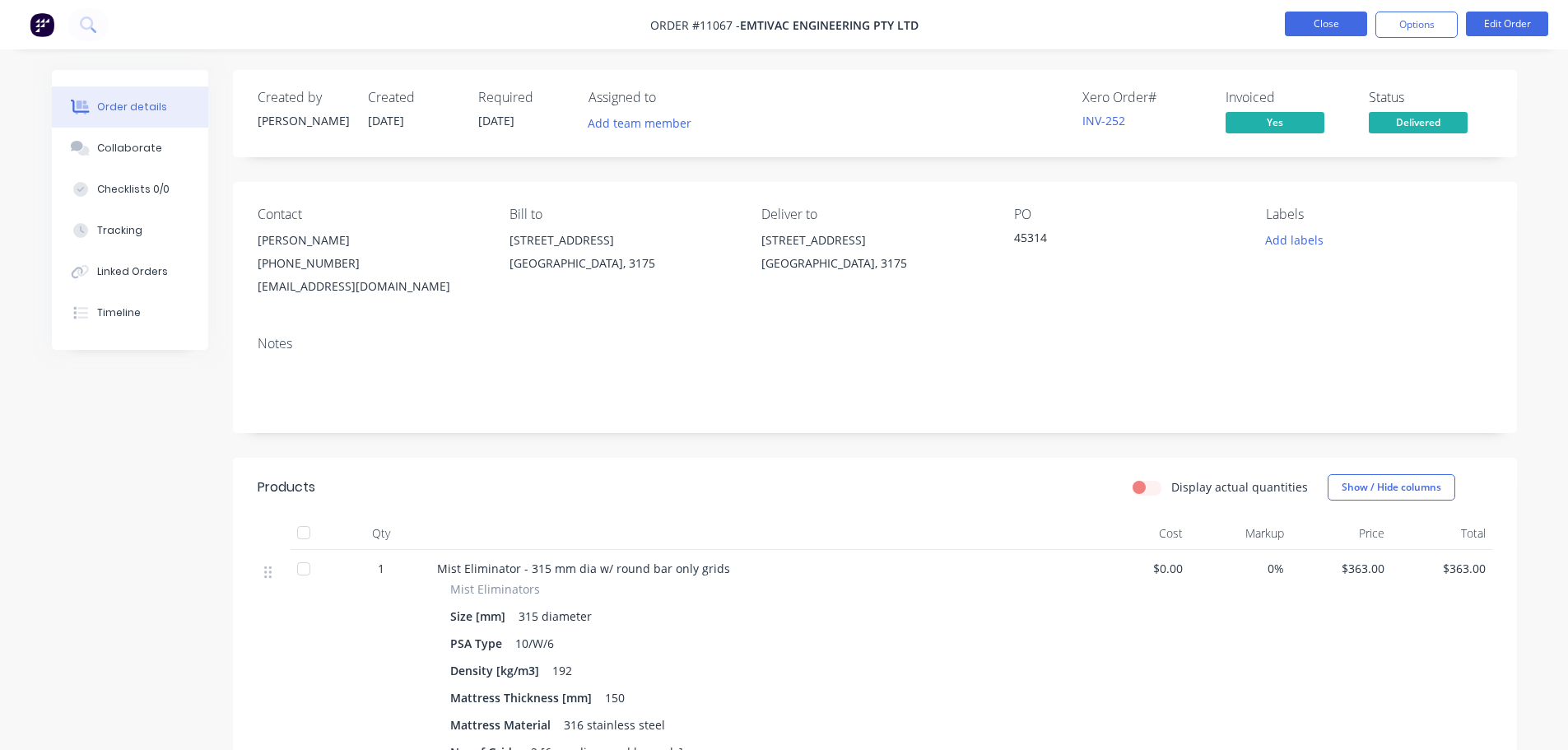
click at [1332, 25] on button "Close" at bounding box center [1326, 24] width 82 height 25
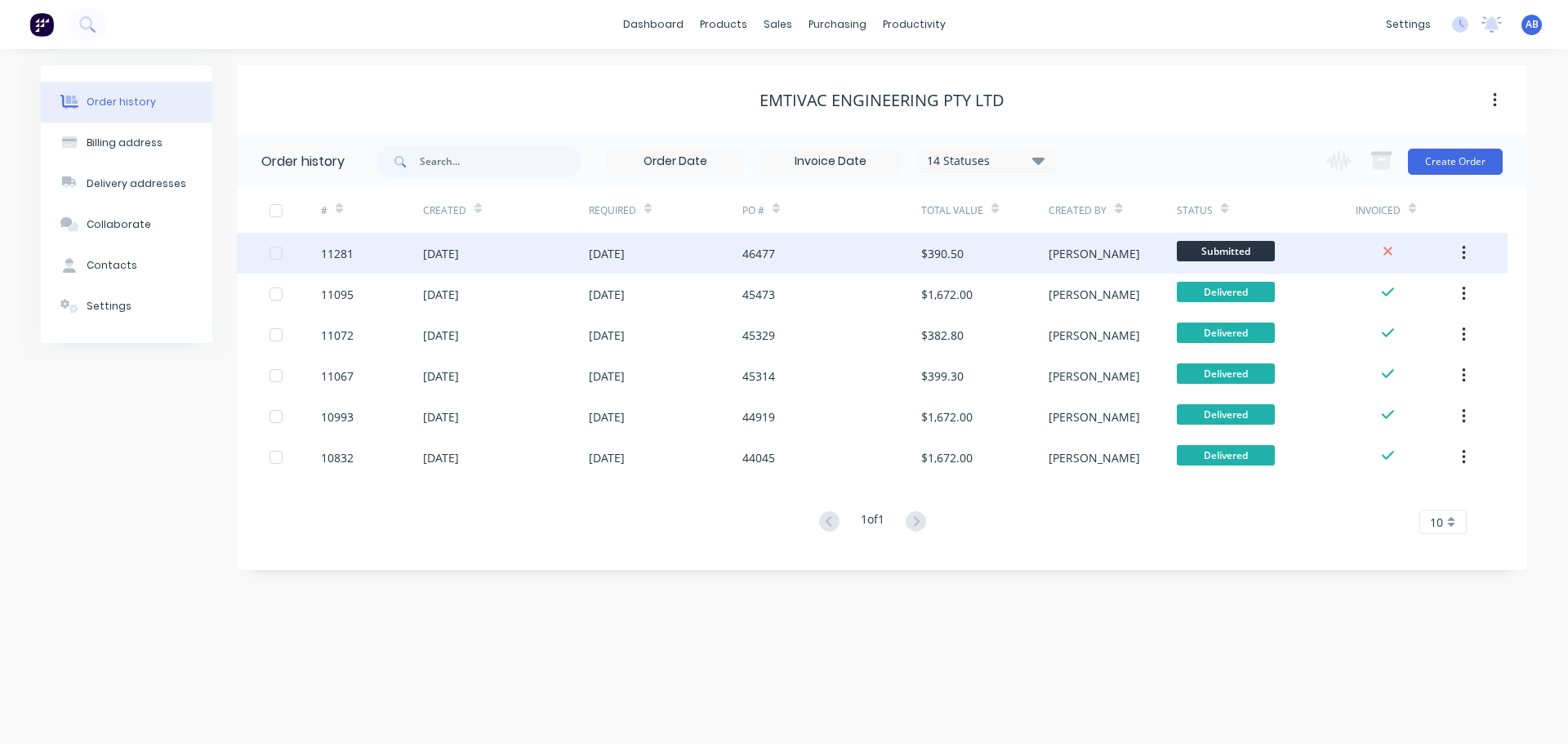
click at [695, 252] on div "[DATE]" at bounding box center [665, 253] width 154 height 41
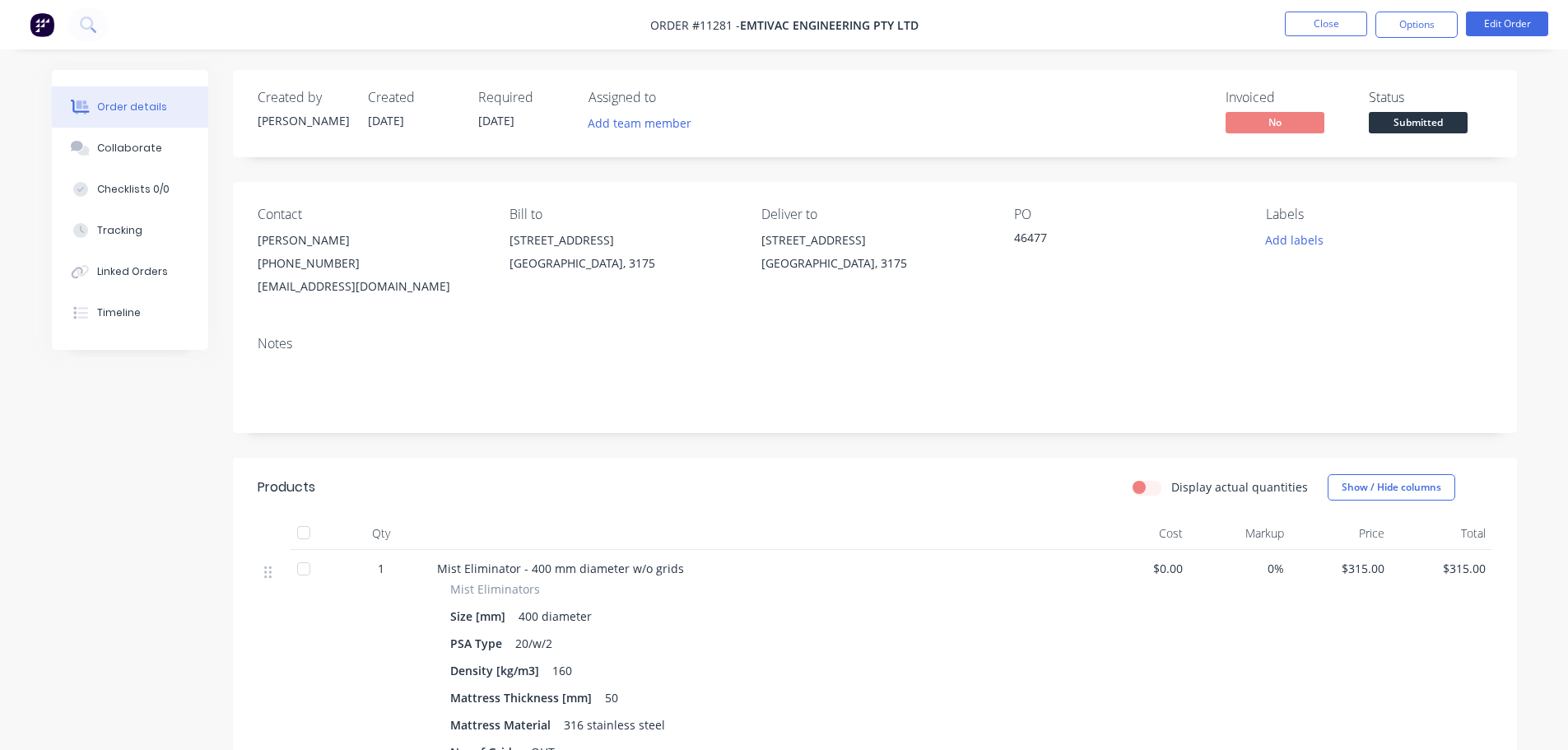
drag, startPoint x: 539, startPoint y: 643, endPoint x: 554, endPoint y: 629, distance: 20.5
click at [540, 643] on div "20/w/2" at bounding box center [533, 643] width 50 height 24
click at [1516, 27] on button "Edit Order" at bounding box center [1507, 24] width 82 height 25
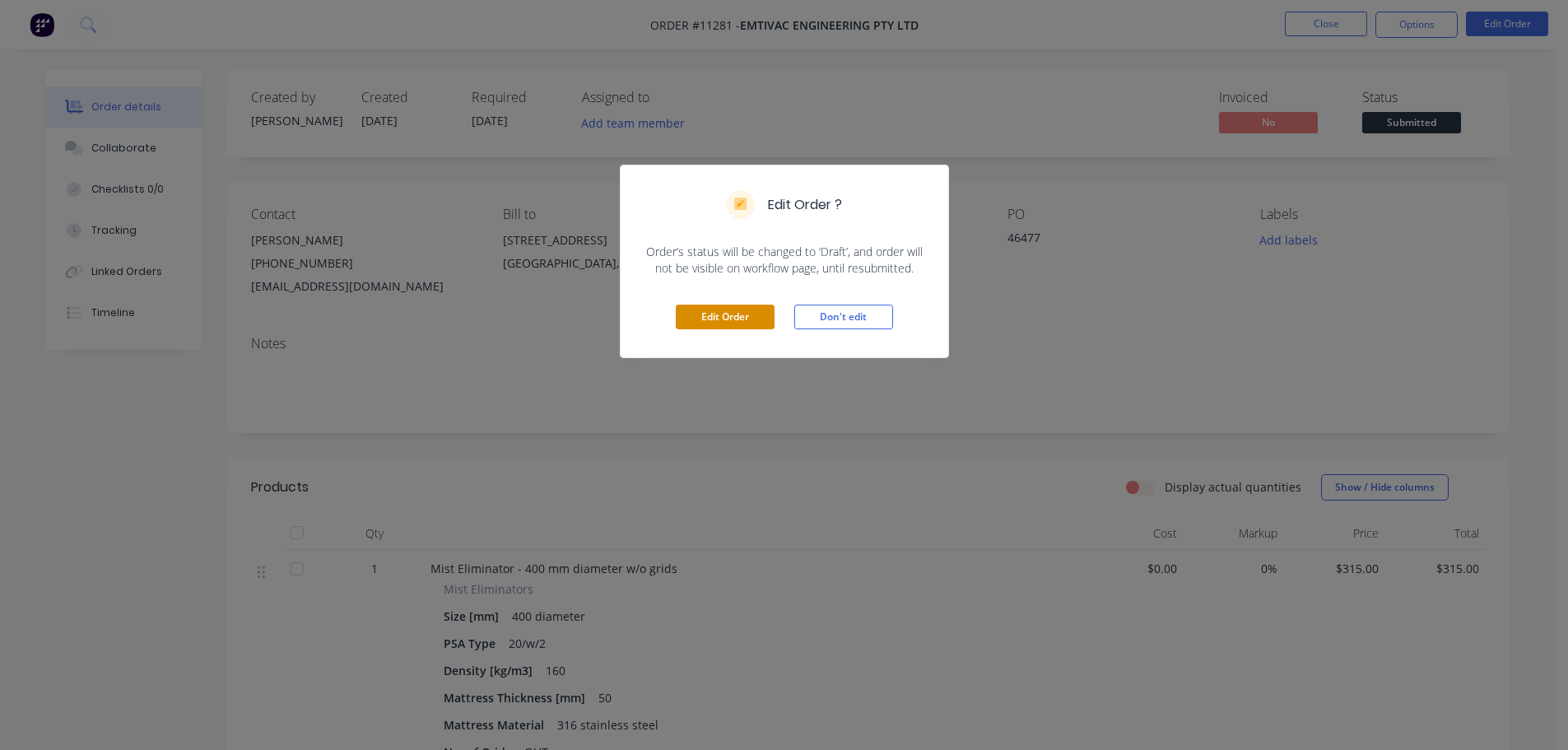
click at [770, 323] on button "Edit Order" at bounding box center [725, 317] width 99 height 25
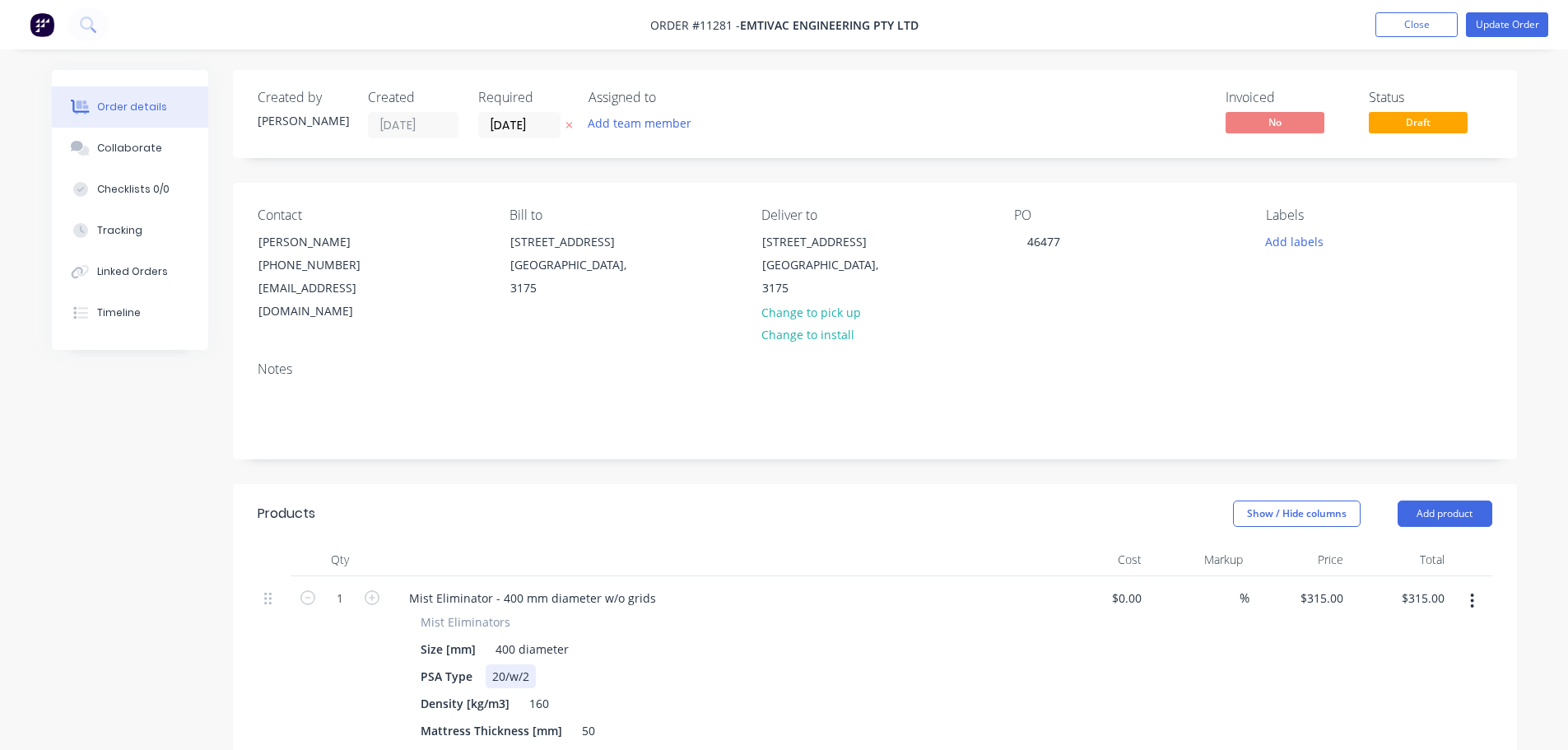
click at [515, 664] on div "20/w/2" at bounding box center [510, 675] width 50 height 24
click at [1497, 25] on button "Update Order" at bounding box center [1507, 25] width 82 height 25
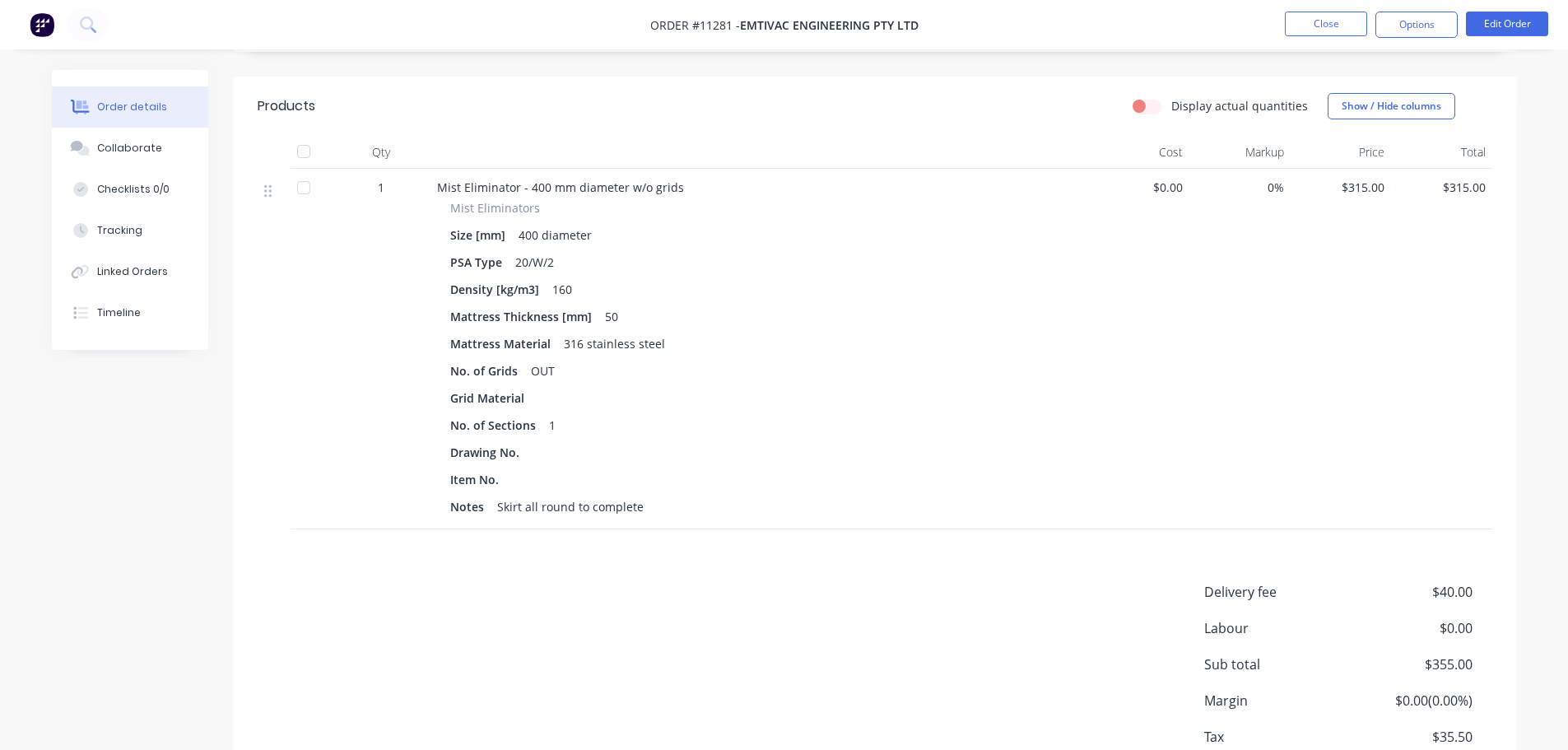
scroll to position [489, 0]
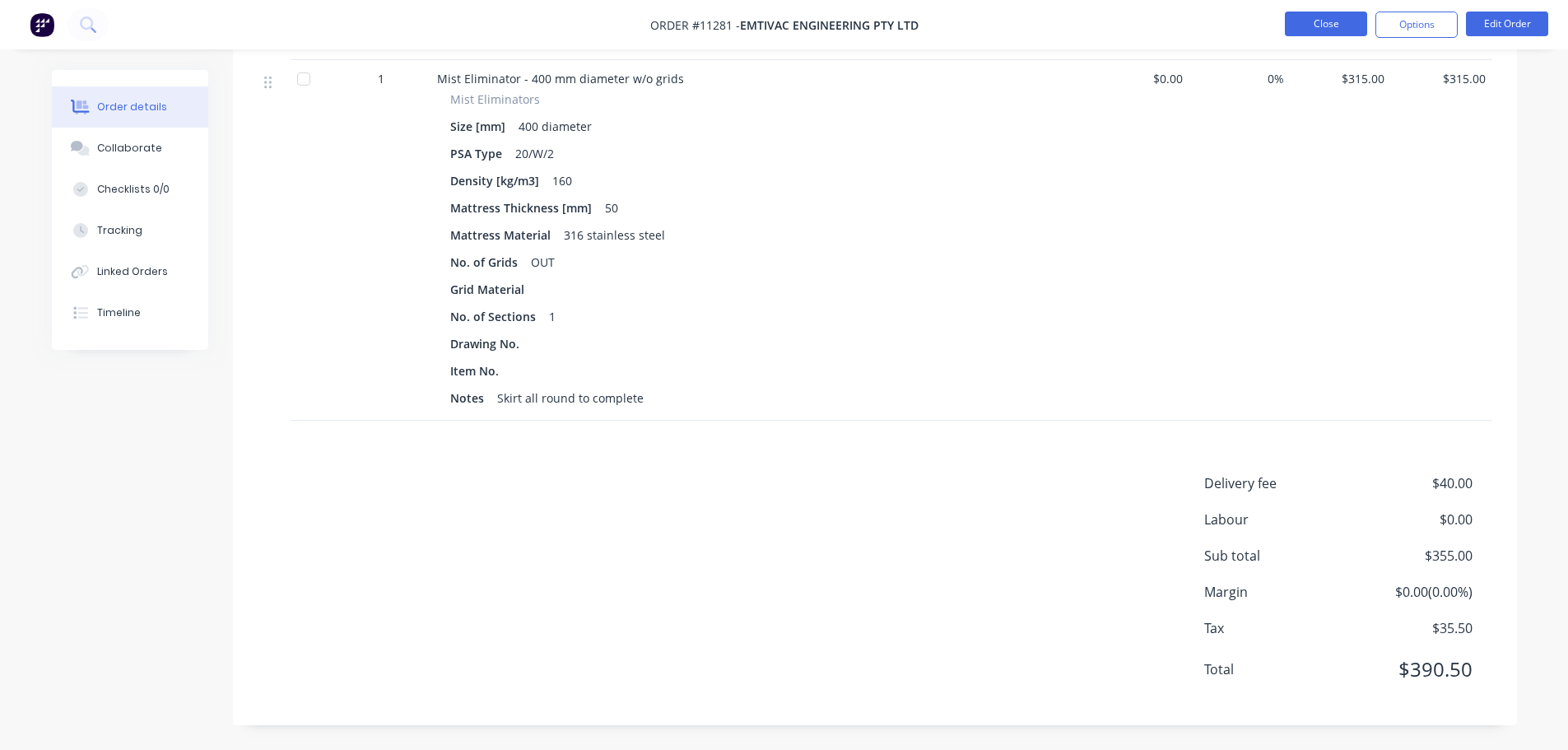
click at [1336, 24] on button "Close" at bounding box center [1326, 24] width 82 height 25
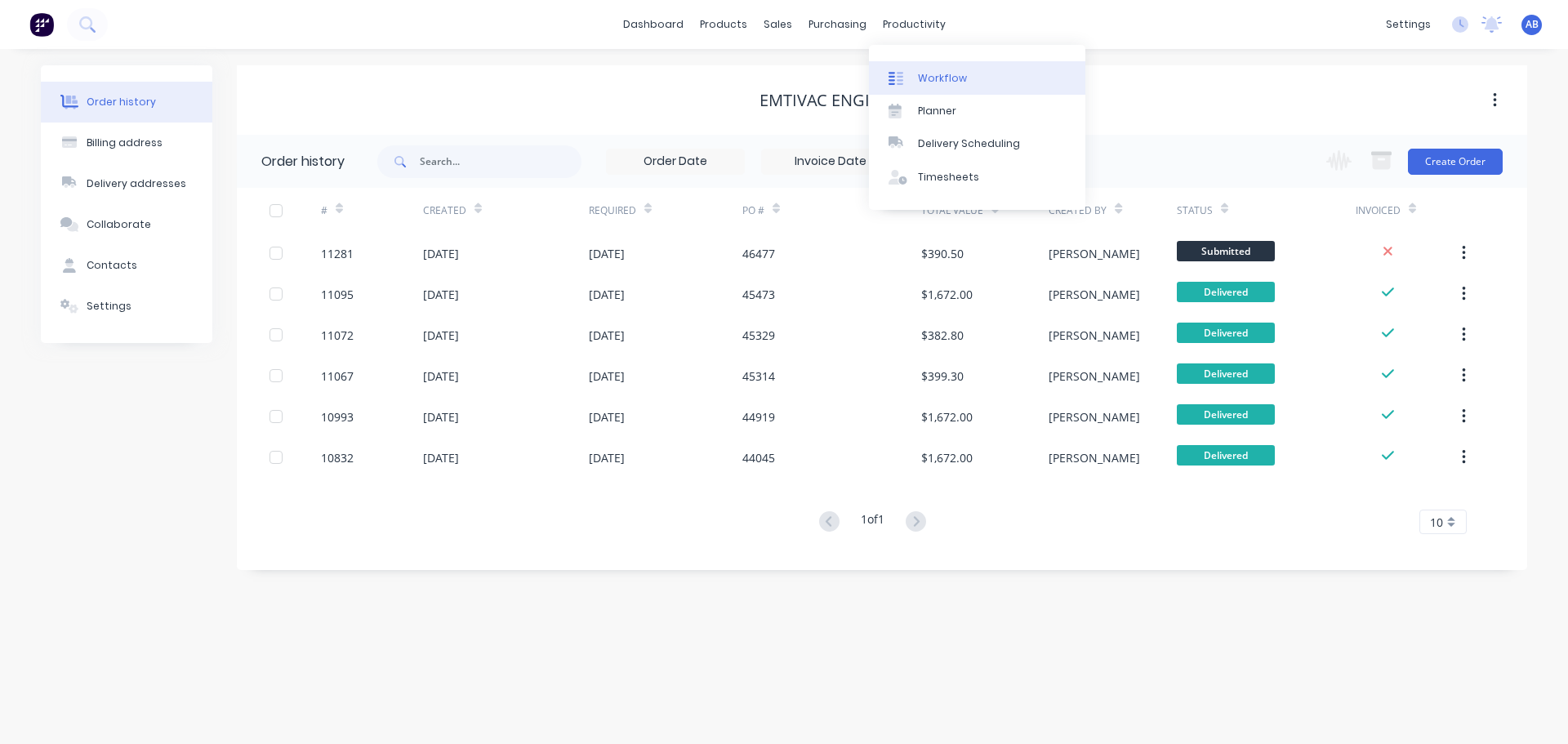
click at [928, 72] on div "Workflow" at bounding box center [942, 78] width 49 height 15
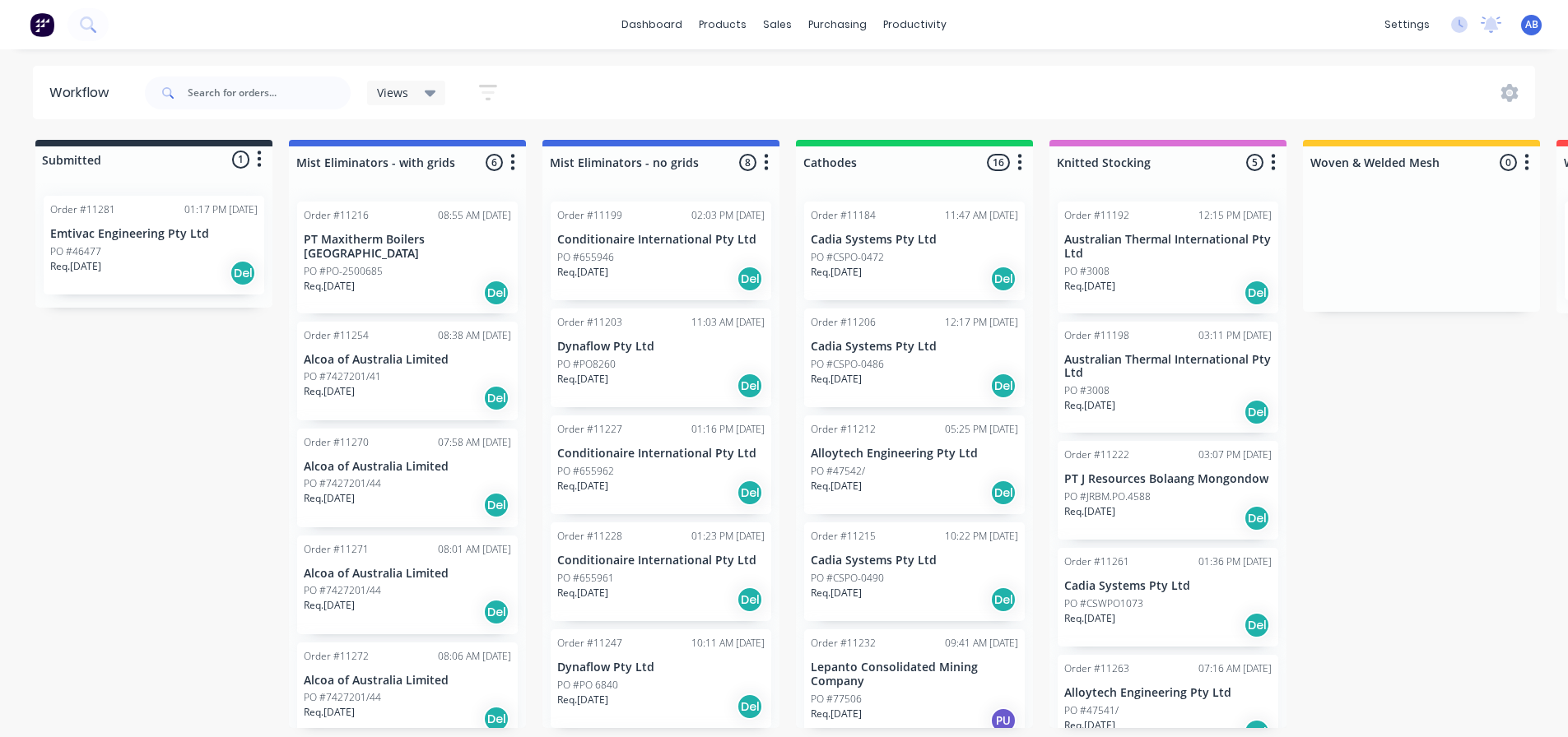
click at [41, 28] on img at bounding box center [41, 25] width 25 height 25
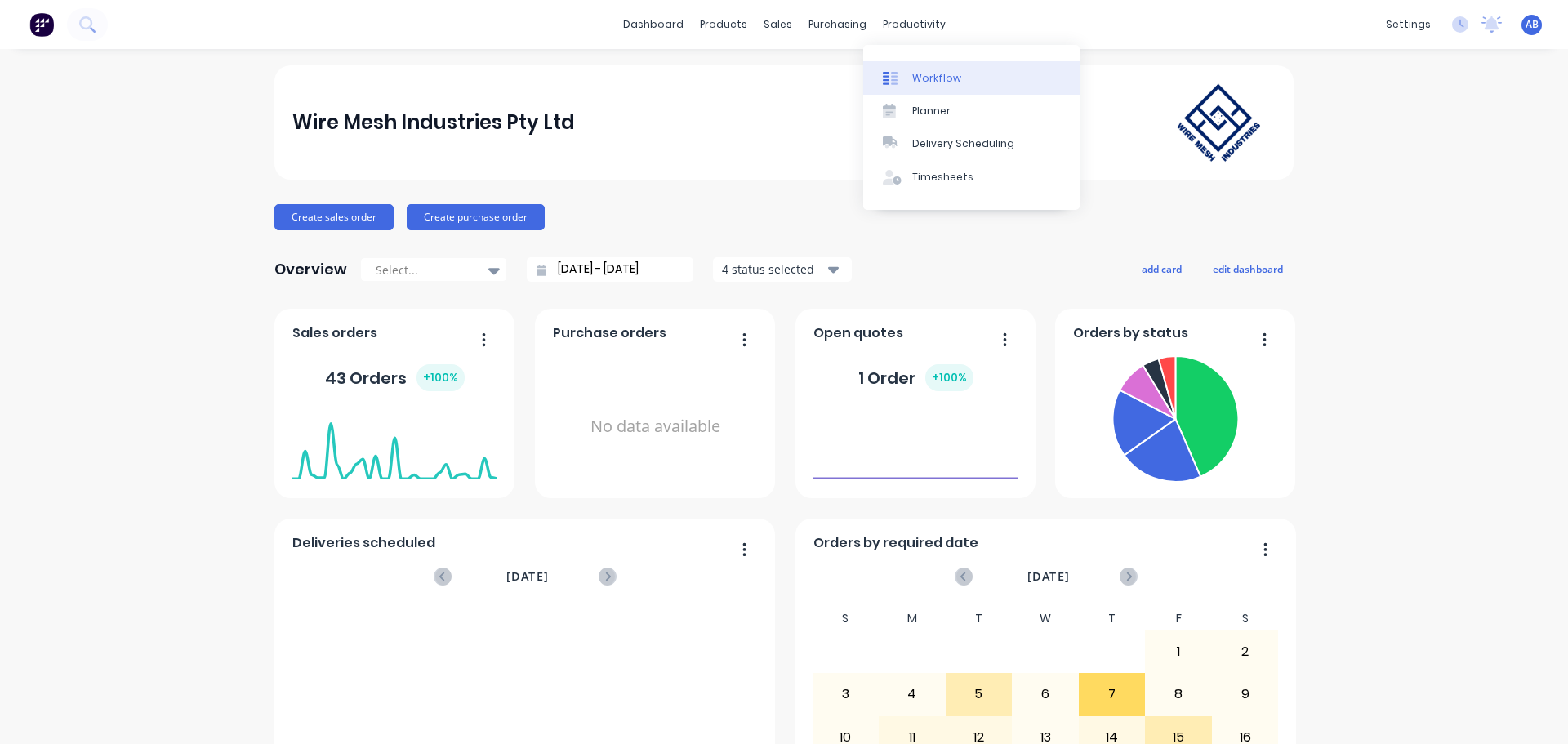
click at [929, 69] on link "Workflow" at bounding box center [971, 78] width 216 height 33
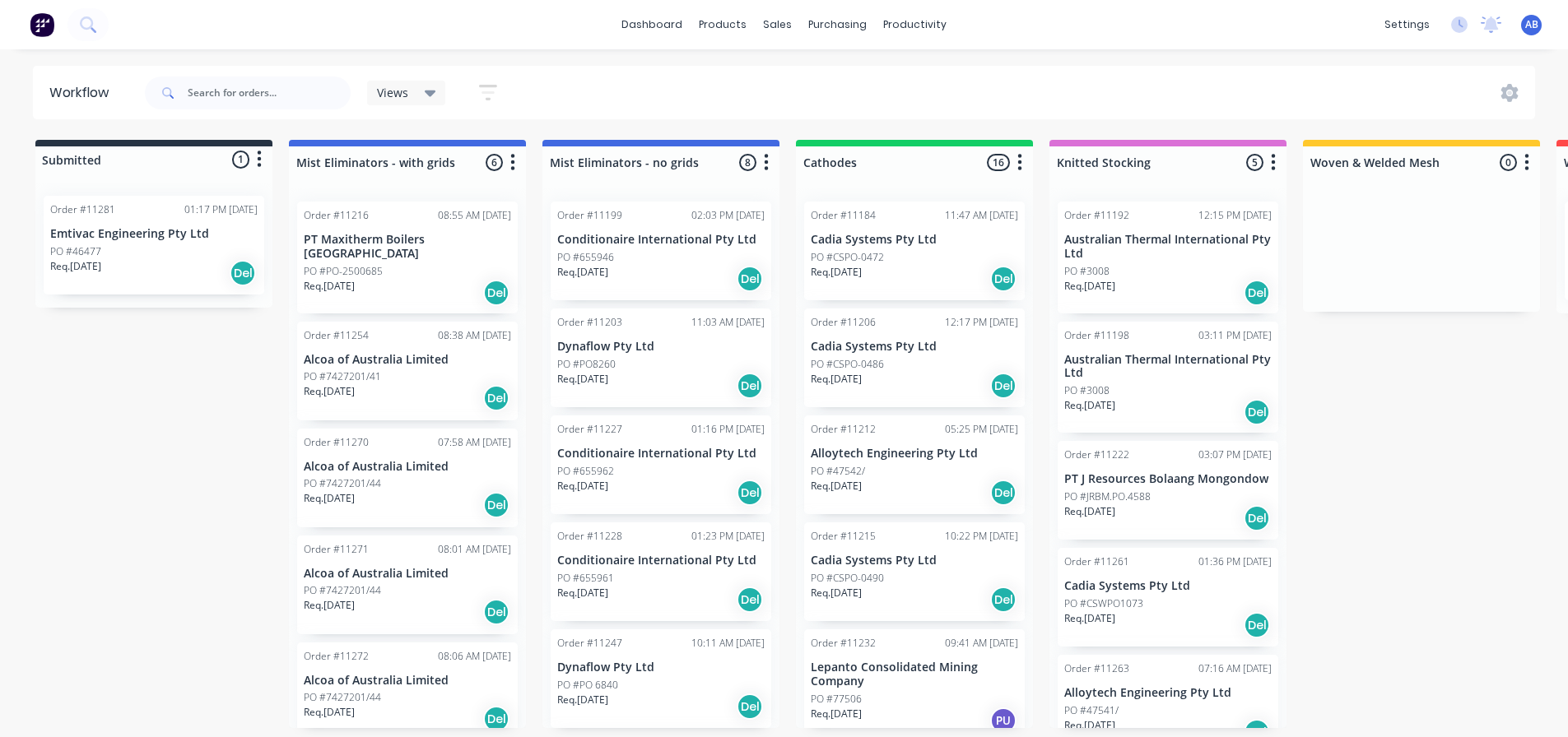
click at [39, 31] on img at bounding box center [41, 25] width 25 height 25
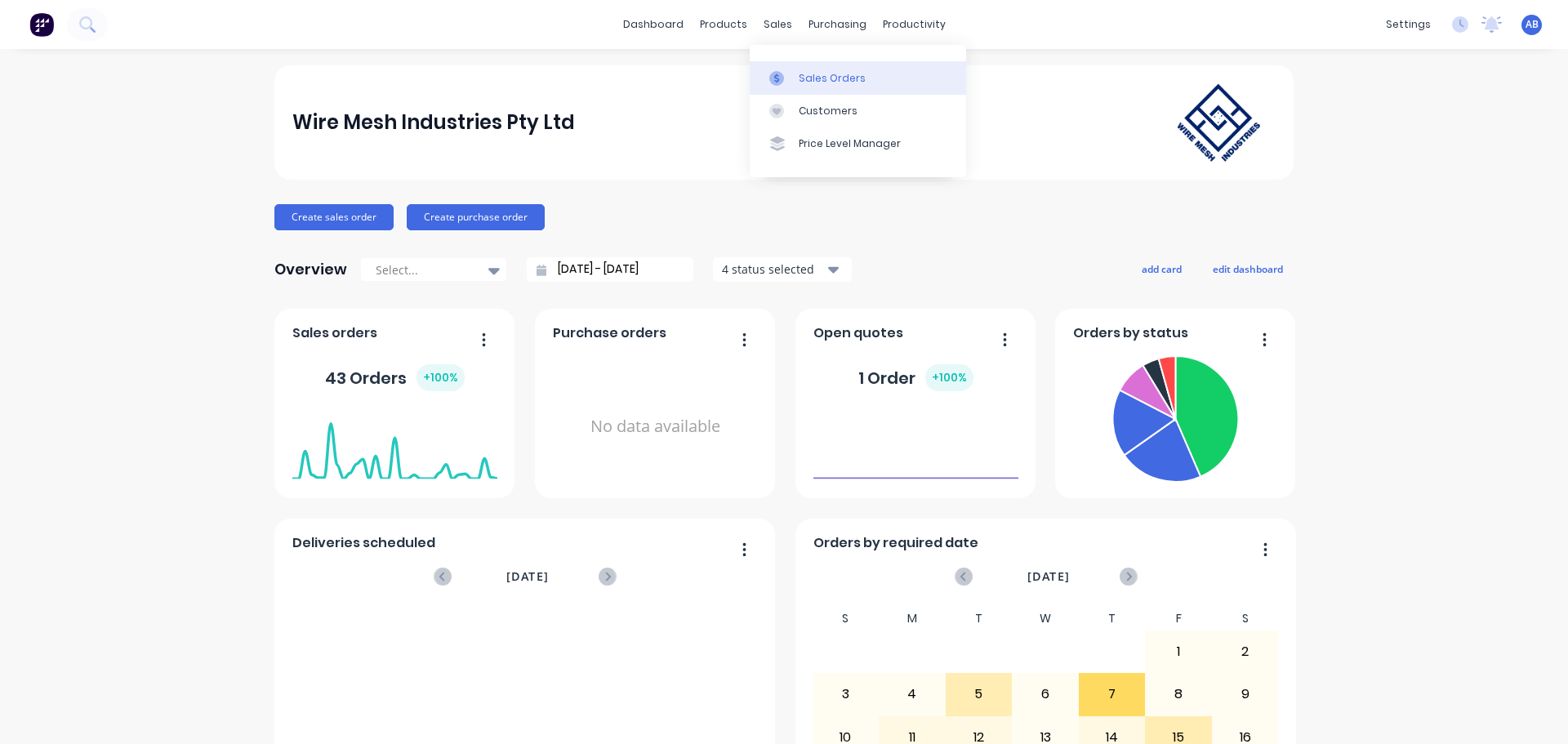
click at [804, 75] on div "Sales Orders" at bounding box center [832, 78] width 67 height 15
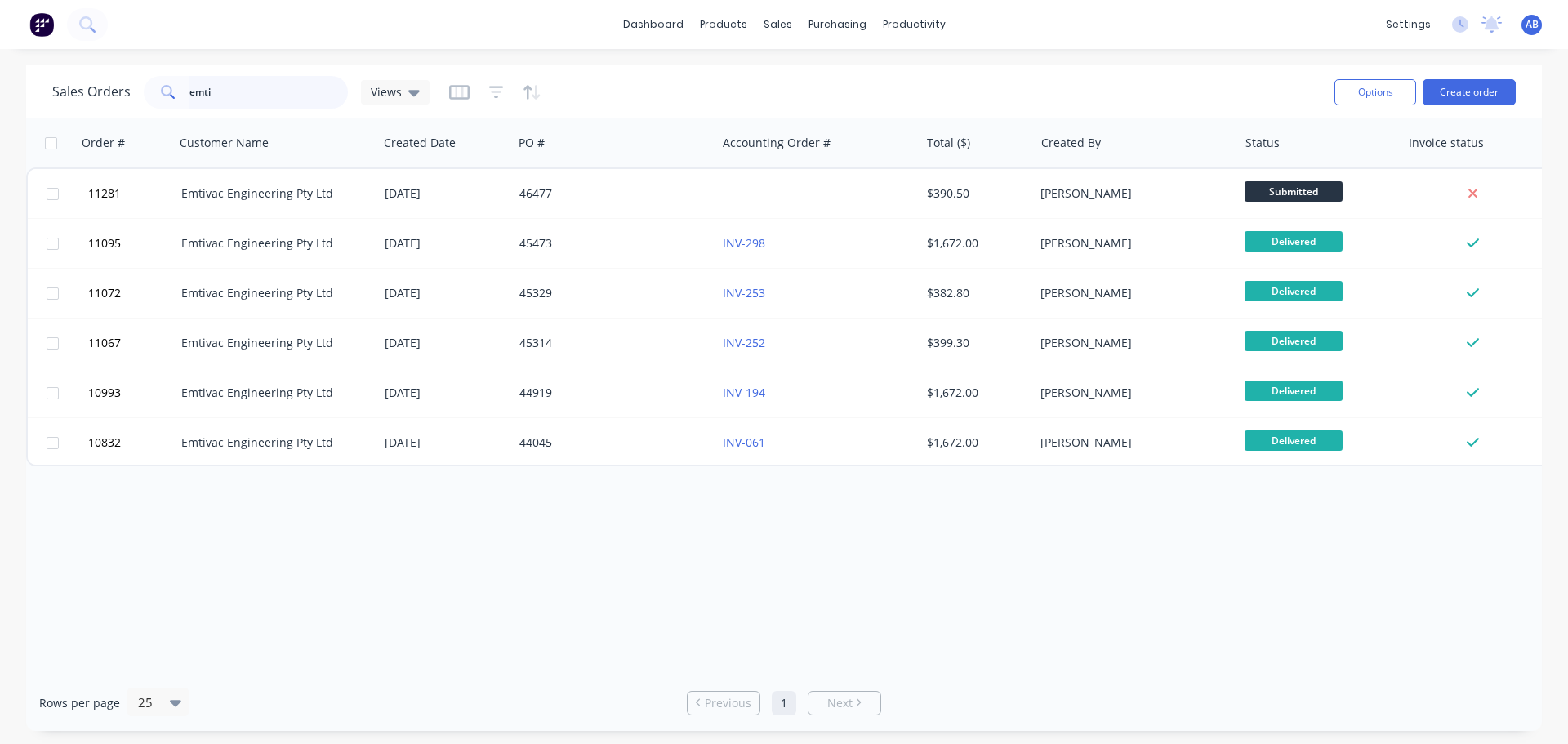
click at [261, 91] on input "emti" at bounding box center [269, 92] width 160 height 33
click at [260, 91] on input "emti" at bounding box center [269, 92] width 160 height 33
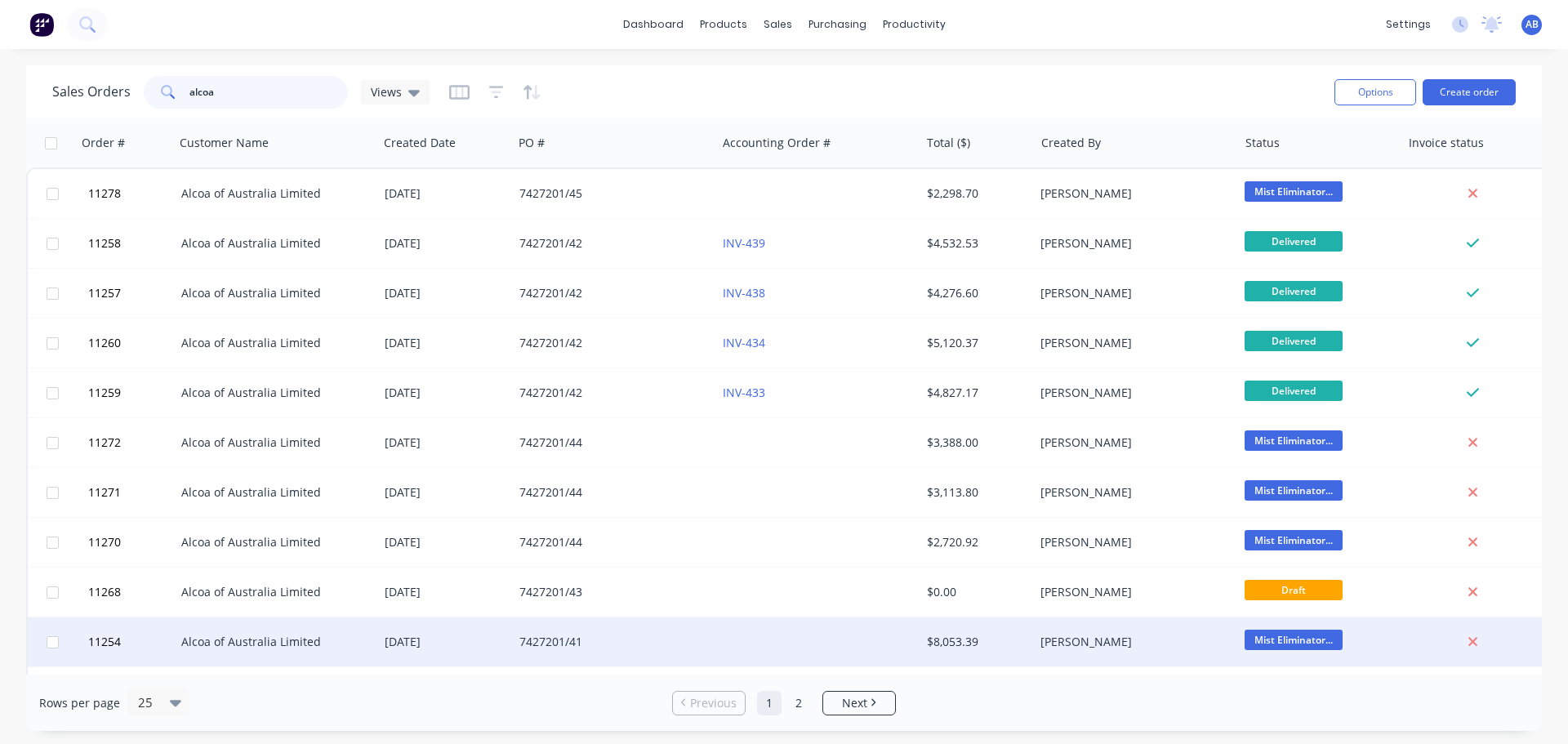
type input "alcoa"
click at [724, 644] on div at bounding box center [817, 642] width 203 height 49
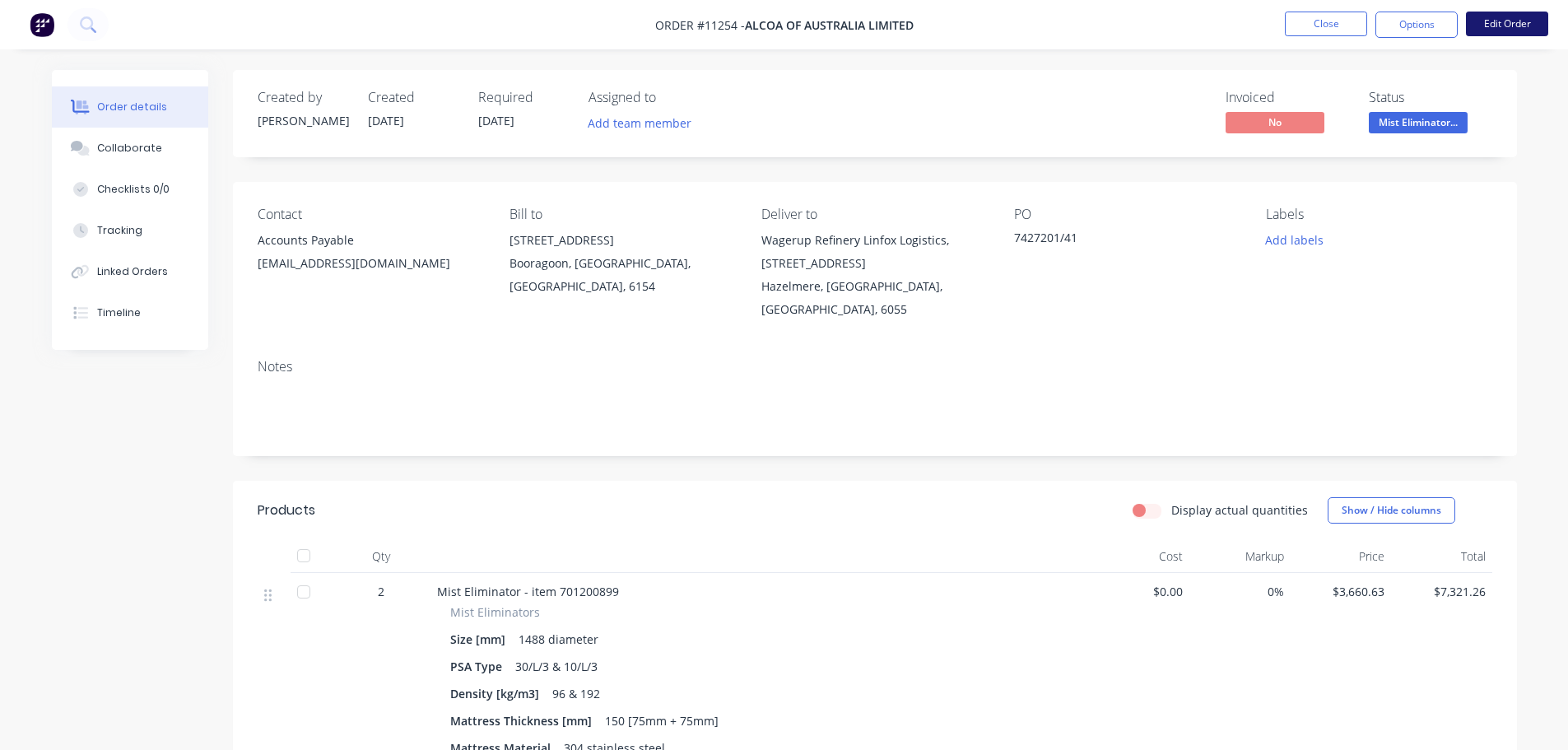
click at [1521, 22] on button "Edit Order" at bounding box center [1507, 24] width 82 height 25
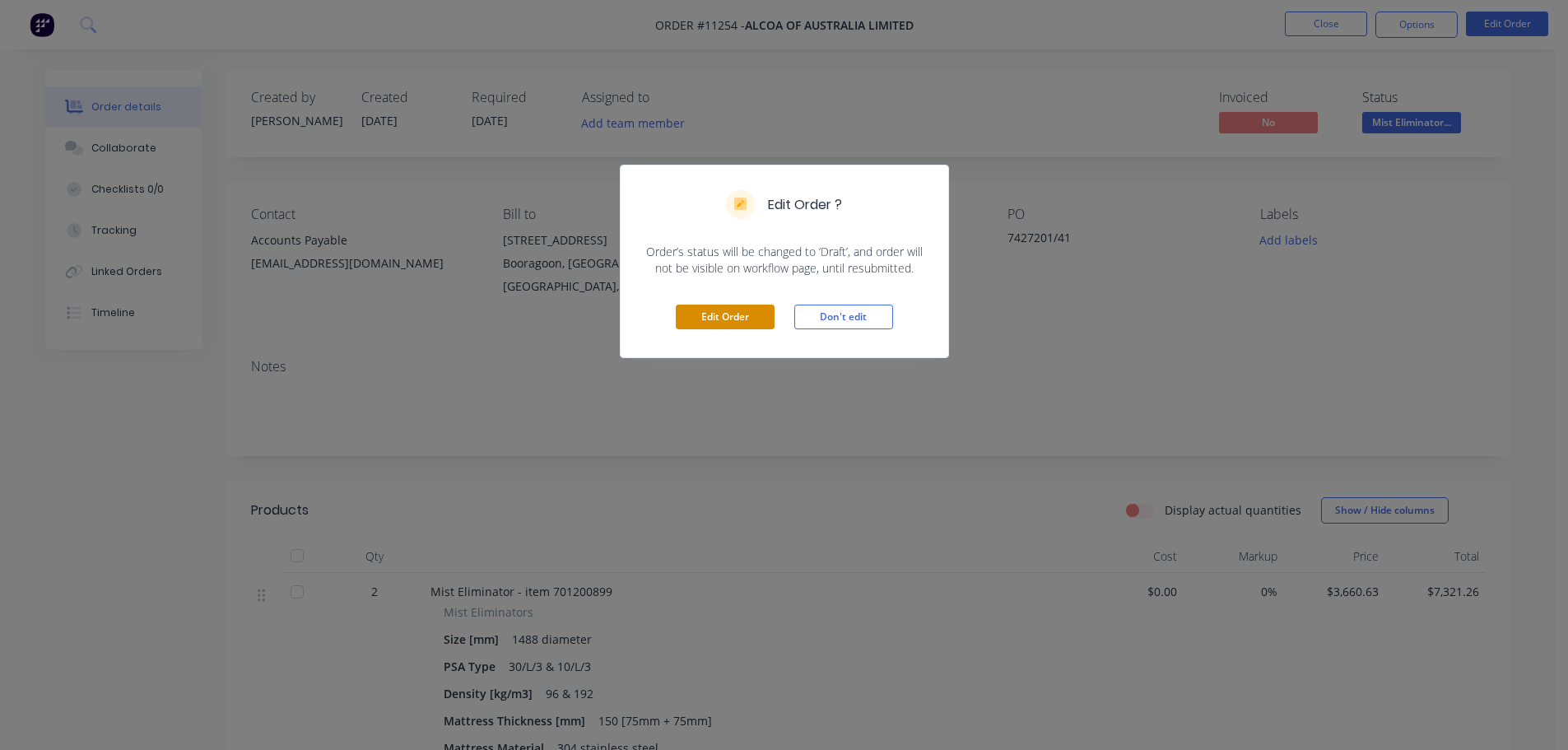
click at [719, 310] on button "Edit Order" at bounding box center [725, 317] width 99 height 25
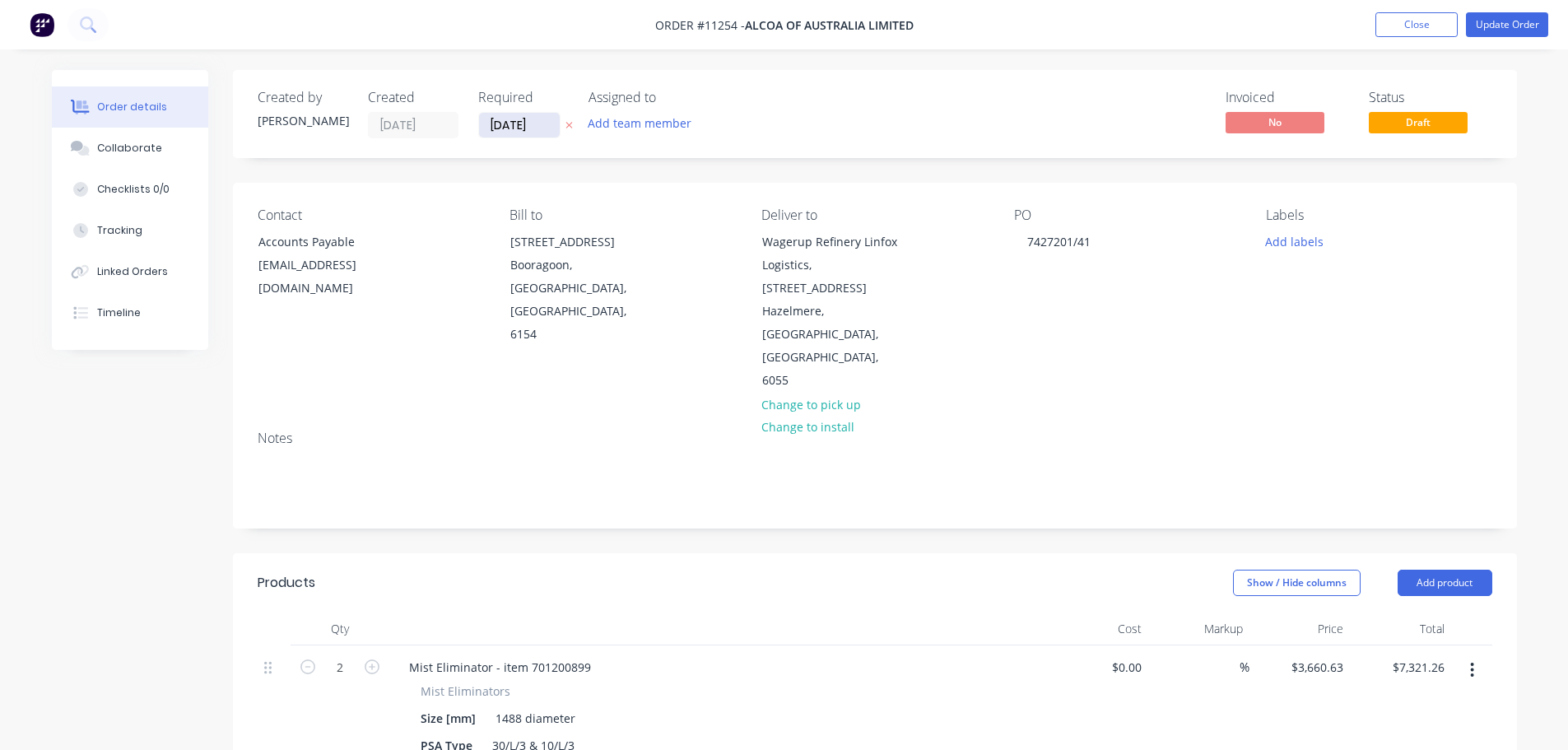
click at [536, 125] on input "[DATE]" at bounding box center [520, 125] width 80 height 25
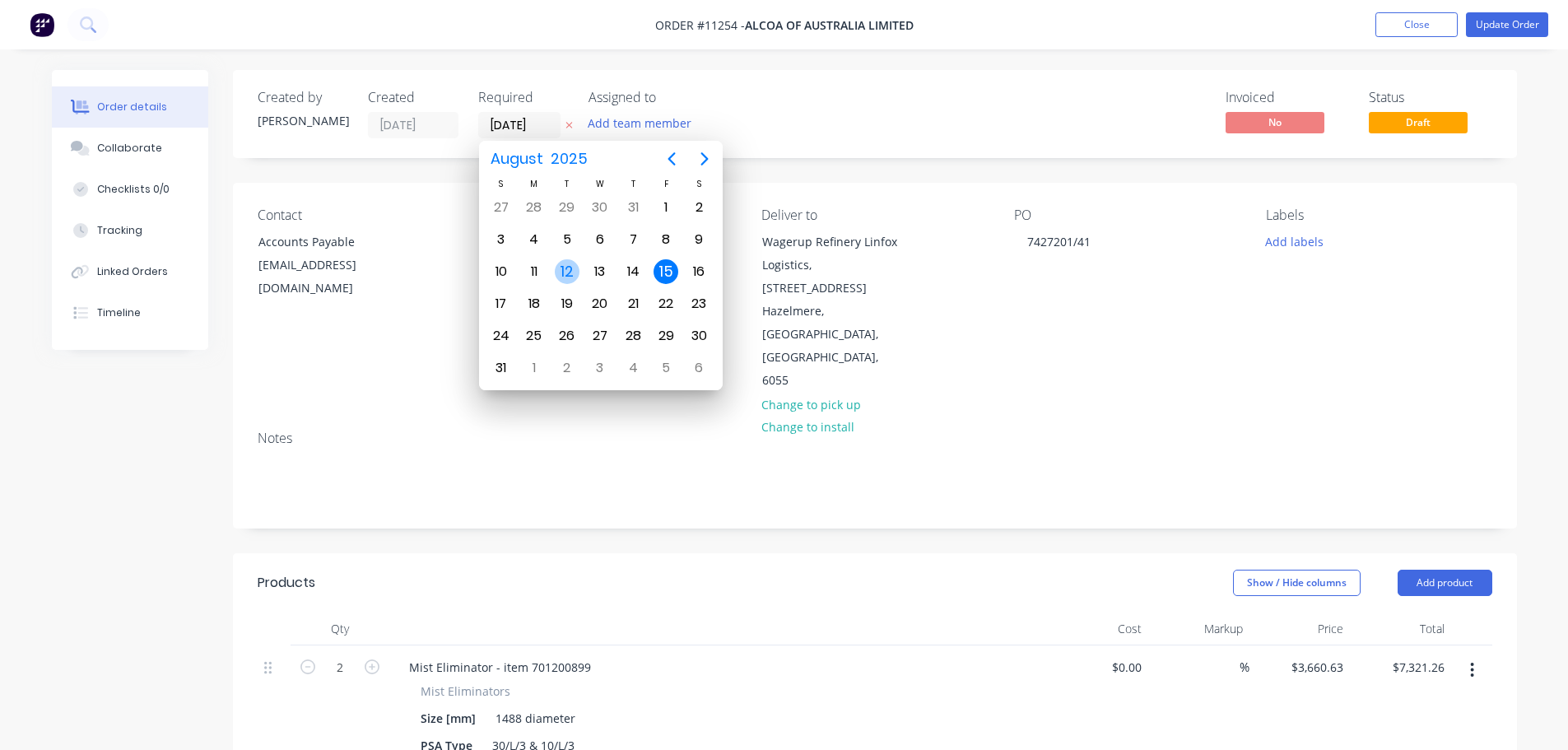
click at [567, 274] on div "12" at bounding box center [567, 271] width 25 height 25
type input "[DATE]"
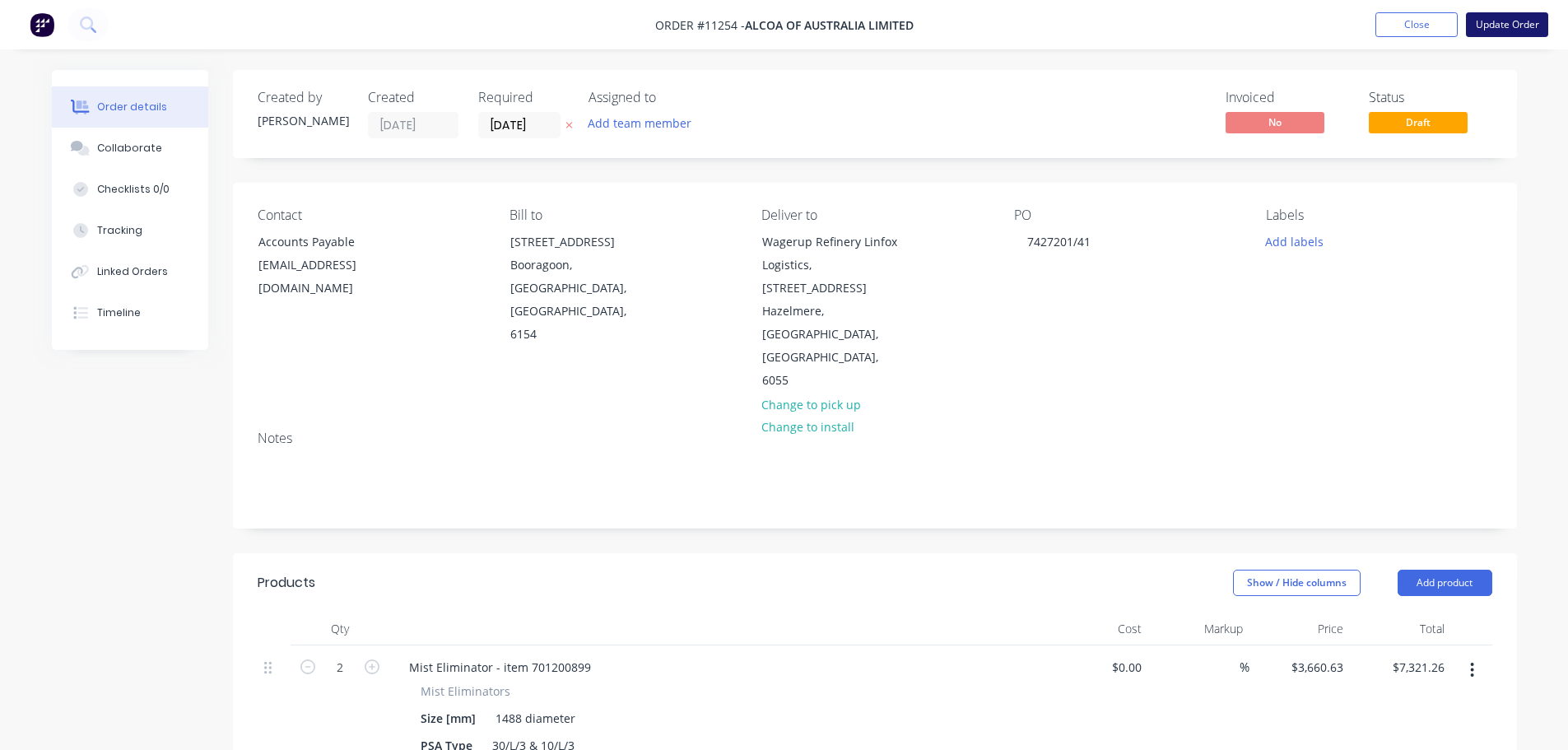
click at [1521, 18] on button "Update Order" at bounding box center [1507, 25] width 82 height 25
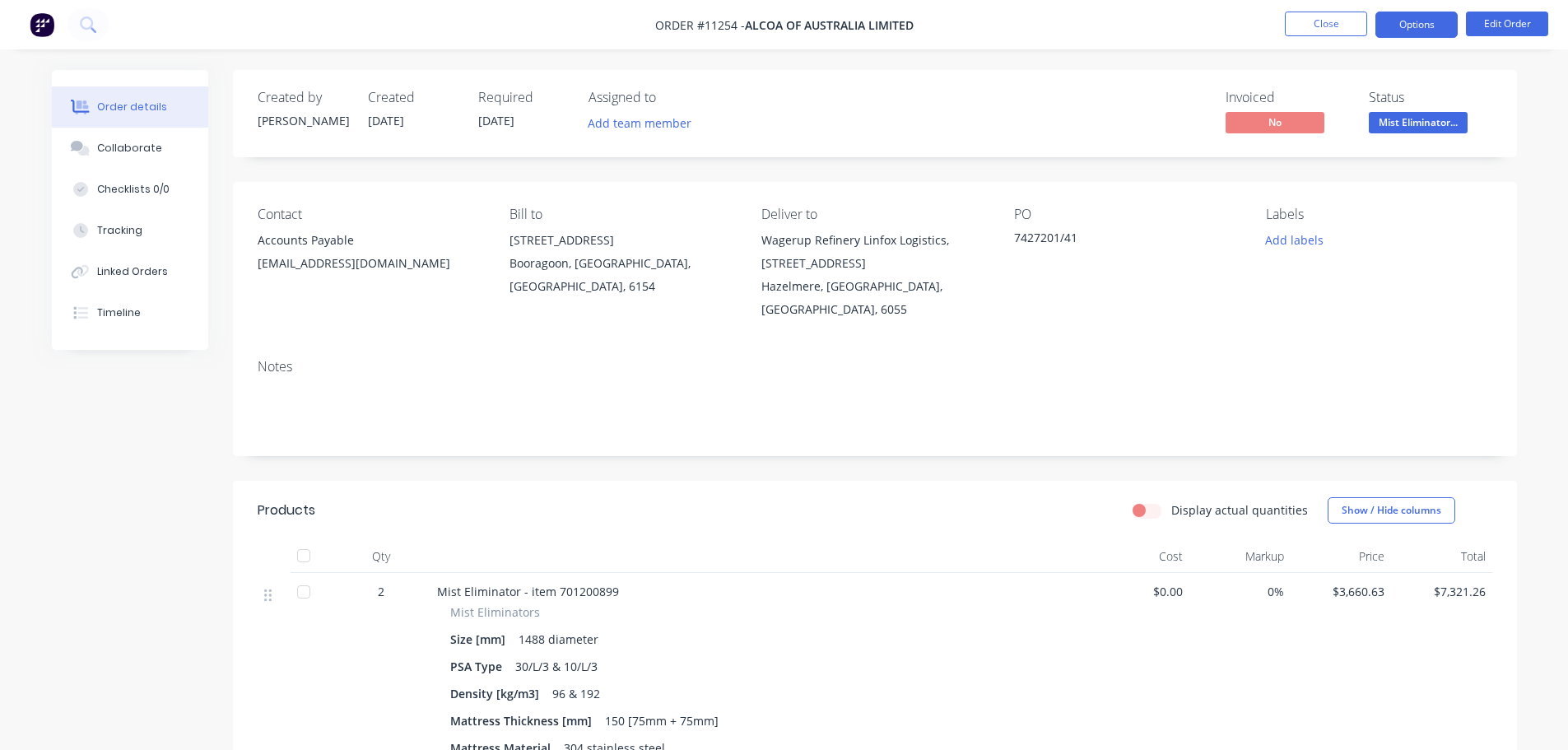
click at [1414, 29] on button "Options" at bounding box center [1417, 25] width 82 height 26
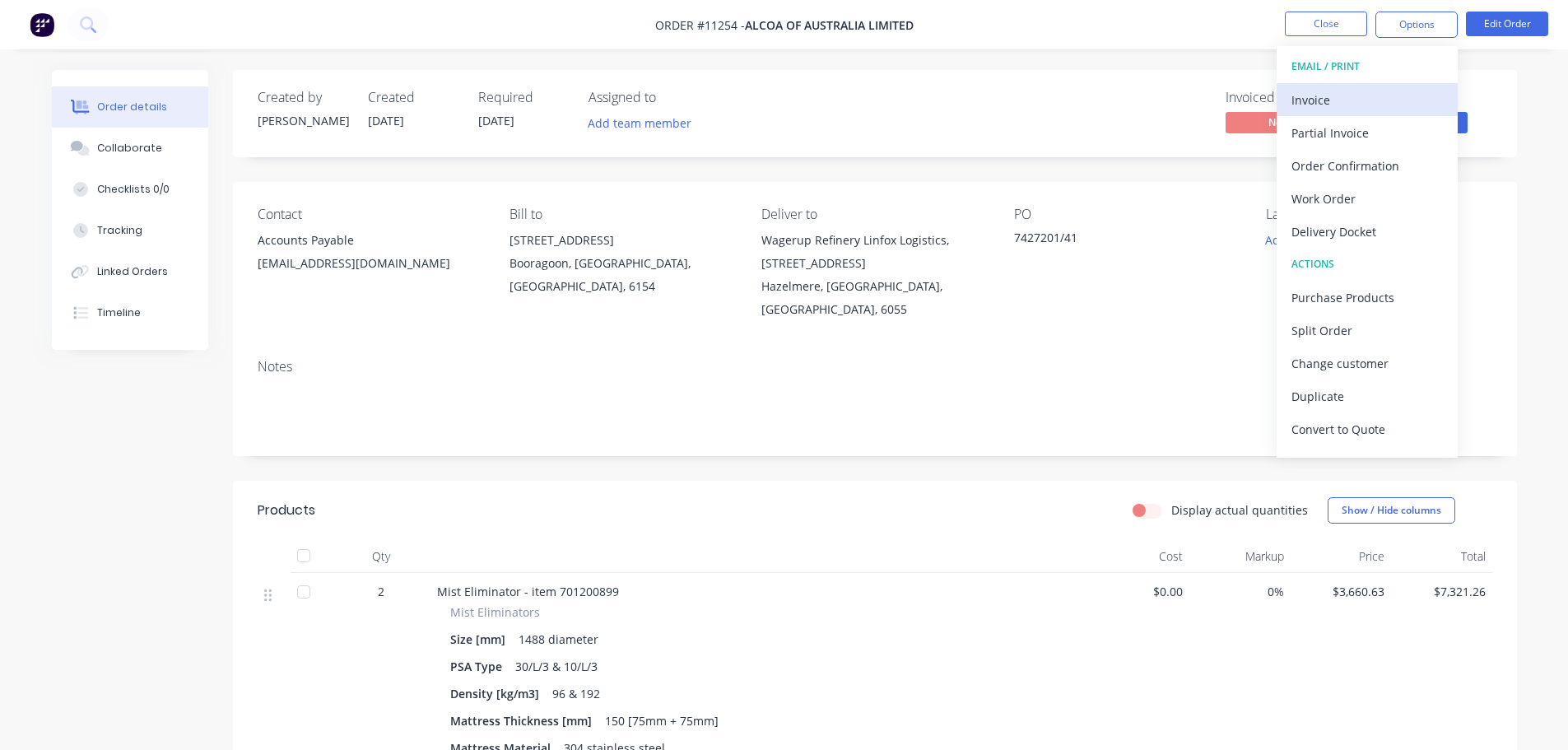
click at [1312, 105] on div "Invoice" at bounding box center [1367, 100] width 151 height 24
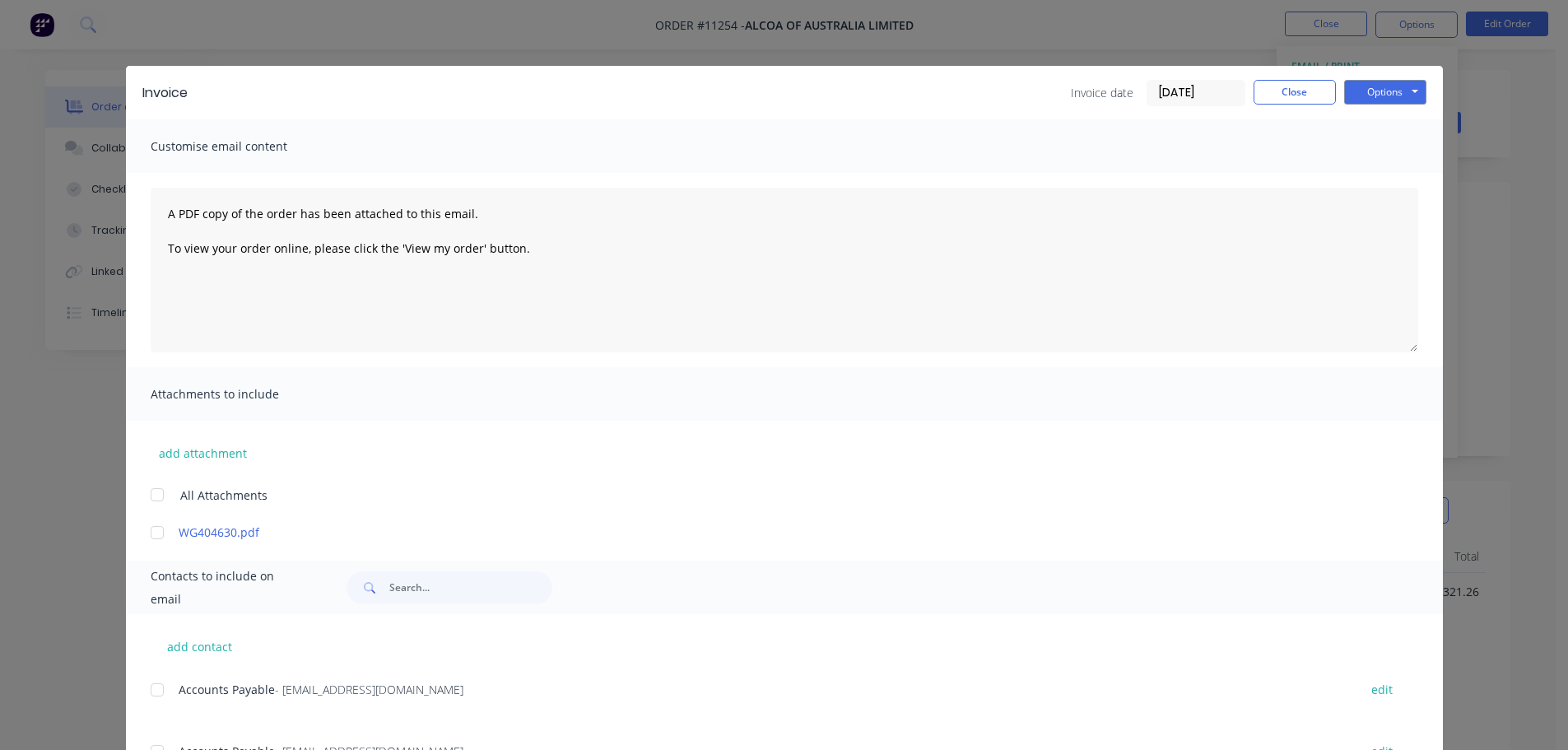
scroll to position [75, 0]
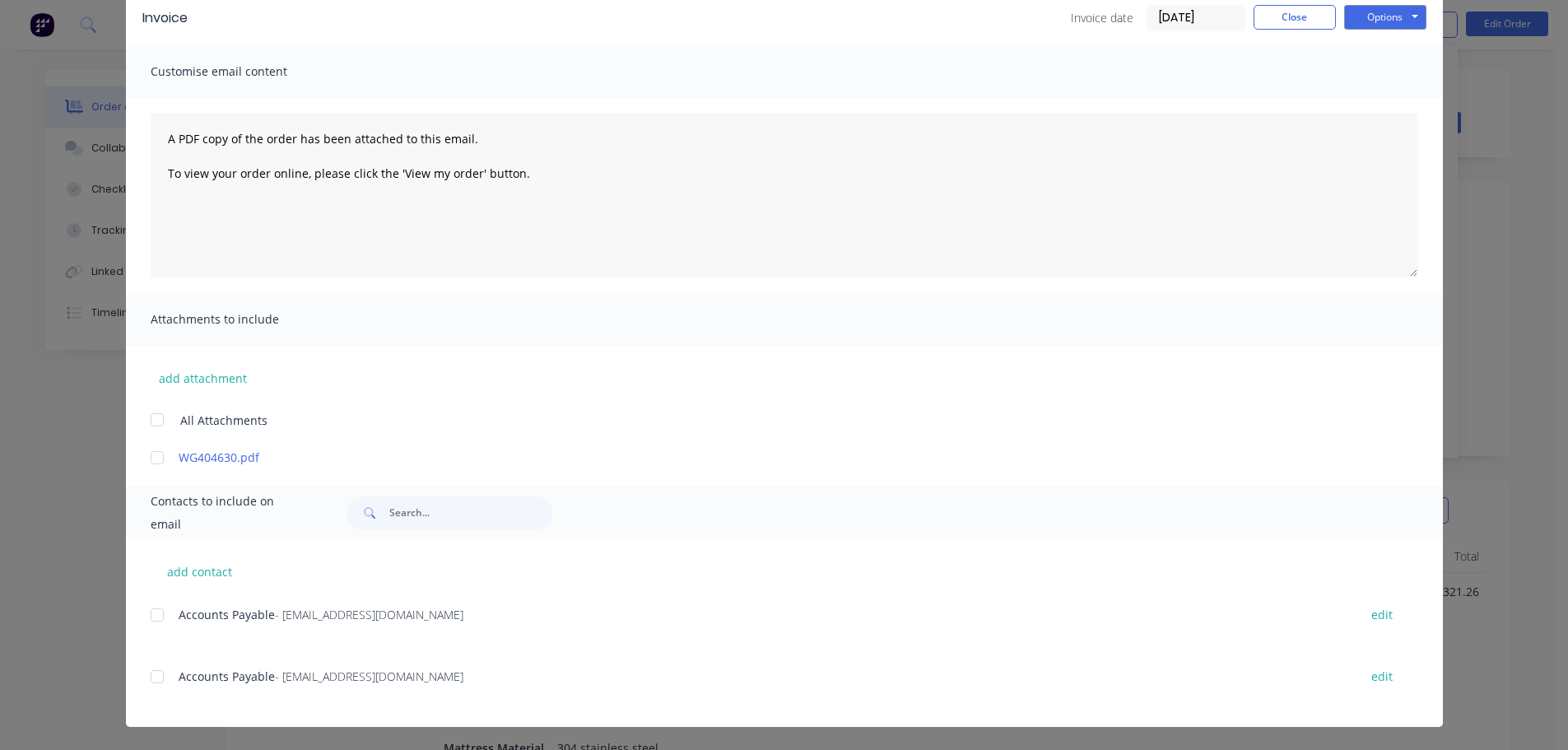
click at [151, 677] on div at bounding box center [158, 676] width 33 height 33
click at [1383, 19] on button "Options" at bounding box center [1386, 17] width 82 height 25
click at [1384, 99] on button "Email" at bounding box center [1396, 101] width 105 height 27
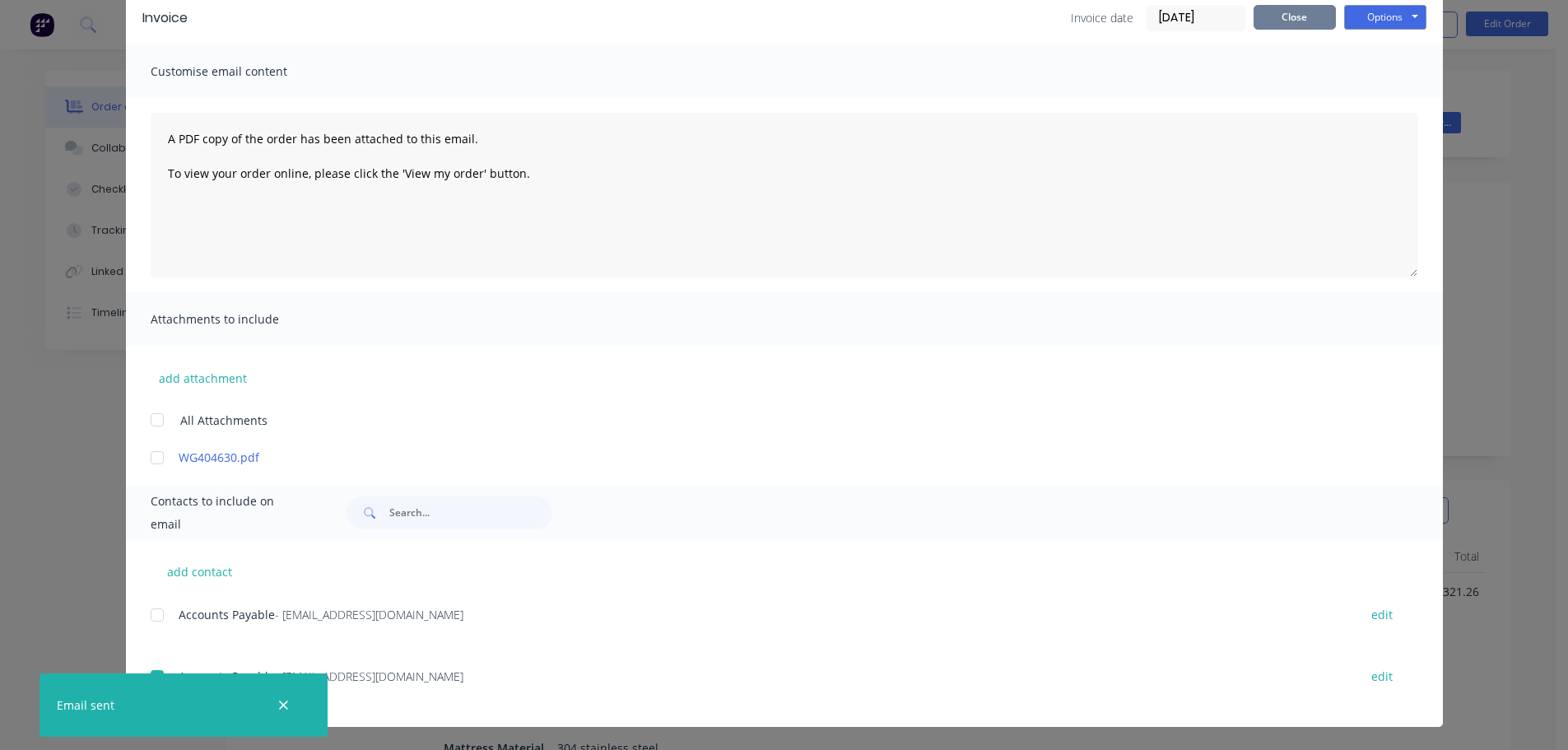
click at [1299, 22] on button "Close" at bounding box center [1294, 17] width 82 height 25
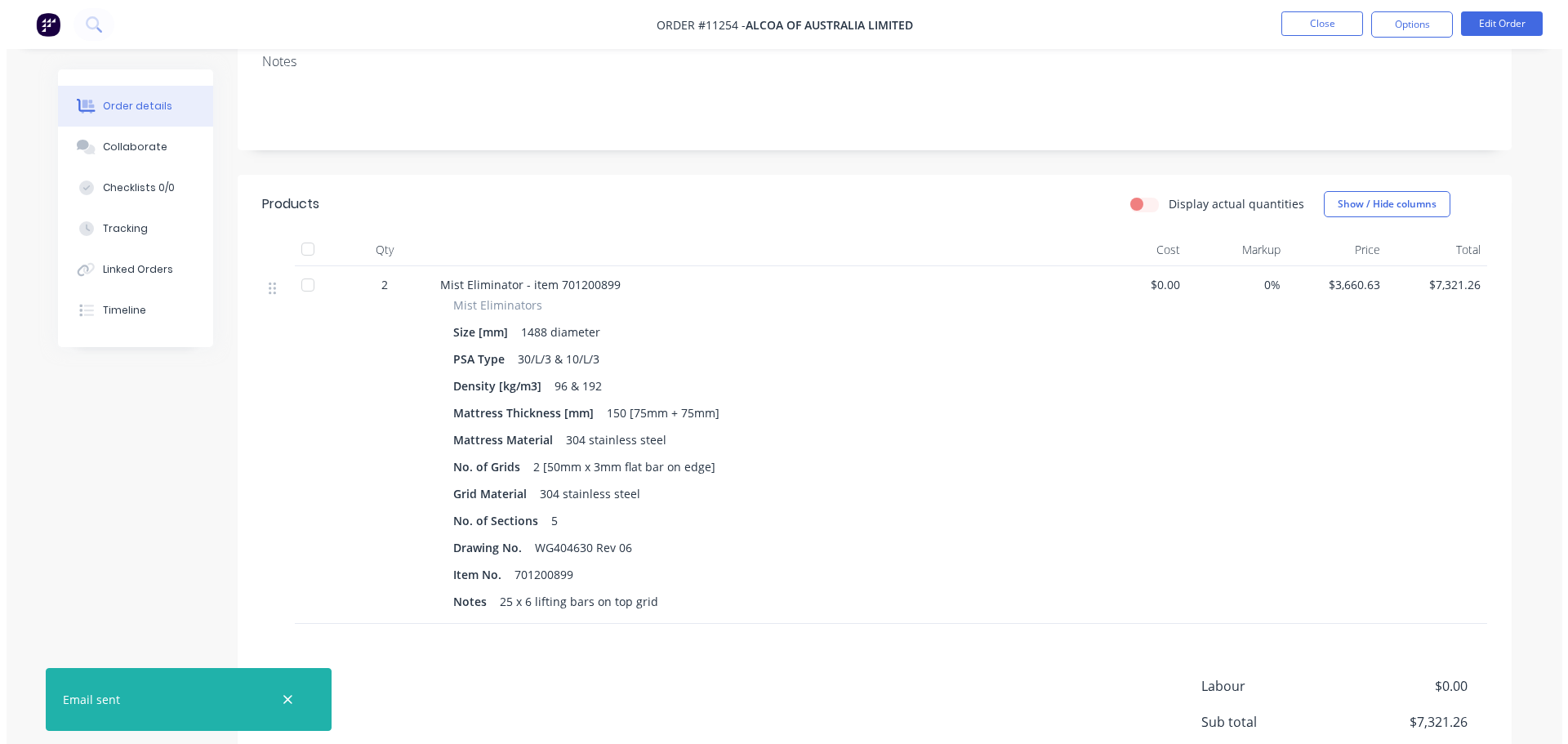
scroll to position [0, 0]
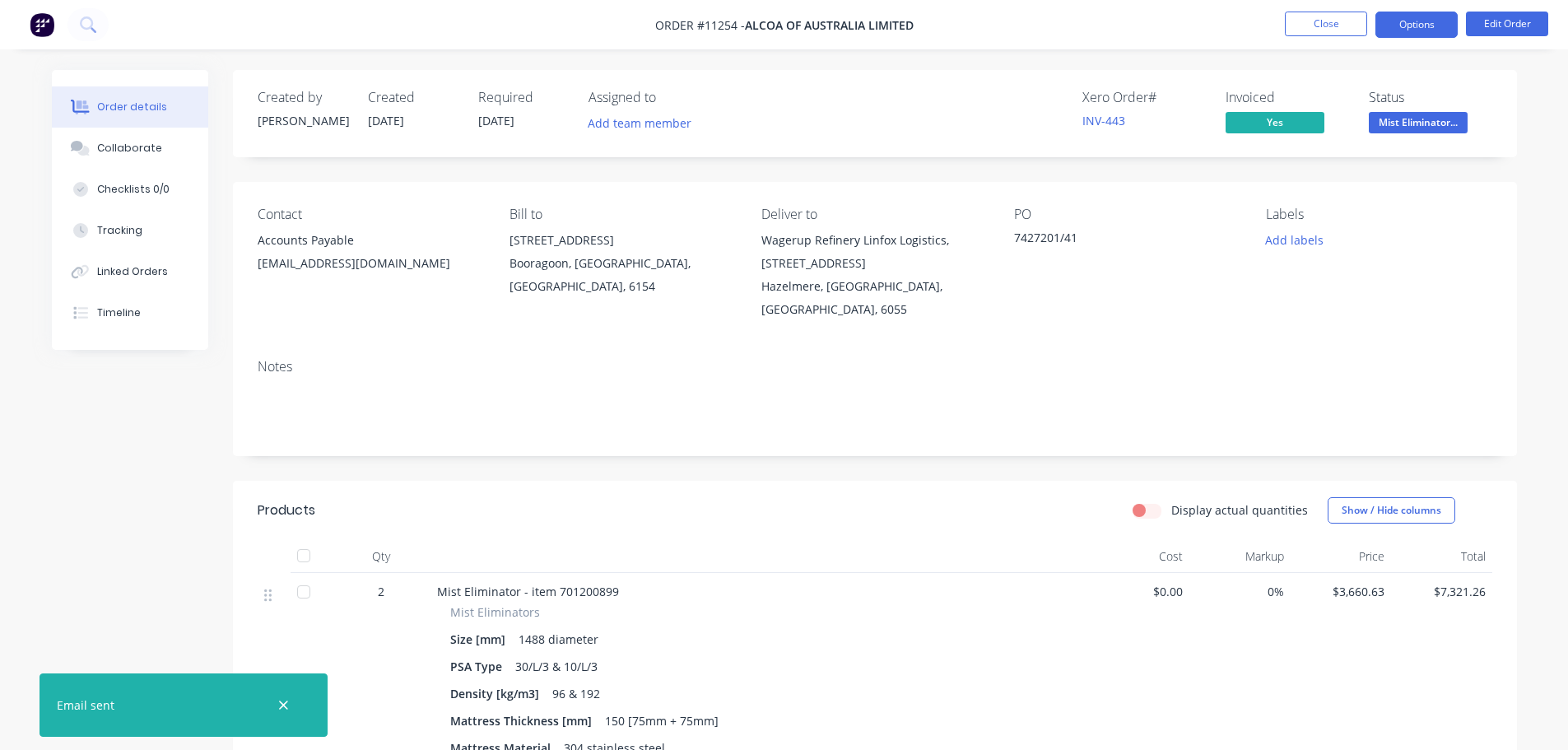
click at [1410, 24] on button "Options" at bounding box center [1417, 25] width 82 height 26
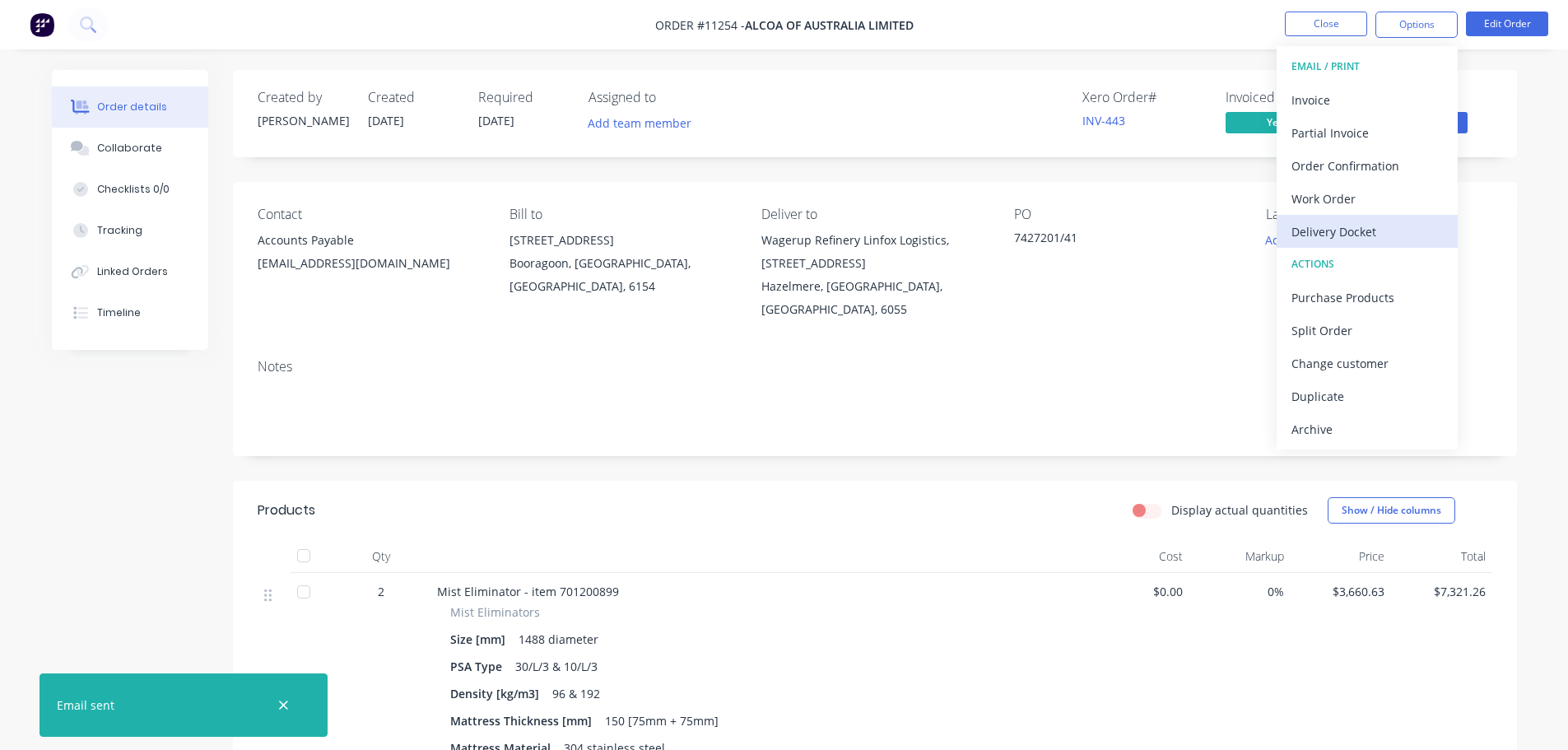
click at [1338, 228] on div "Delivery Docket" at bounding box center [1367, 231] width 151 height 24
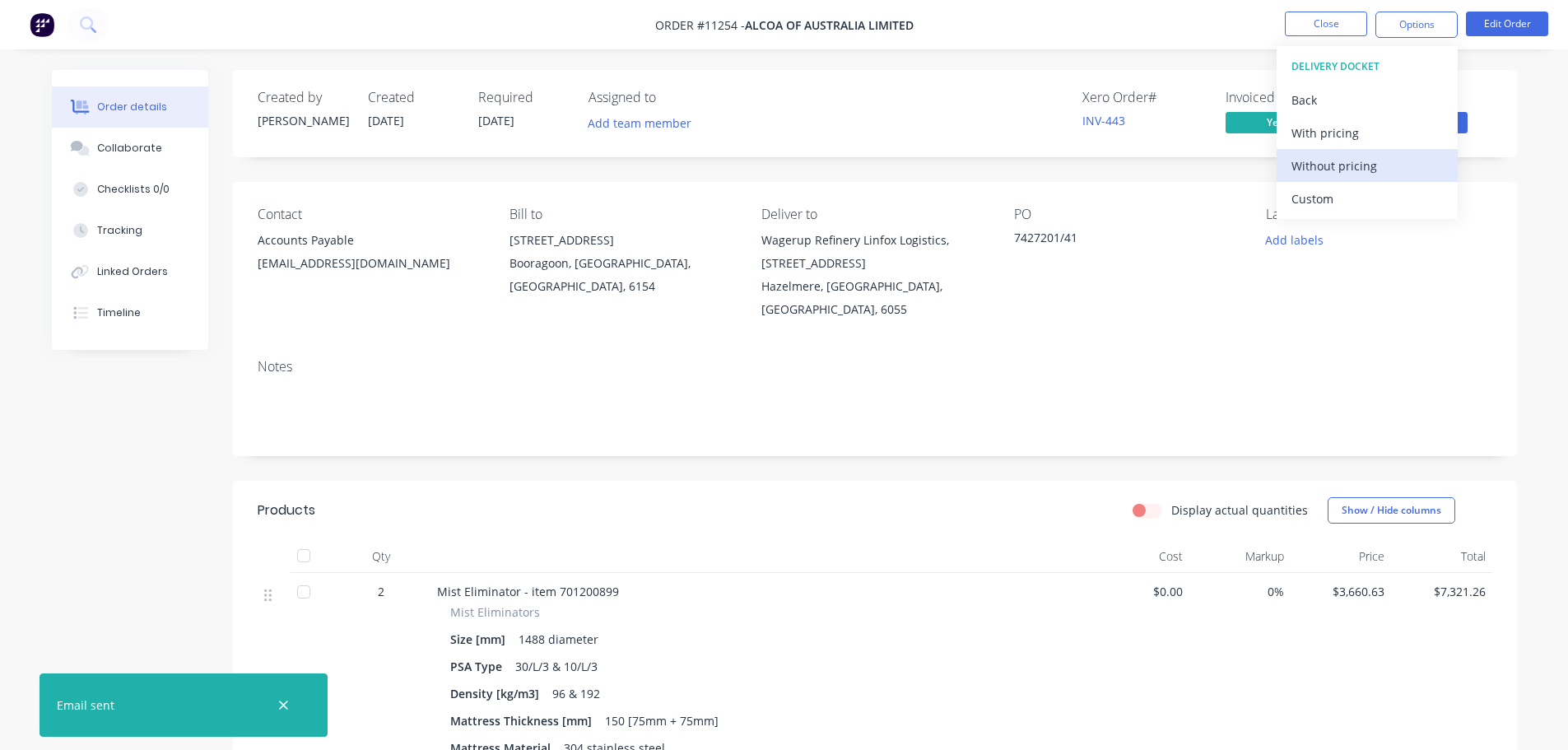
click at [1325, 166] on div "Without pricing" at bounding box center [1367, 166] width 151 height 24
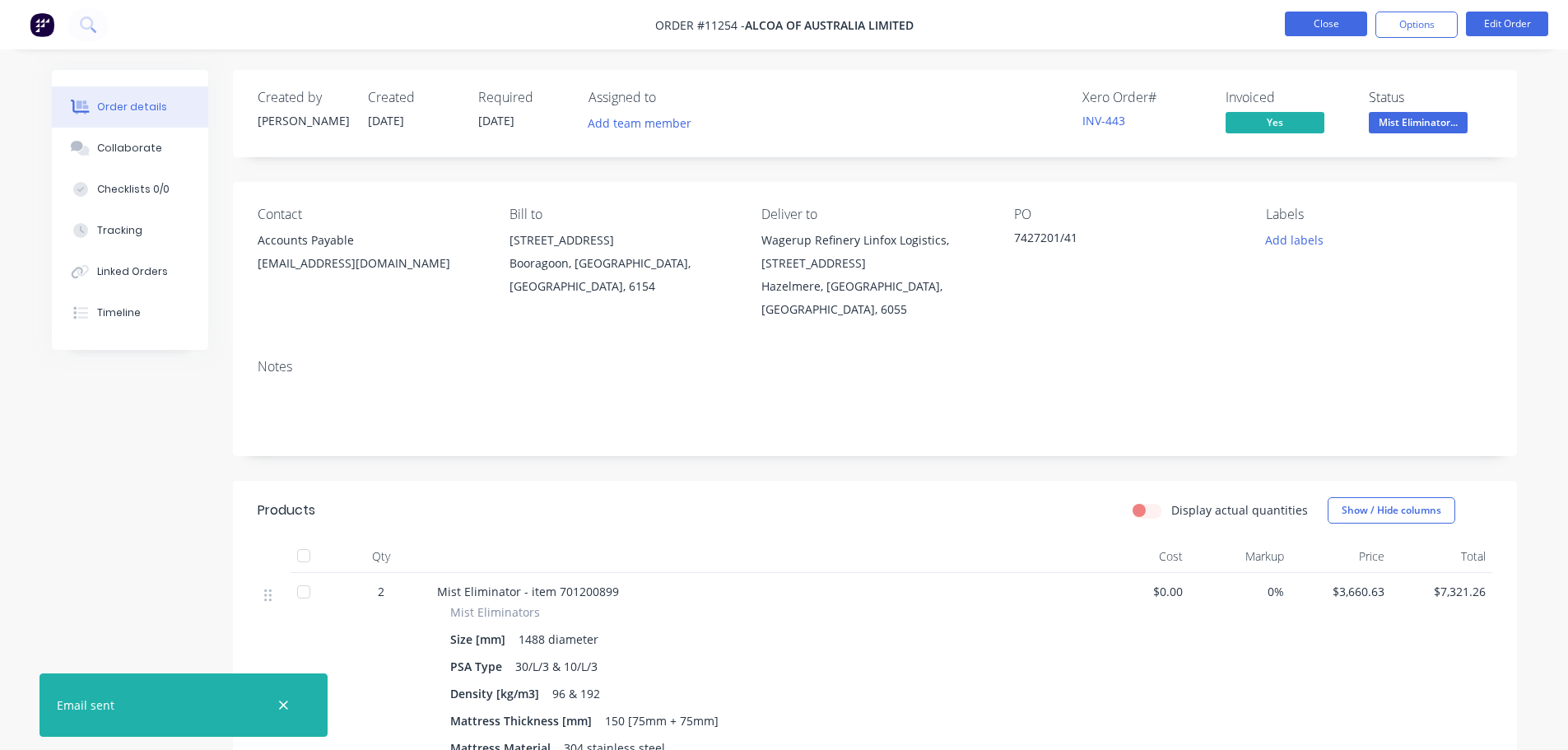
click at [1330, 24] on button "Close" at bounding box center [1326, 24] width 82 height 25
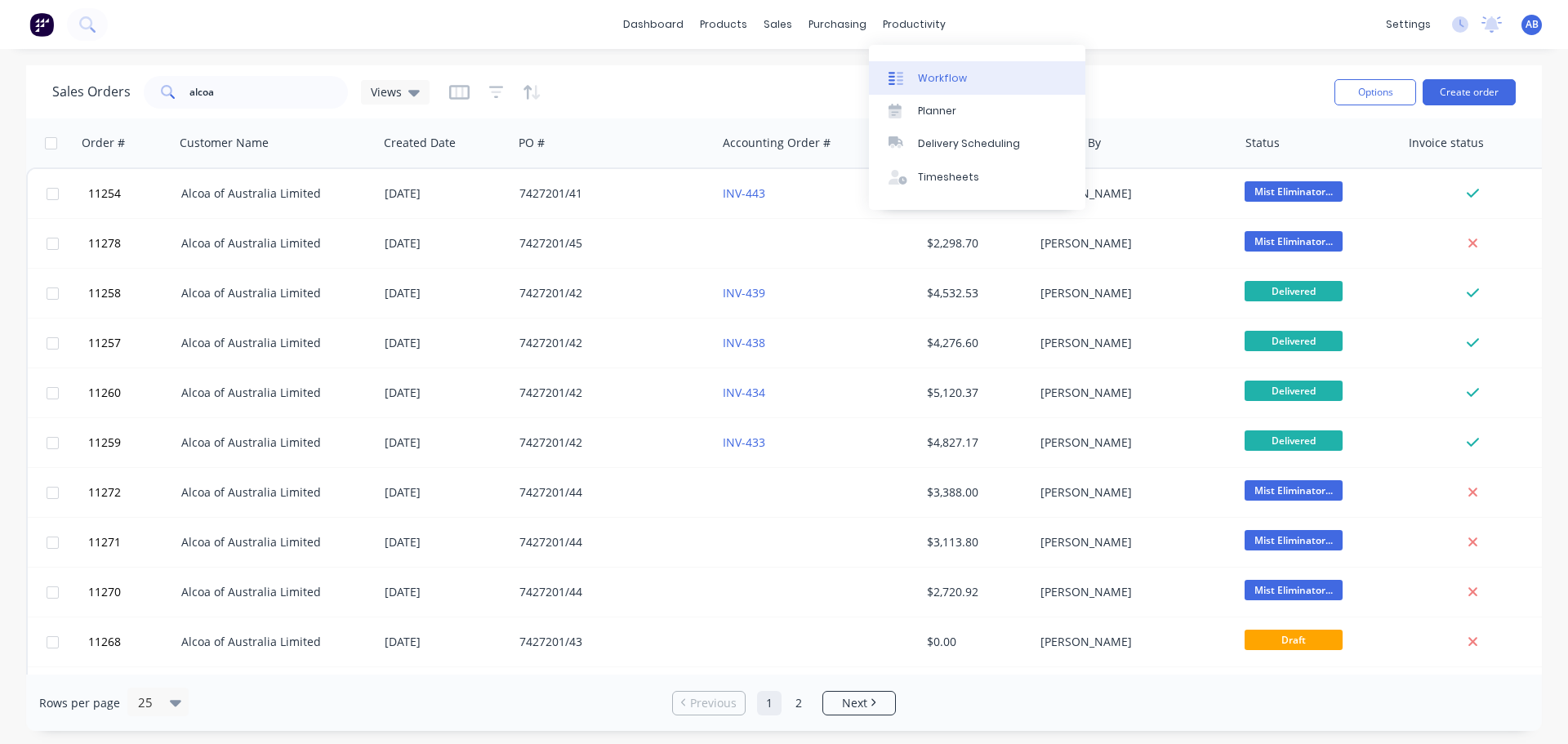
click at [922, 72] on div "Workflow" at bounding box center [942, 78] width 49 height 15
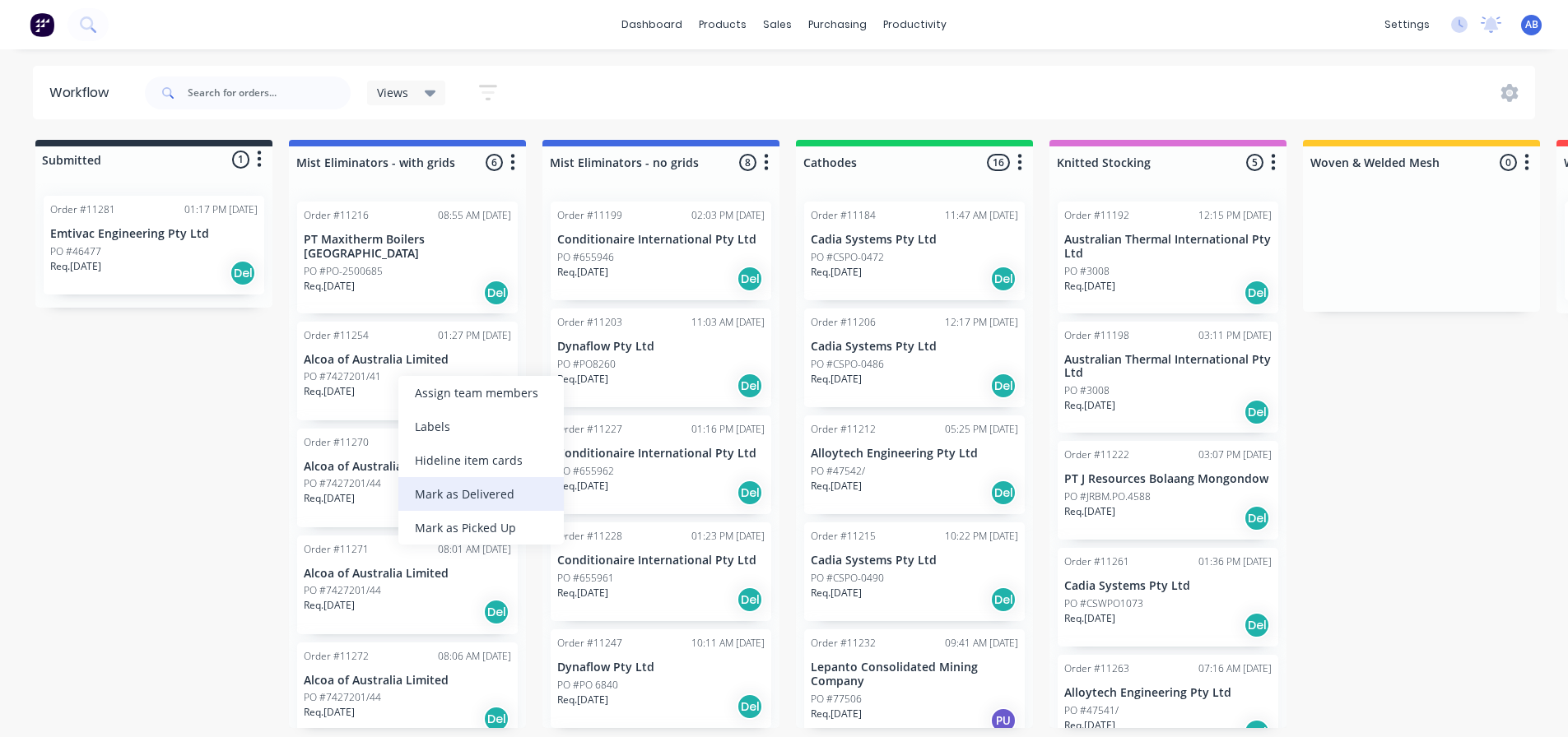
click at [467, 488] on div "Mark as Delivered" at bounding box center [481, 494] width 166 height 33
click at [100, 265] on p "Req. [DATE]" at bounding box center [76, 266] width 51 height 15
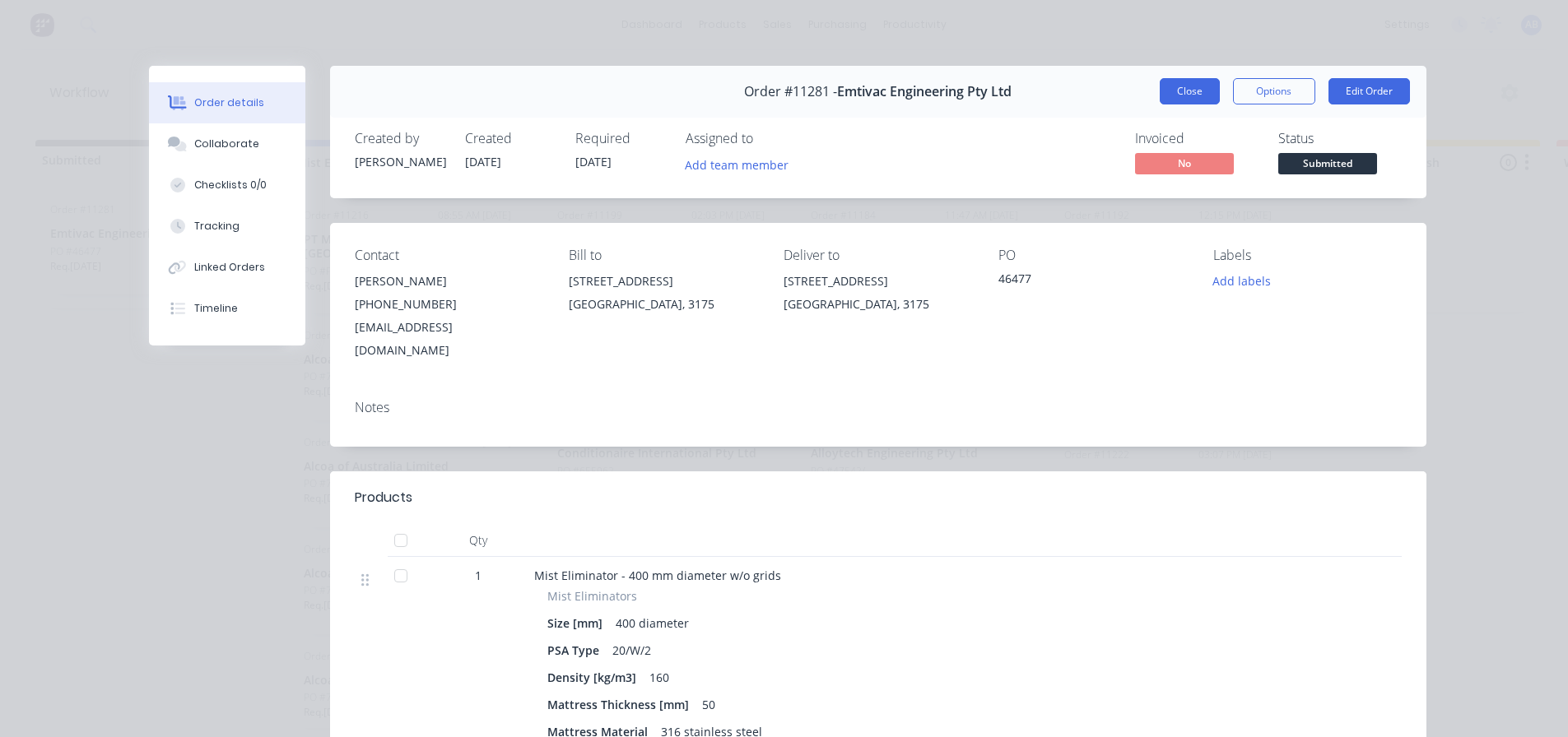
click at [1194, 79] on button "Close" at bounding box center [1189, 91] width 60 height 26
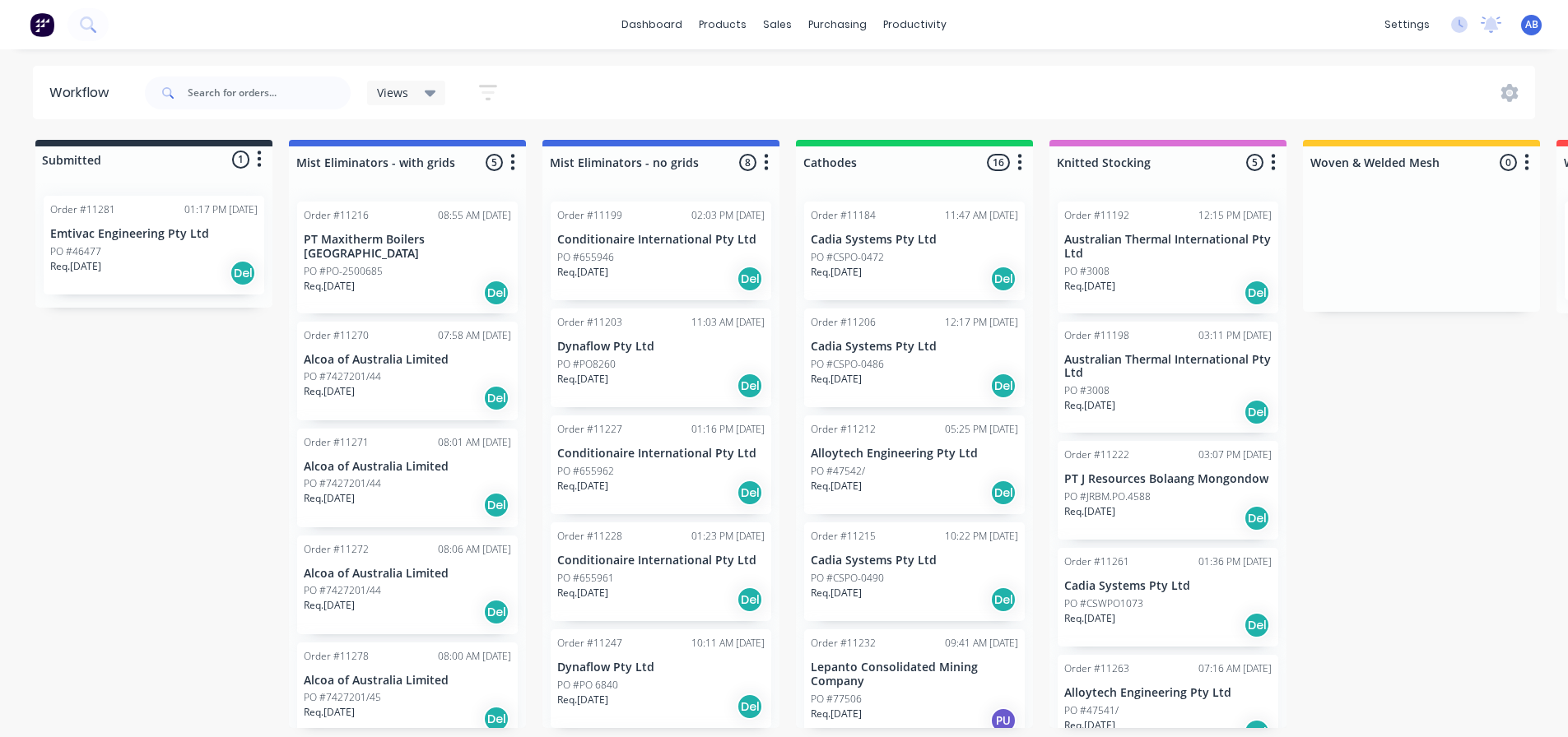
click at [38, 27] on img at bounding box center [41, 25] width 25 height 25
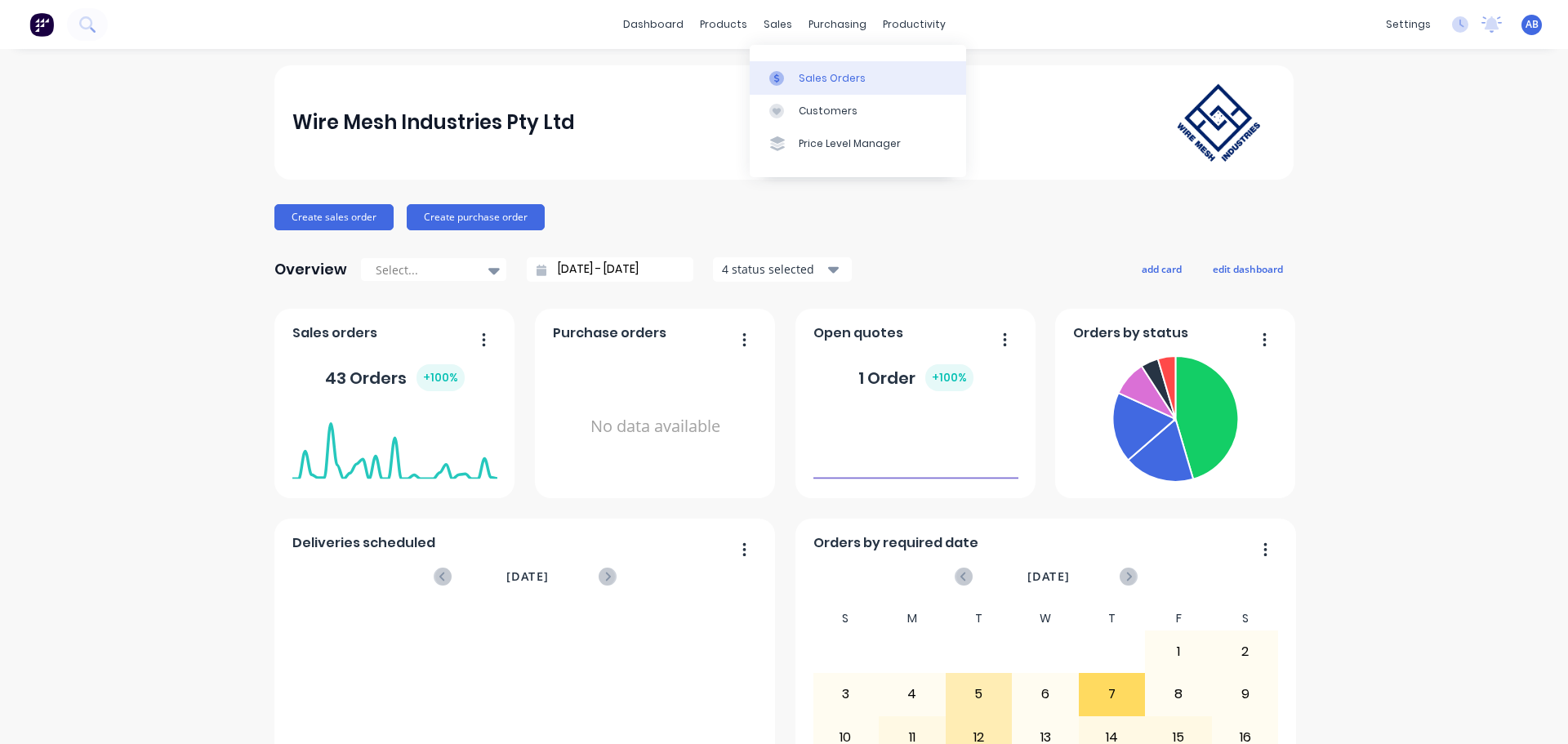
click at [790, 72] on div at bounding box center [781, 78] width 24 height 15
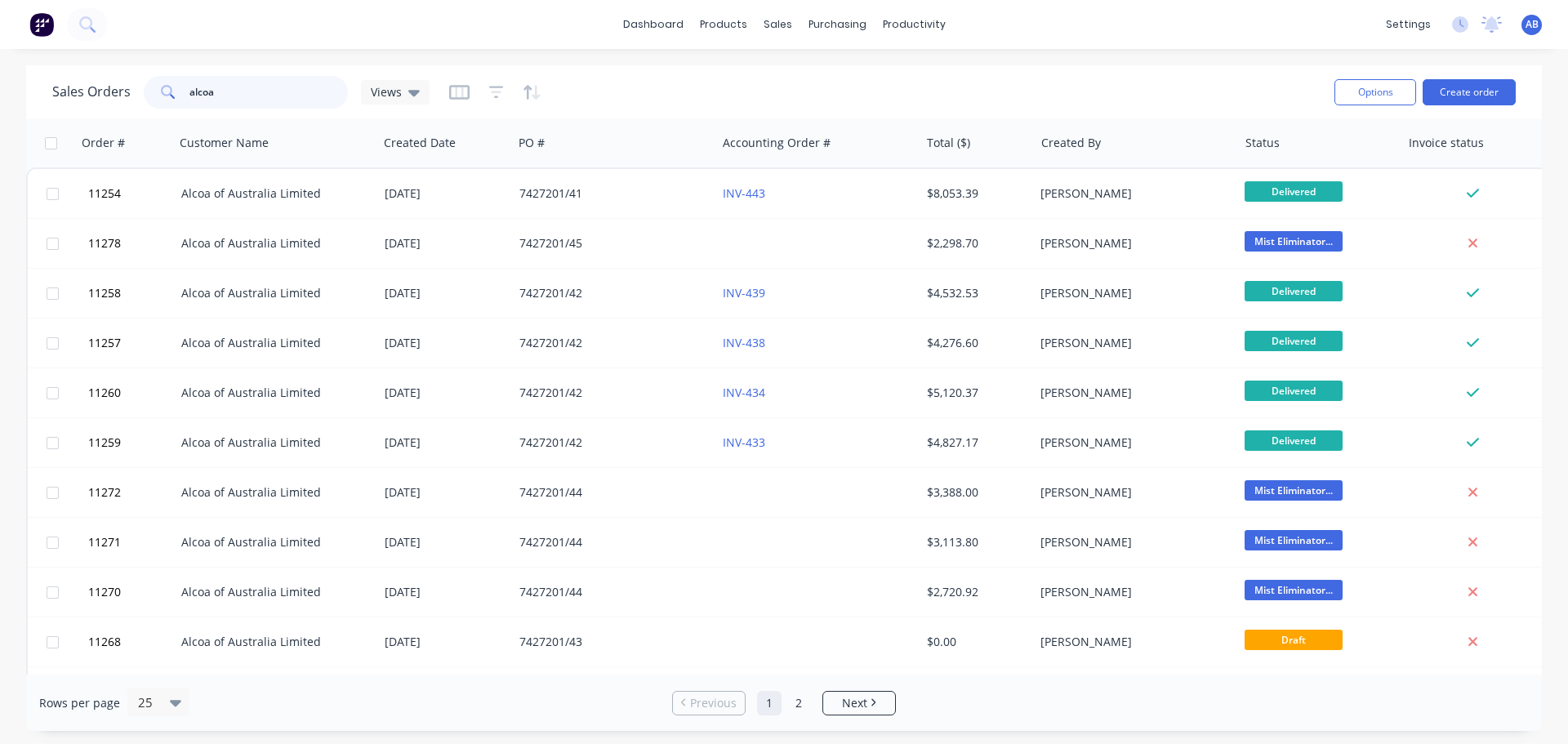
click at [229, 89] on input "alcoa" at bounding box center [269, 92] width 160 height 33
click at [230, 89] on input "alcoa" at bounding box center [269, 92] width 160 height 33
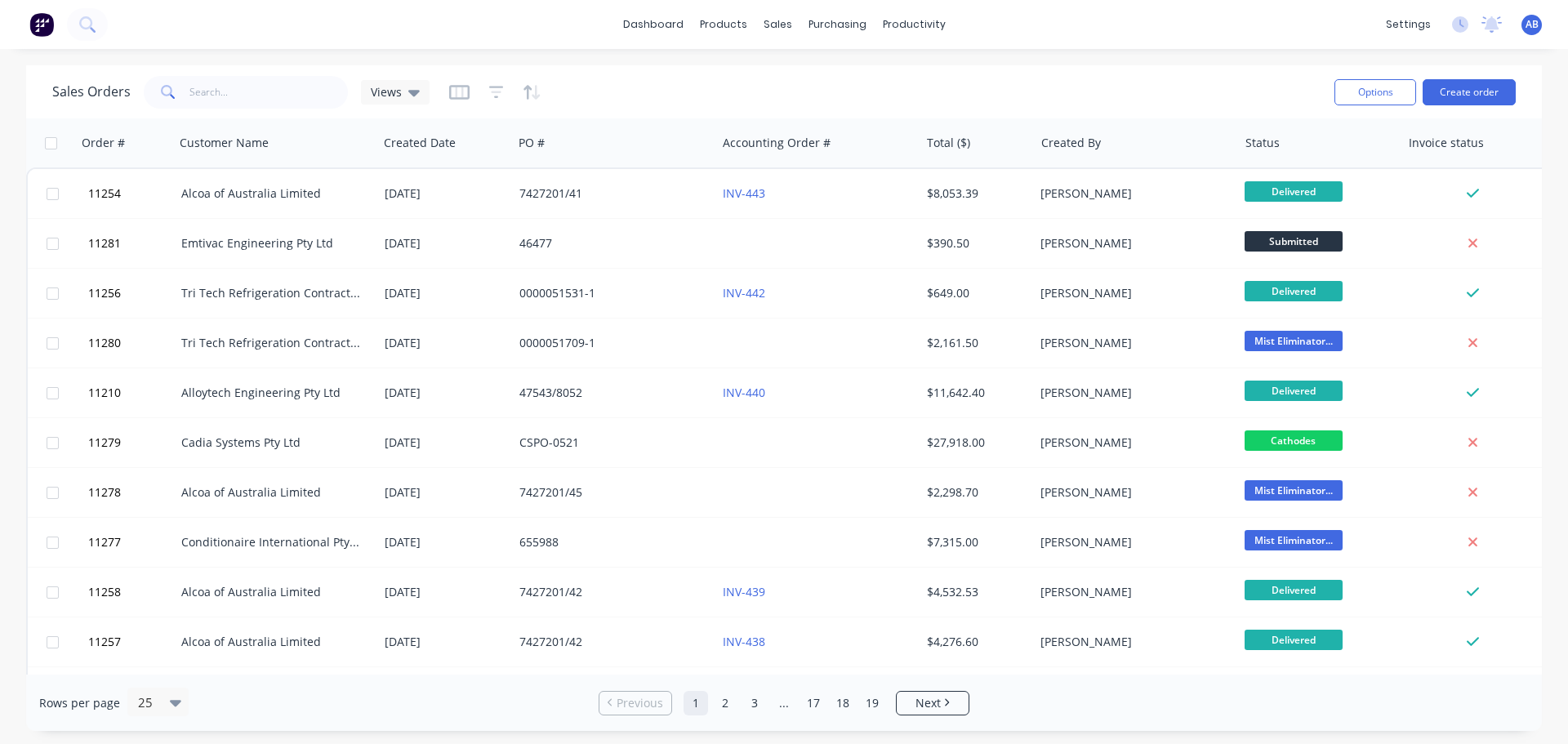
click at [42, 28] on img at bounding box center [41, 24] width 24 height 24
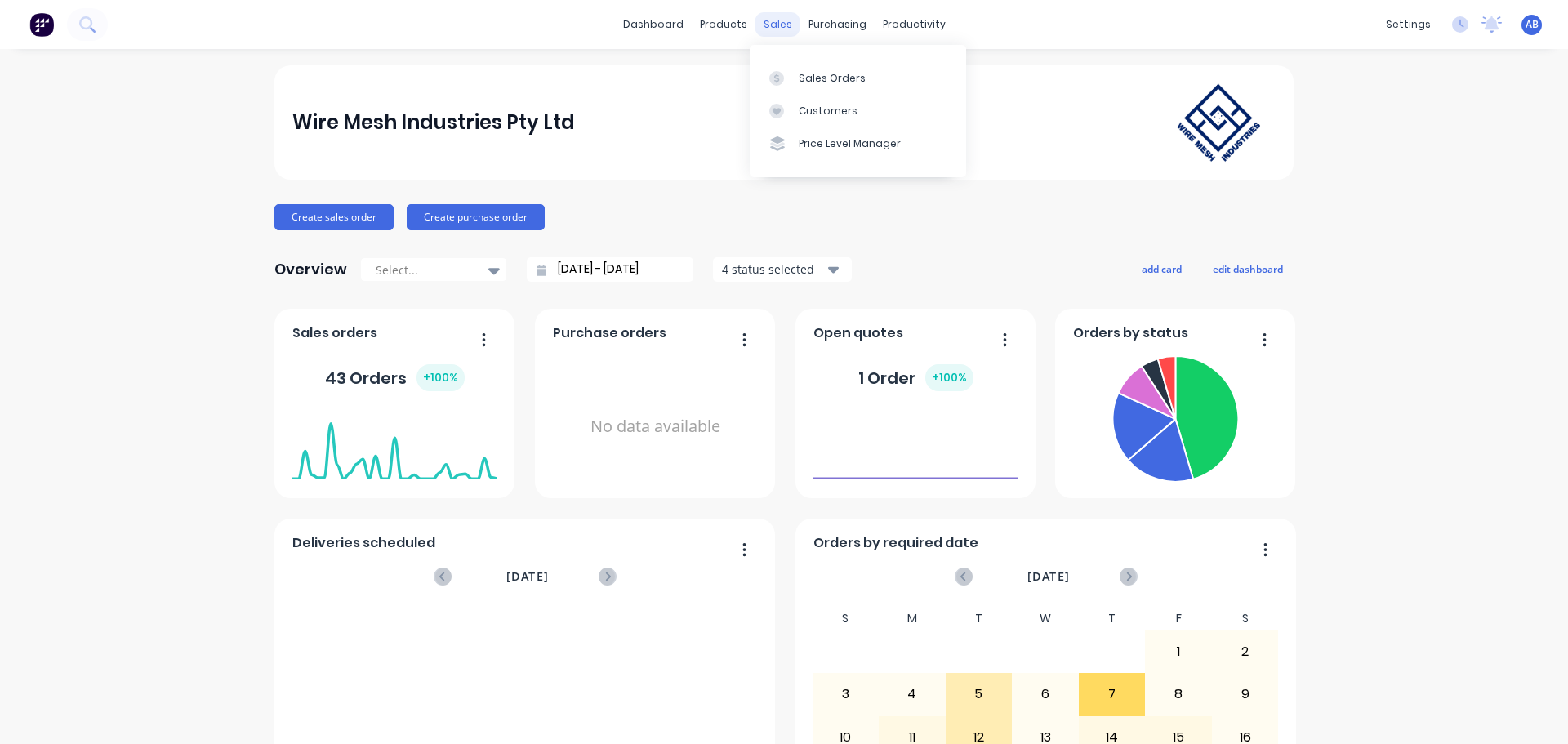
click at [771, 25] on div "sales" at bounding box center [777, 24] width 45 height 24
click at [826, 71] on div "Sales Orders" at bounding box center [832, 78] width 67 height 15
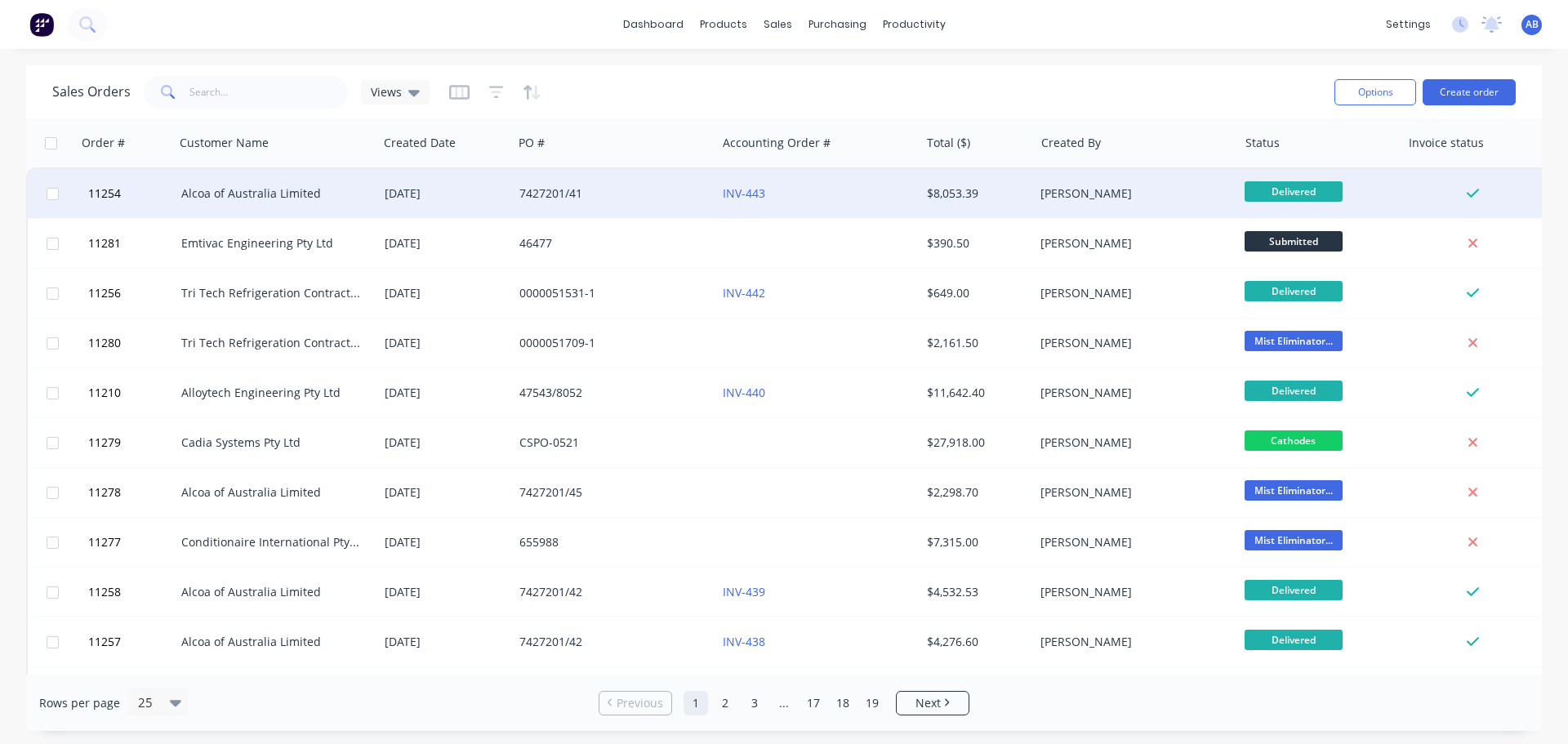
click at [621, 207] on div "7427201/41" at bounding box center [614, 194] width 203 height 49
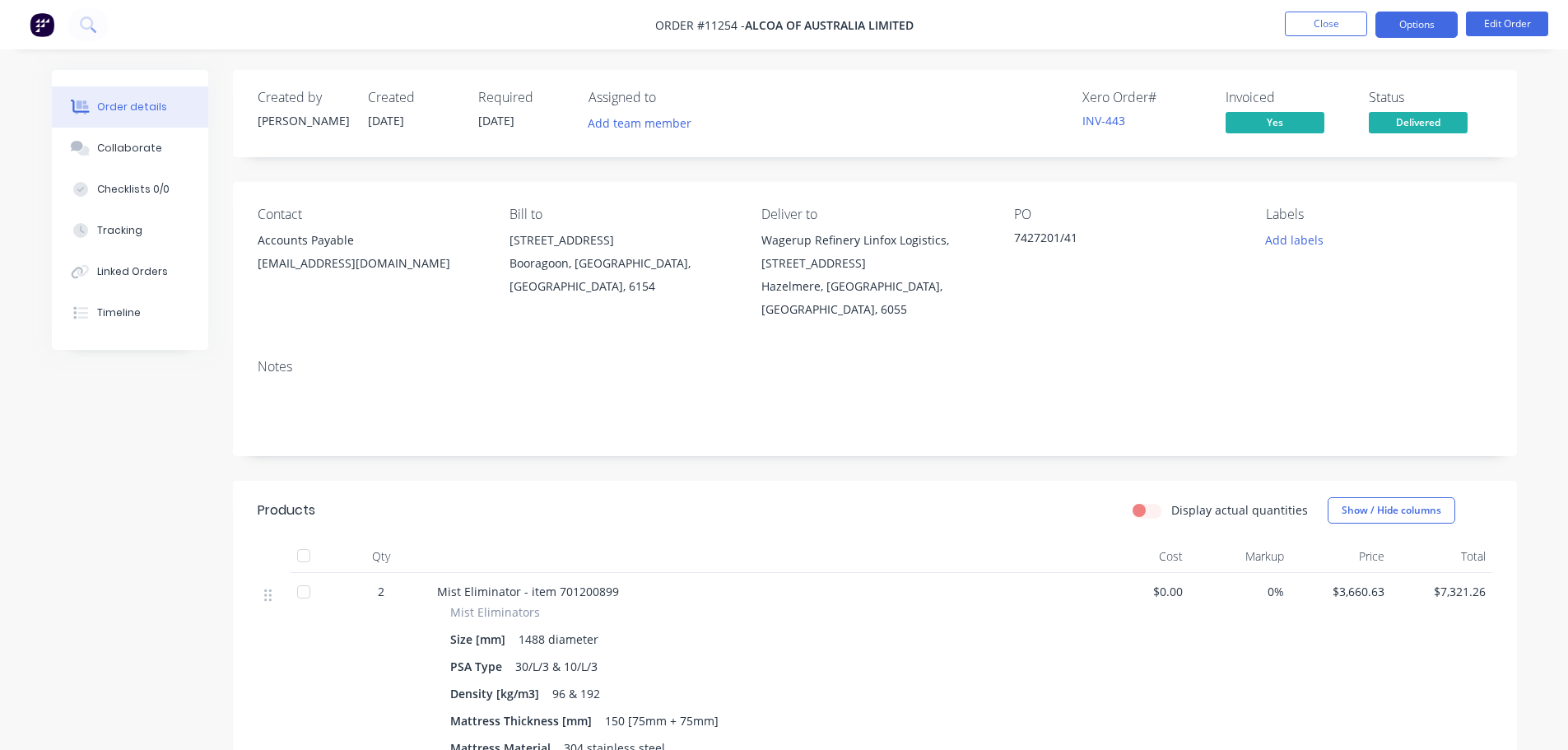
click at [1414, 24] on button "Options" at bounding box center [1417, 25] width 82 height 26
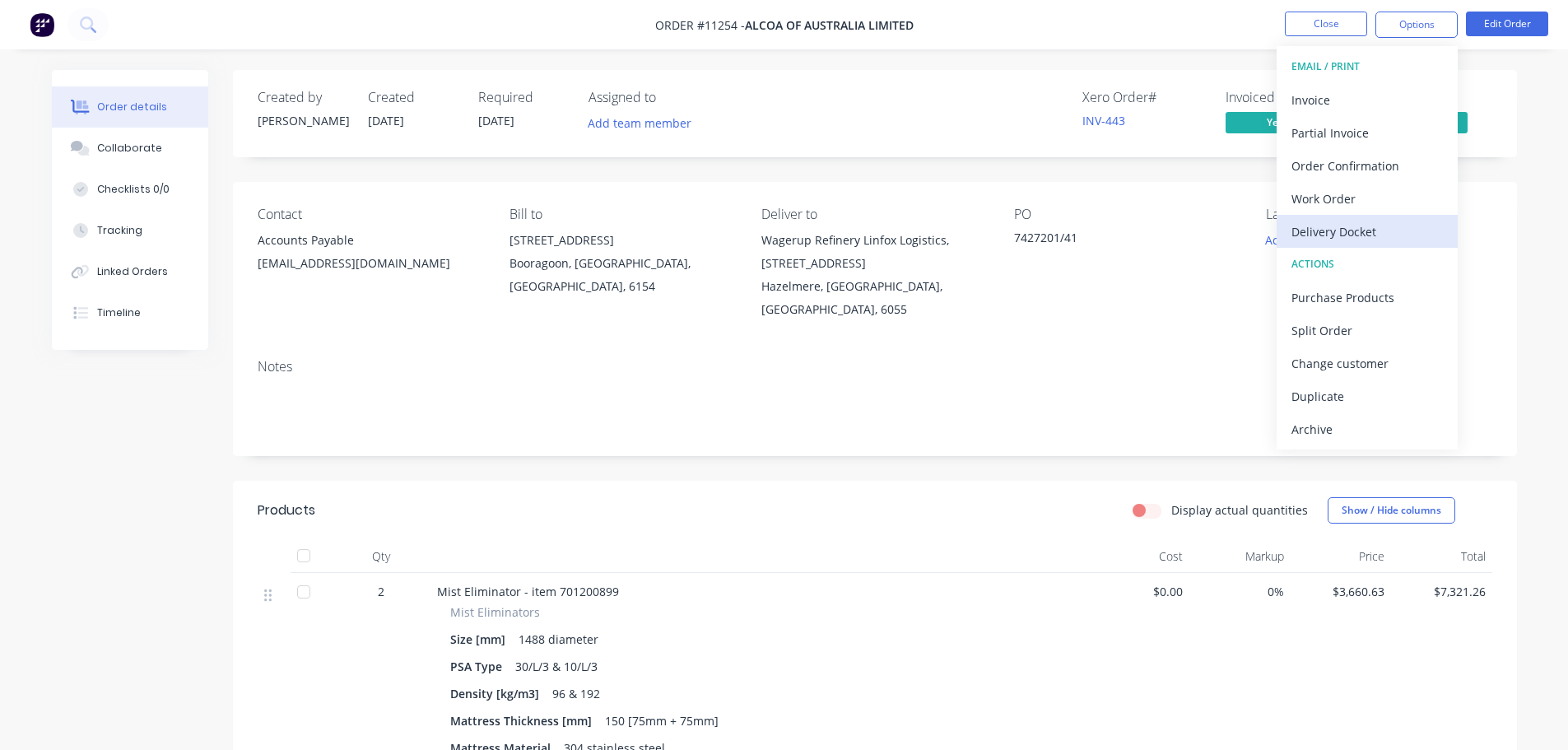
click at [1344, 228] on div "Delivery Docket" at bounding box center [1367, 231] width 151 height 24
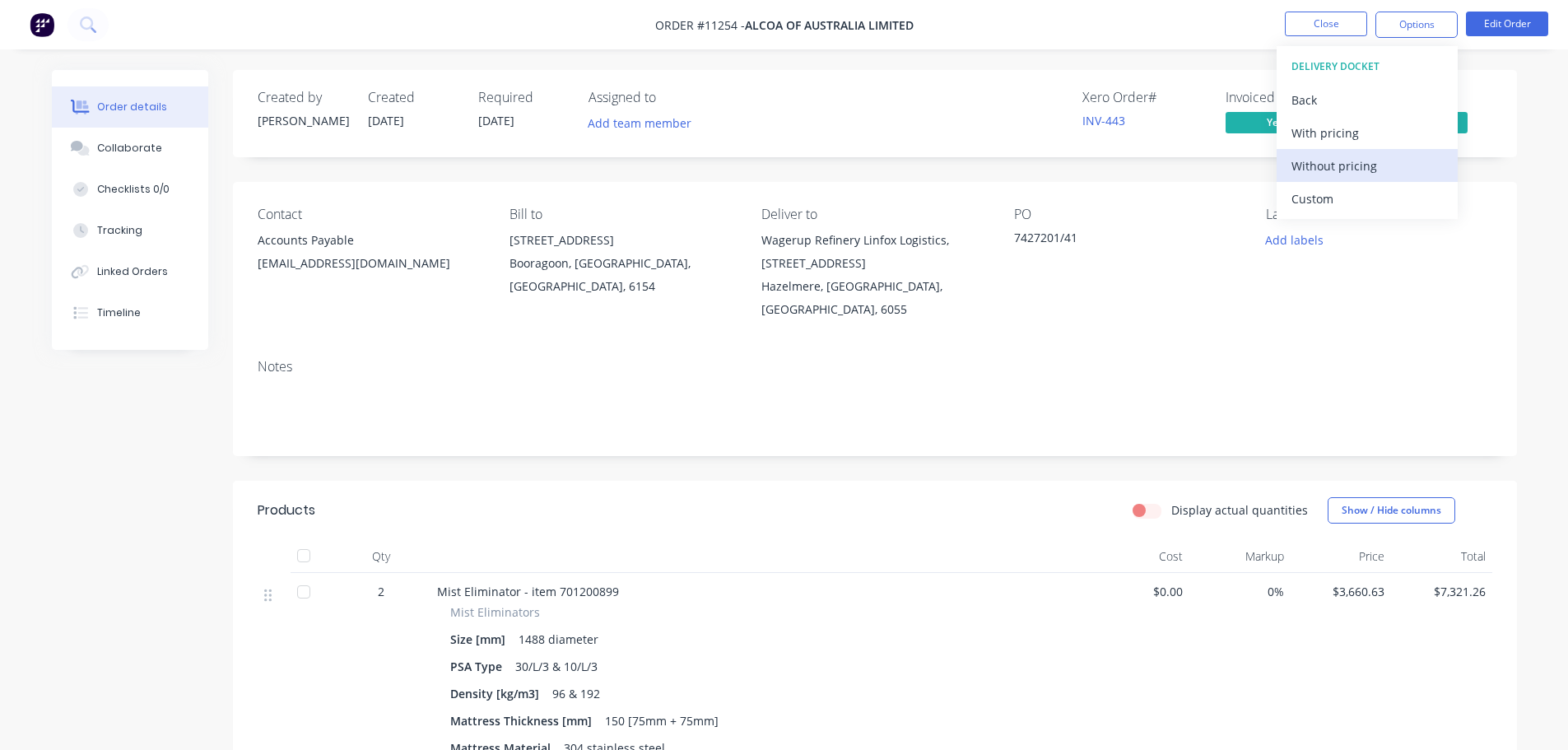
click at [1328, 169] on div "Without pricing" at bounding box center [1367, 166] width 151 height 24
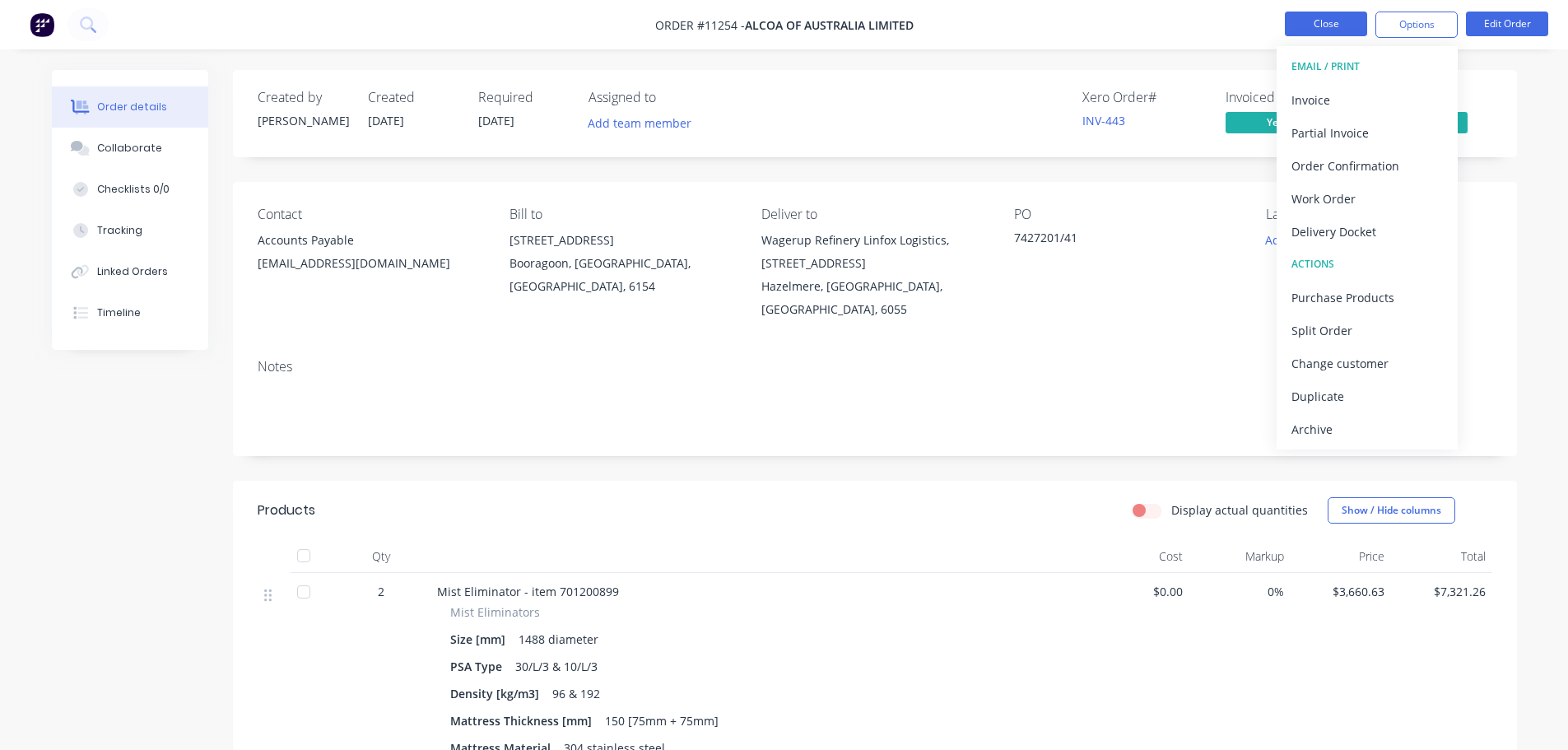
click at [1308, 28] on button "Close" at bounding box center [1326, 24] width 82 height 25
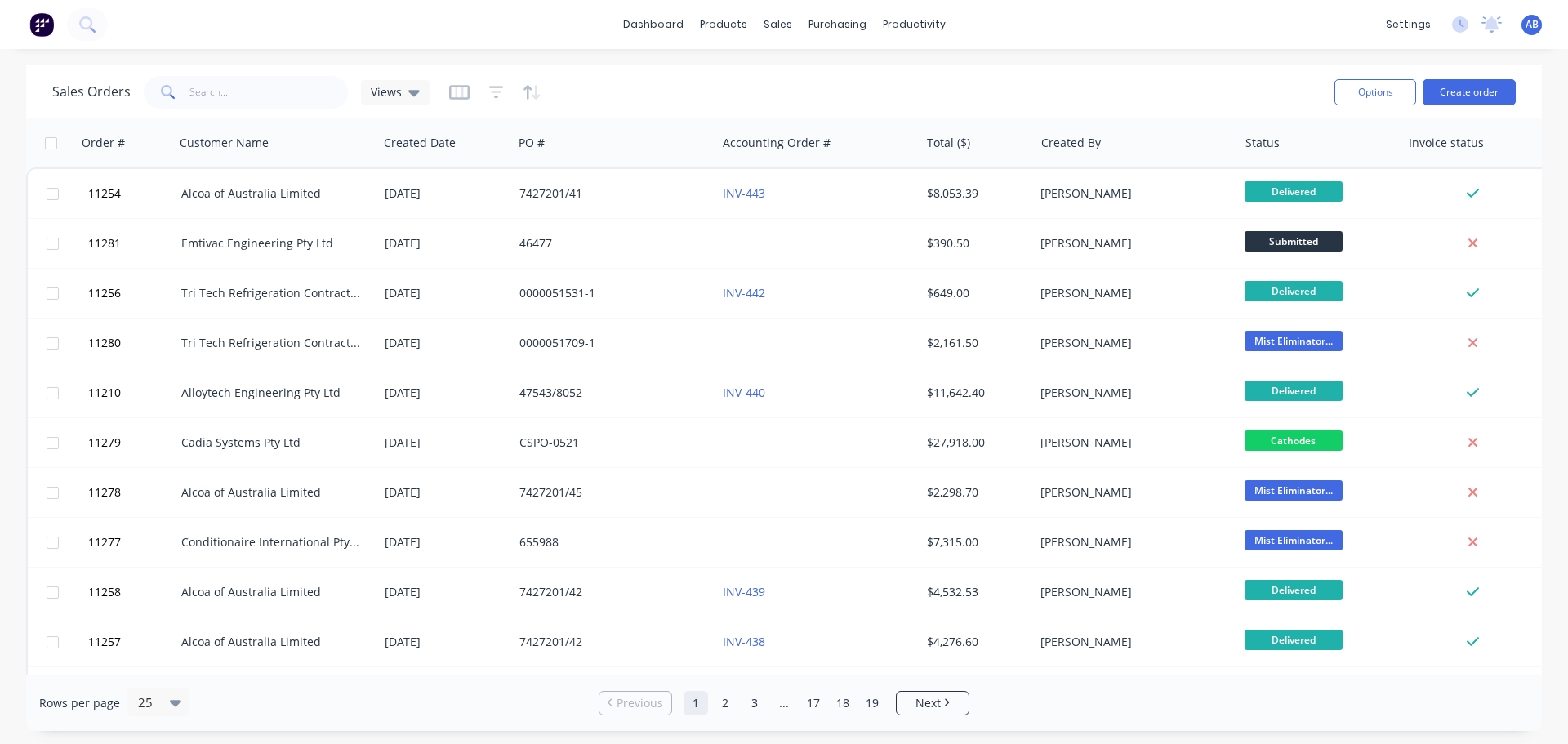
click at [37, 25] on img at bounding box center [41, 24] width 24 height 24
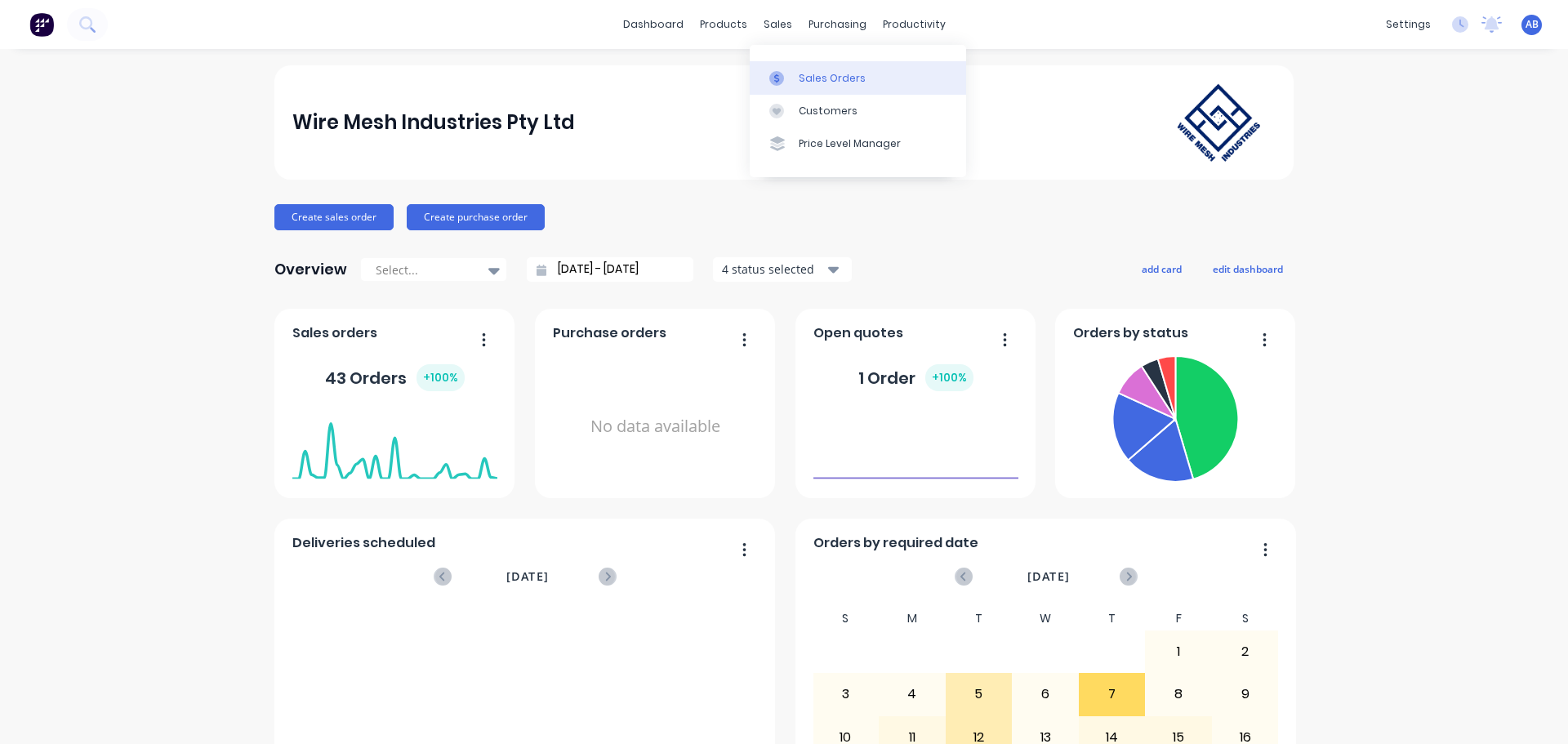
click at [808, 77] on div "Sales Orders" at bounding box center [832, 78] width 67 height 15
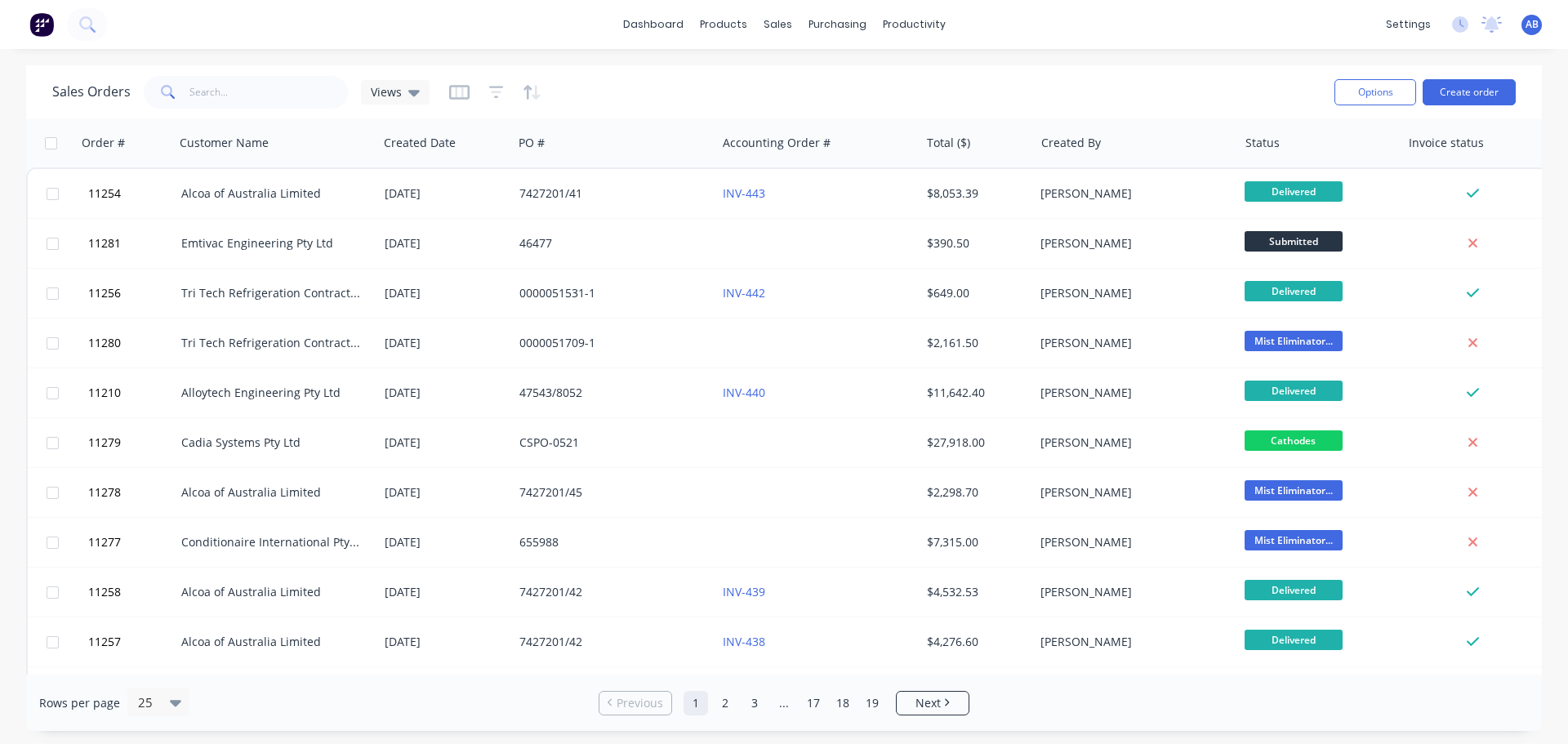
click at [46, 18] on img at bounding box center [41, 24] width 24 height 24
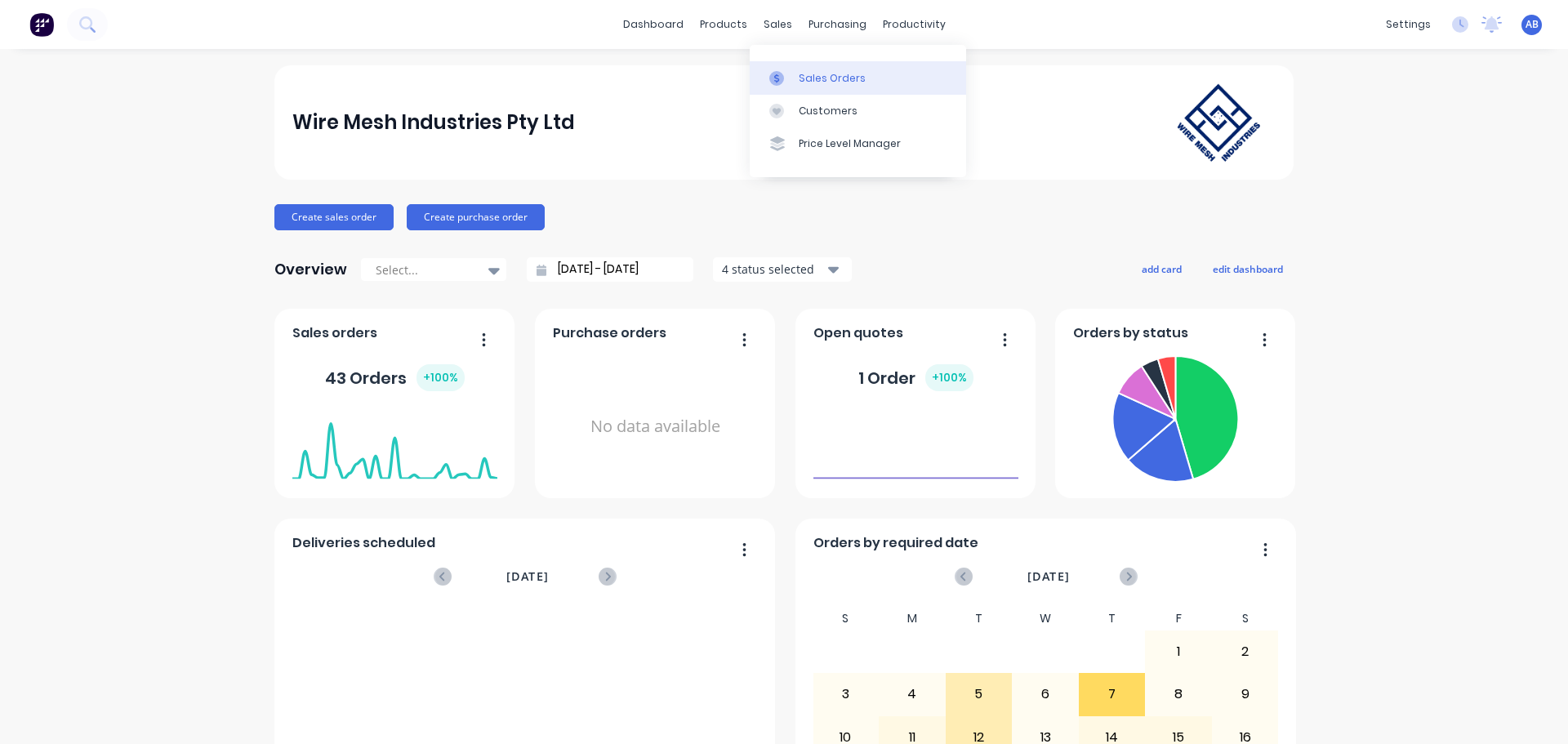
click at [821, 74] on div "Sales Orders" at bounding box center [832, 78] width 67 height 15
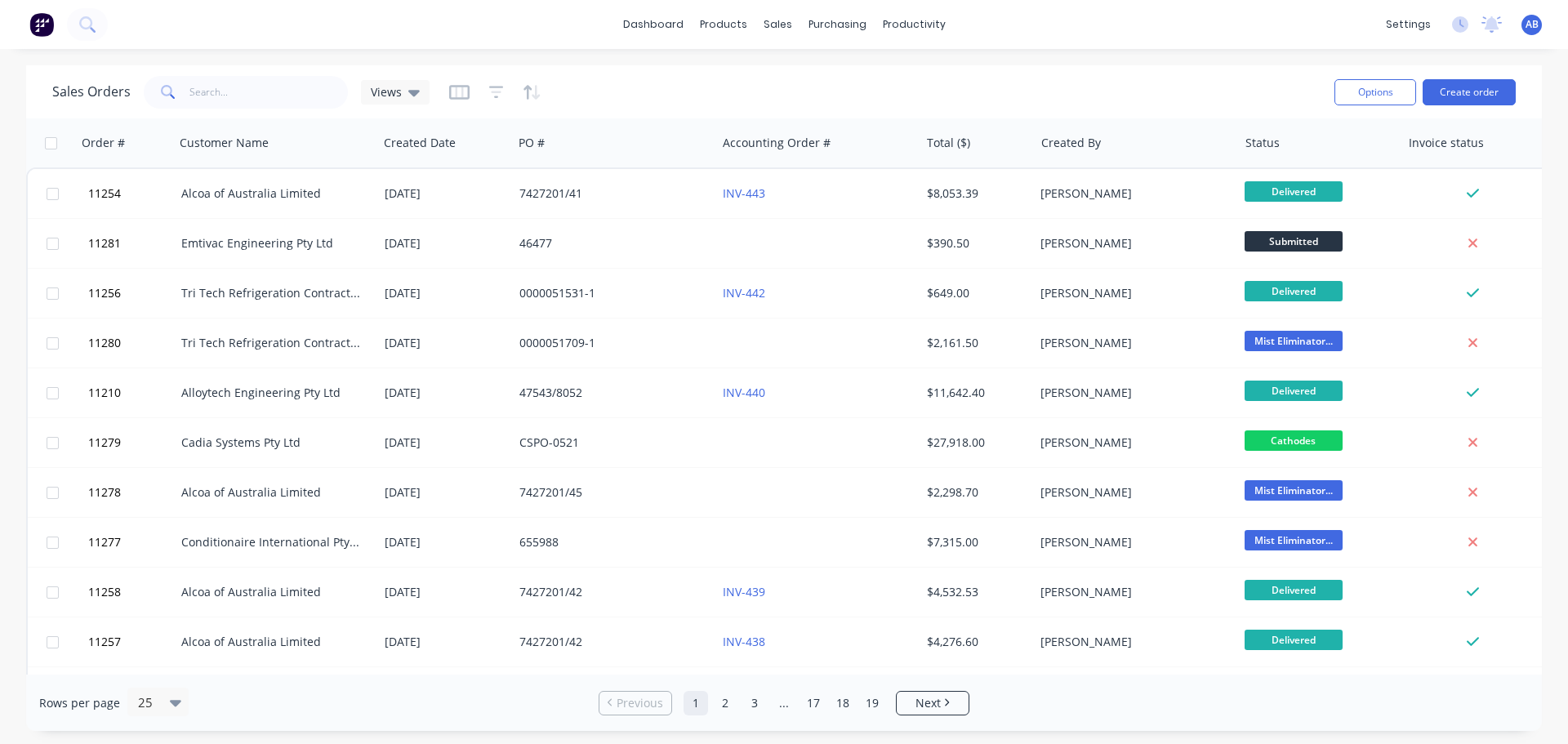
click at [37, 18] on img at bounding box center [41, 24] width 24 height 24
